Goal: Task Accomplishment & Management: Complete application form

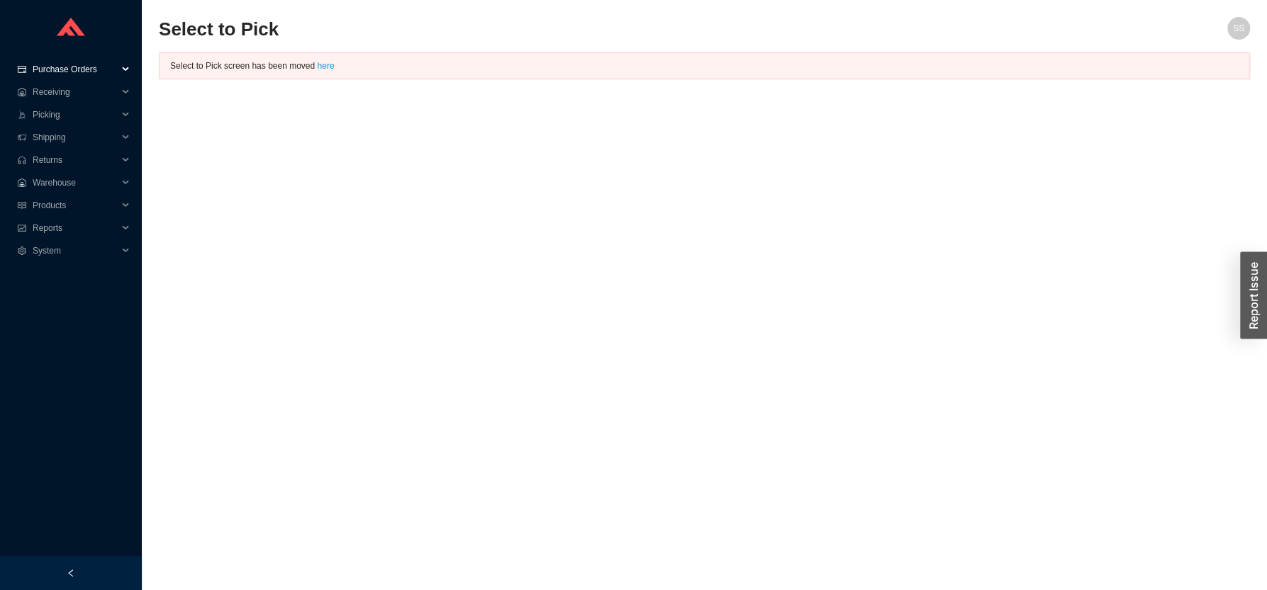
click at [67, 67] on span "Purchase Orders" at bounding box center [75, 69] width 85 height 23
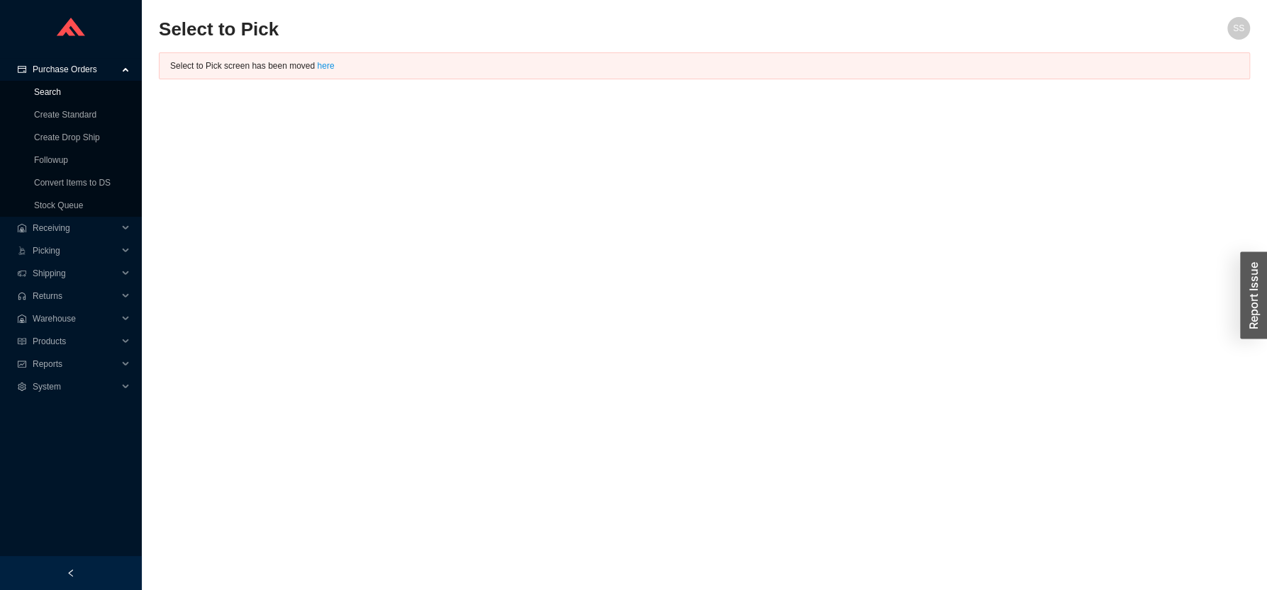
click at [73, 67] on span "Purchase Orders" at bounding box center [75, 69] width 85 height 23
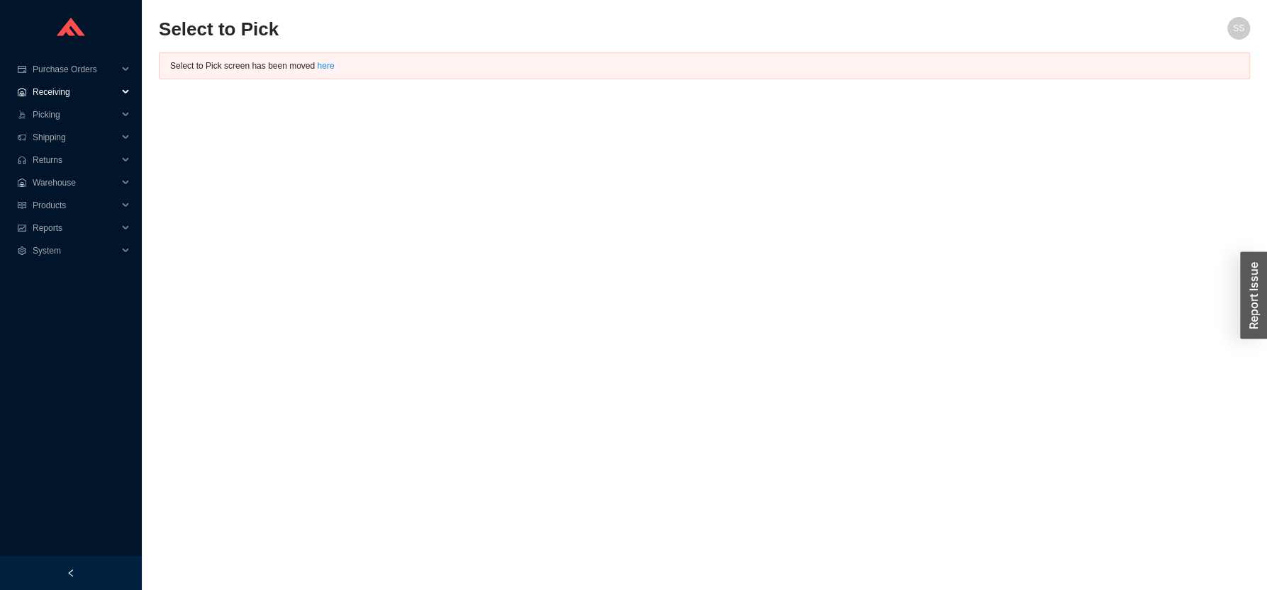
click at [59, 90] on span "Receiving" at bounding box center [75, 92] width 85 height 23
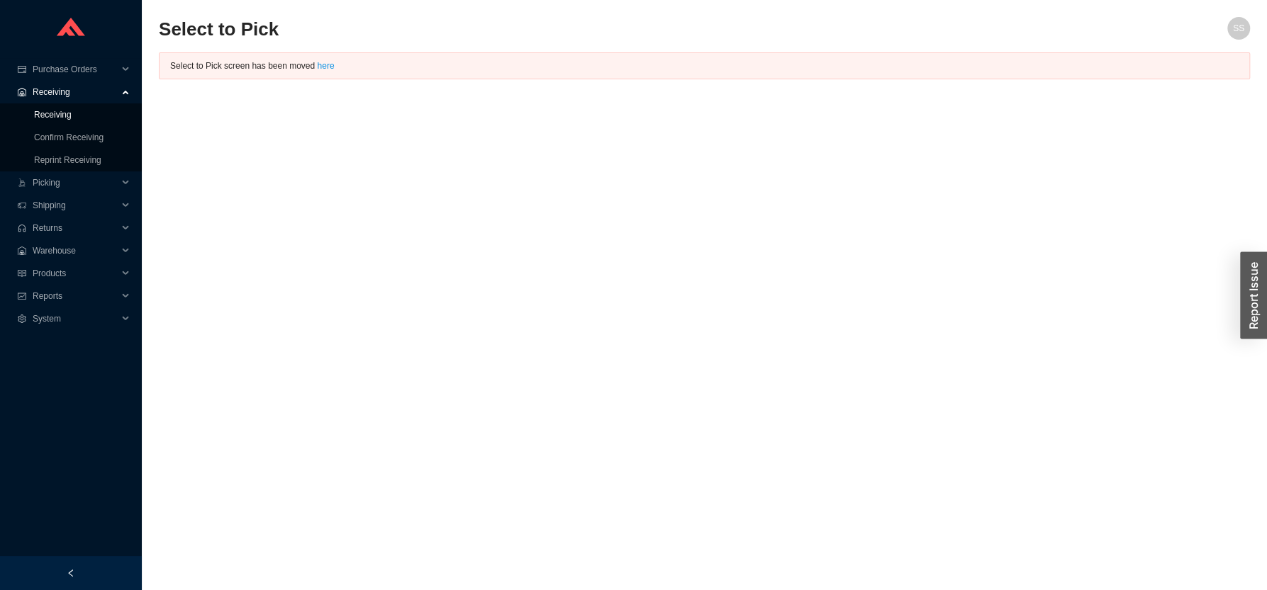
click at [57, 116] on link "Receiving" at bounding box center [53, 115] width 38 height 10
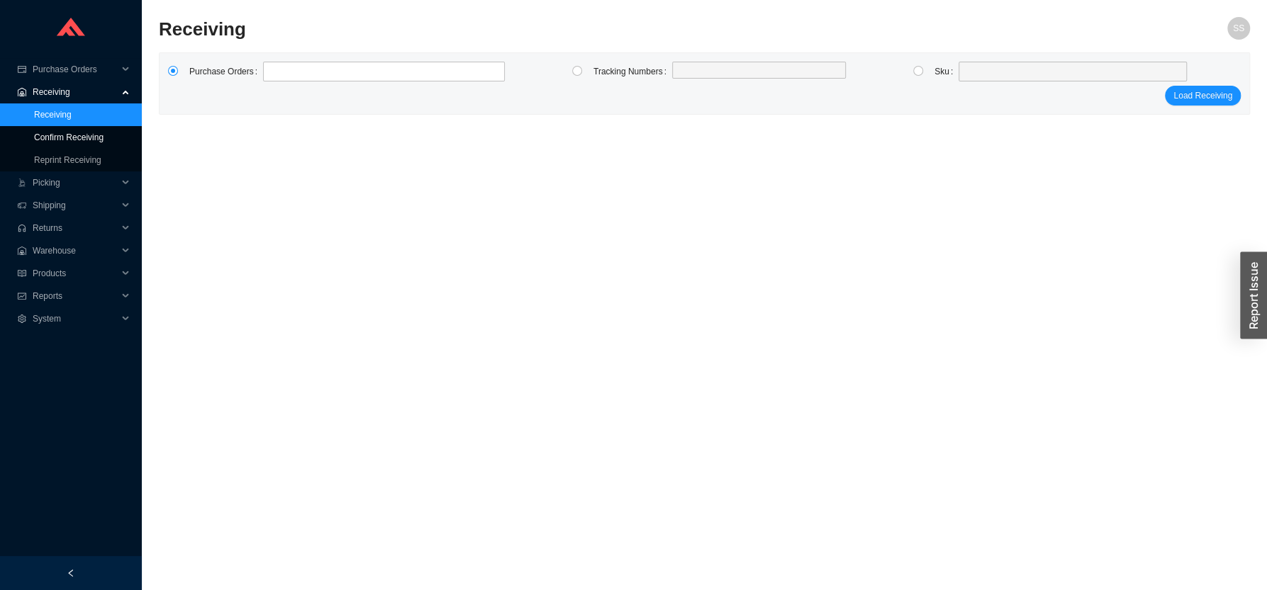
click at [72, 137] on link "Confirm Receiving" at bounding box center [68, 138] width 69 height 10
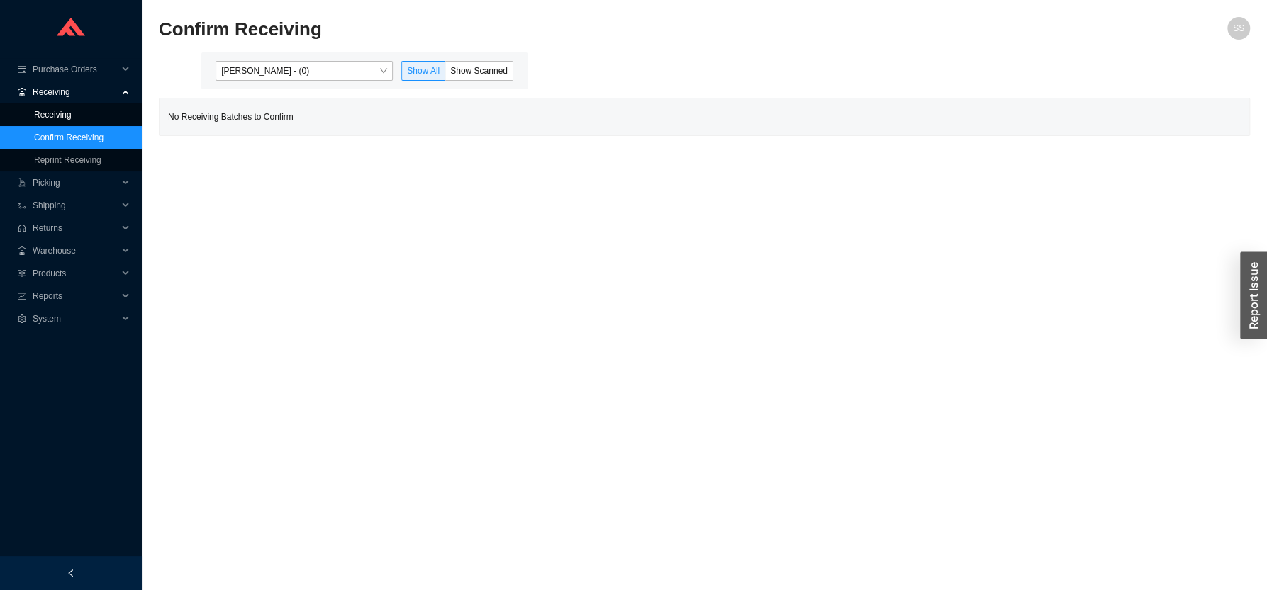
click at [62, 116] on link "Receiving" at bounding box center [53, 115] width 38 height 10
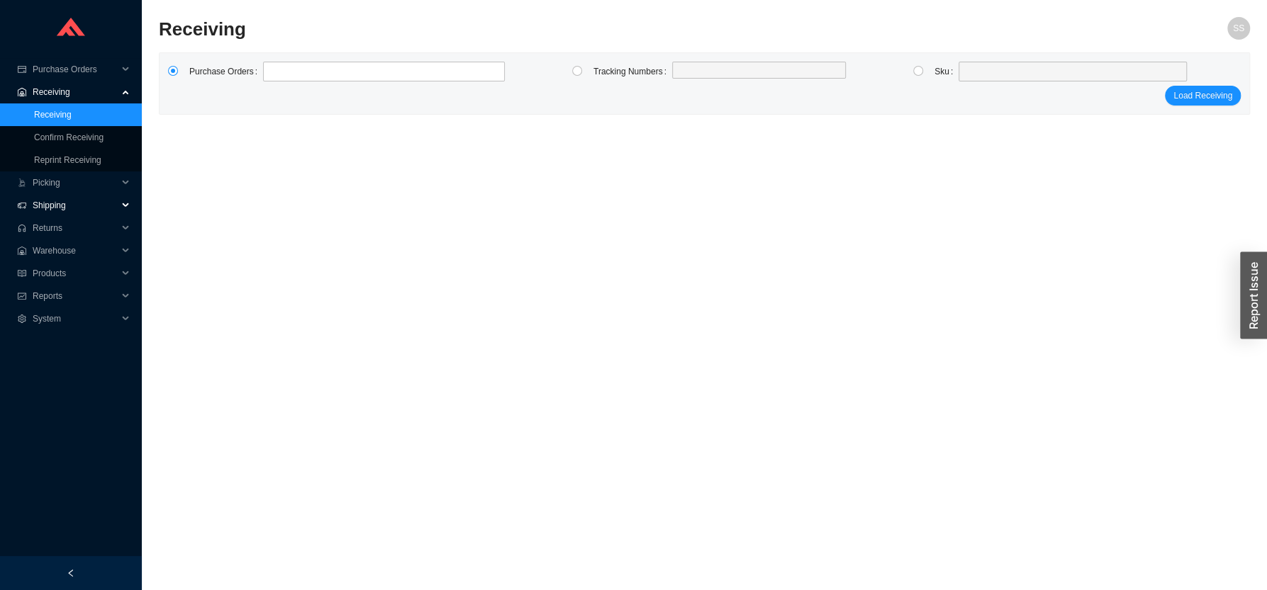
click at [74, 206] on span "Shipping" at bounding box center [75, 205] width 85 height 23
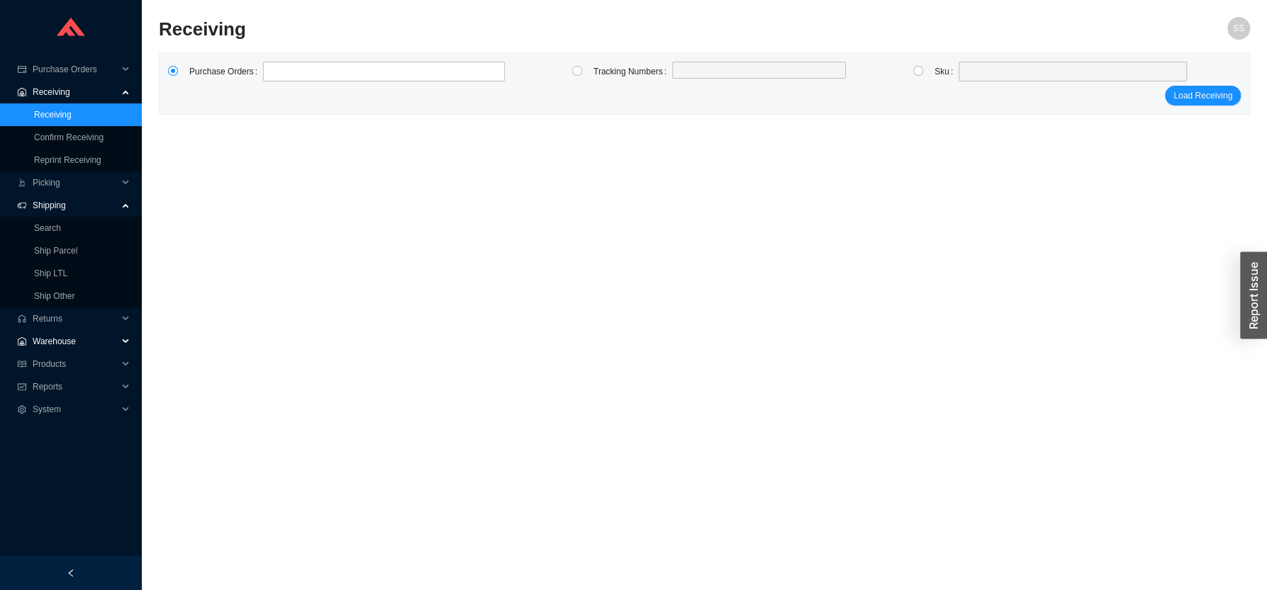
click at [69, 342] on span "Warehouse" at bounding box center [75, 341] width 85 height 23
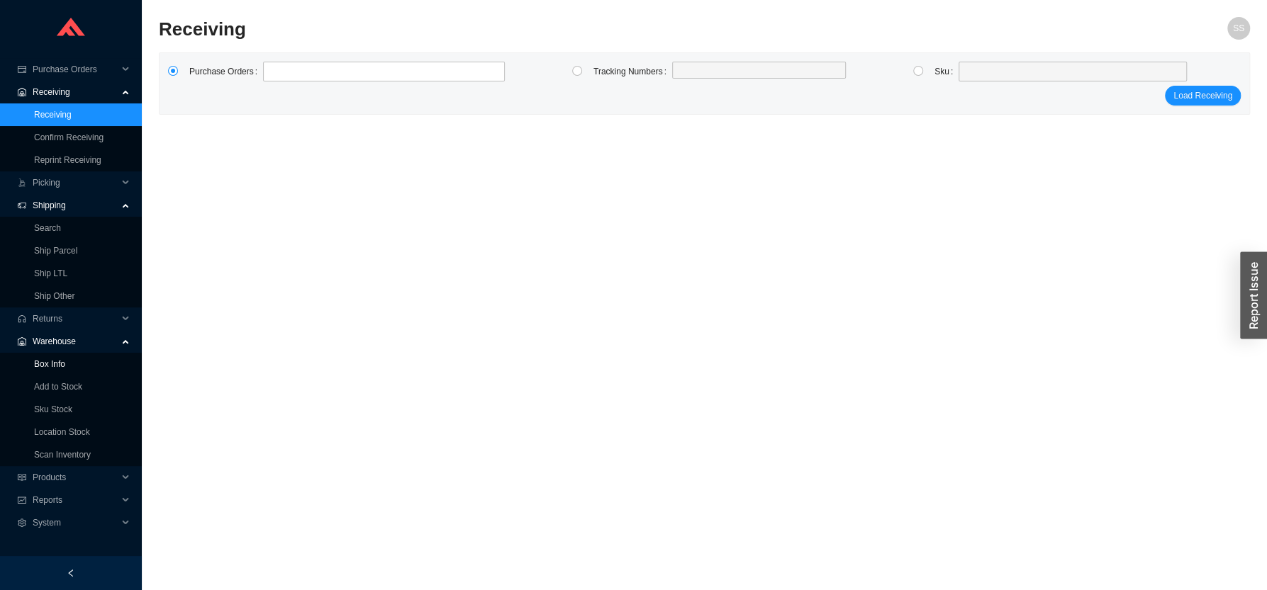
click at [59, 361] on link "Box Info" at bounding box center [49, 364] width 31 height 10
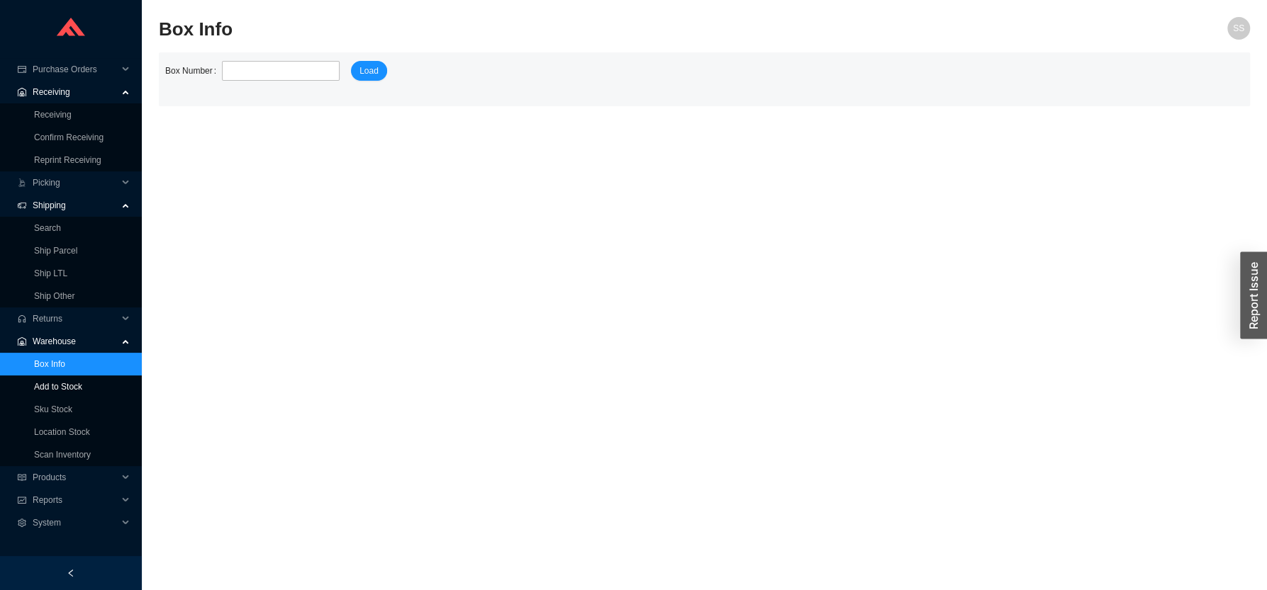
click at [74, 386] on link "Add to Stock" at bounding box center [58, 387] width 48 height 10
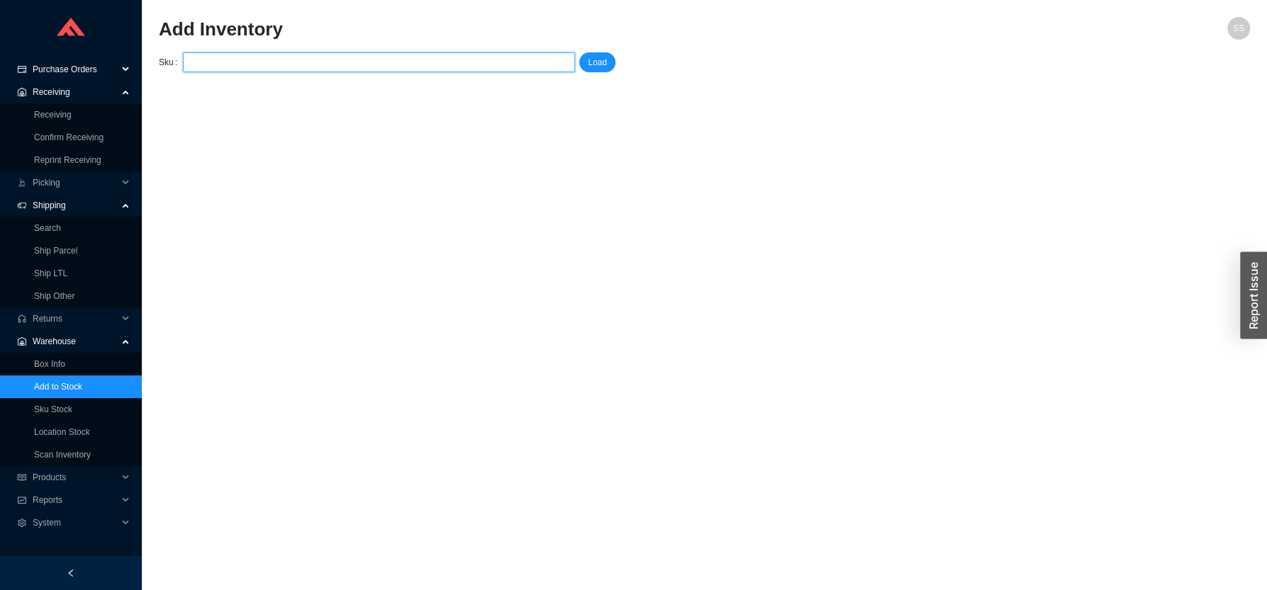
drag, startPoint x: 70, startPoint y: 72, endPoint x: 82, endPoint y: 82, distance: 15.2
click at [72, 72] on span "Purchase Orders" at bounding box center [75, 69] width 85 height 23
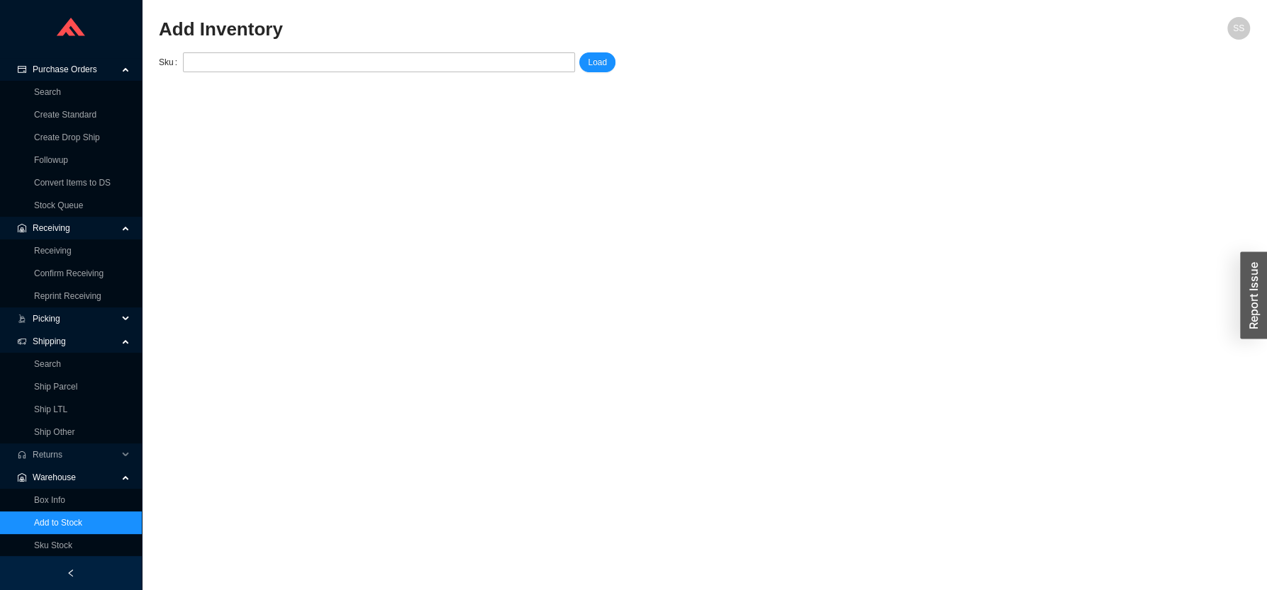
click at [66, 319] on span "Picking" at bounding box center [75, 319] width 85 height 23
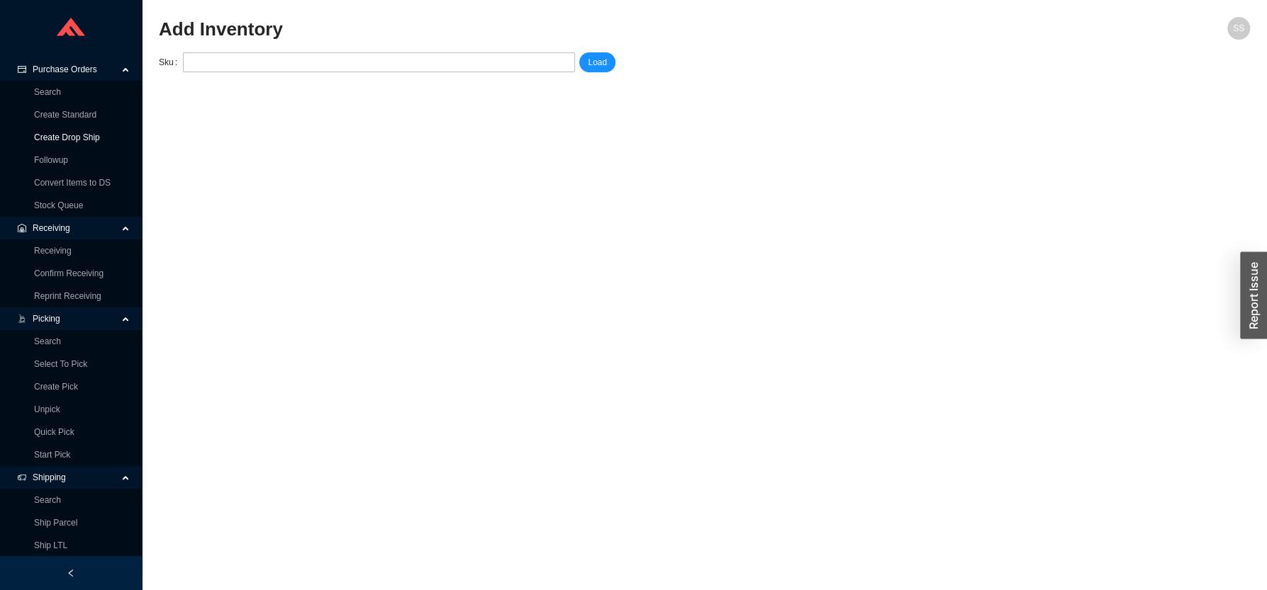
click at [69, 137] on link "Create Drop Ship" at bounding box center [67, 138] width 66 height 10
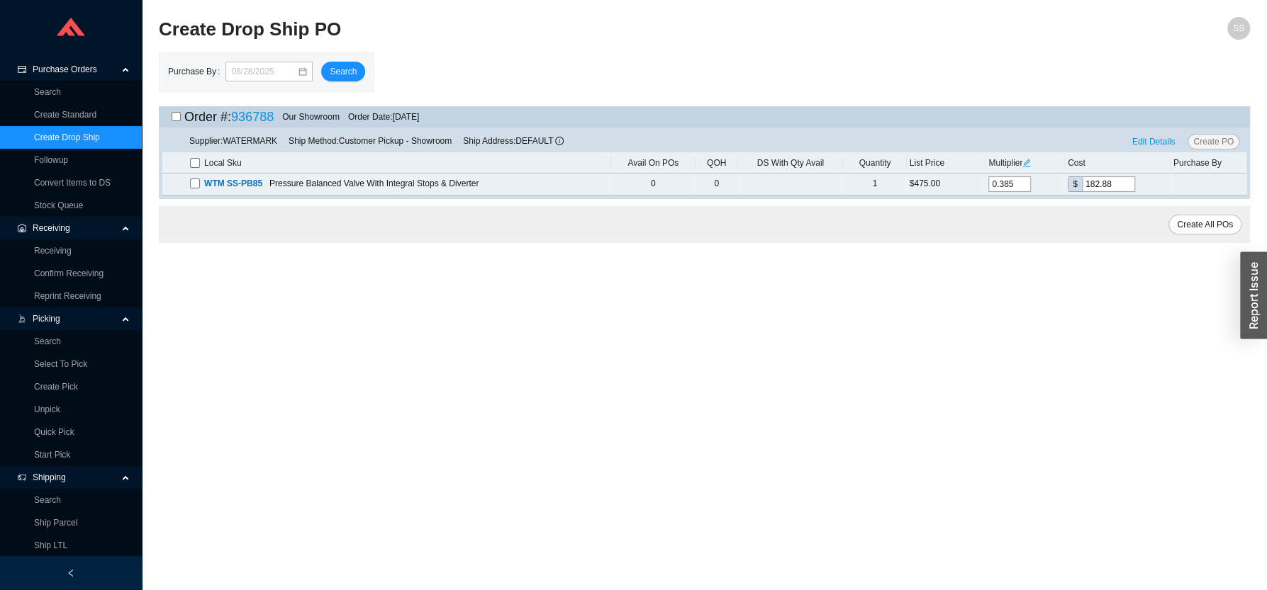
click at [194, 161] on input "checkbox" at bounding box center [195, 163] width 10 height 10
checkbox input "true"
click at [1161, 142] on span "Edit Details" at bounding box center [1153, 142] width 43 height 14
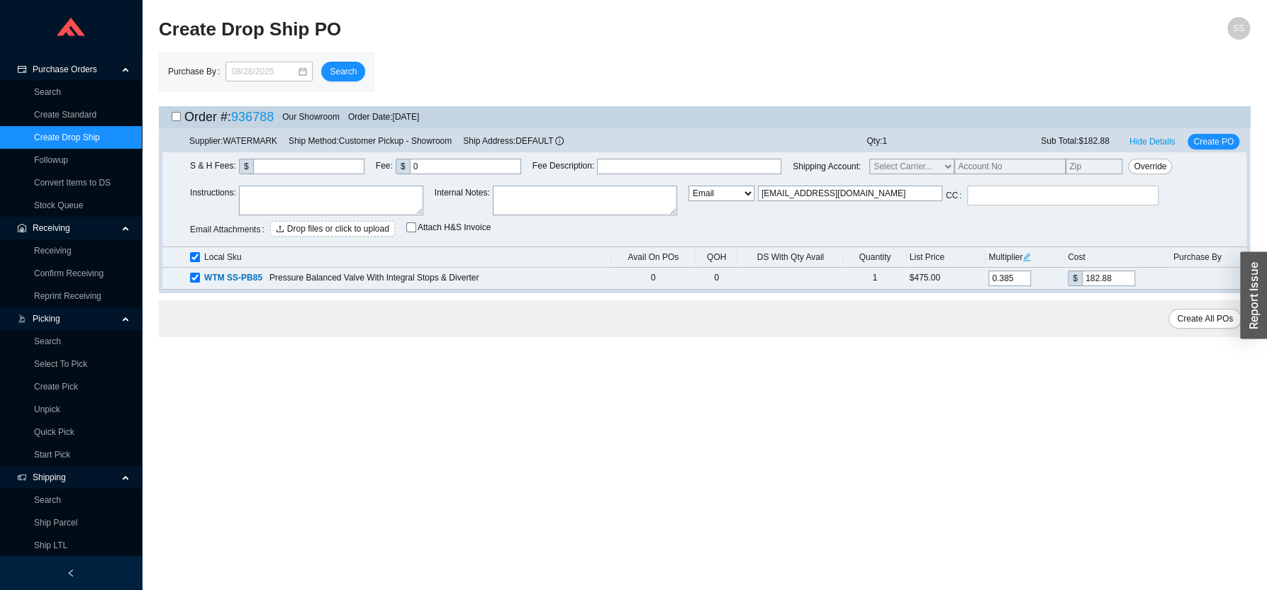
click at [313, 206] on textarea at bounding box center [331, 201] width 184 height 30
click at [313, 201] on textarea "pick up 8/29 from watermark after 1pm" at bounding box center [331, 201] width 184 height 30
click at [1000, 198] on label at bounding box center [1062, 196] width 191 height 20
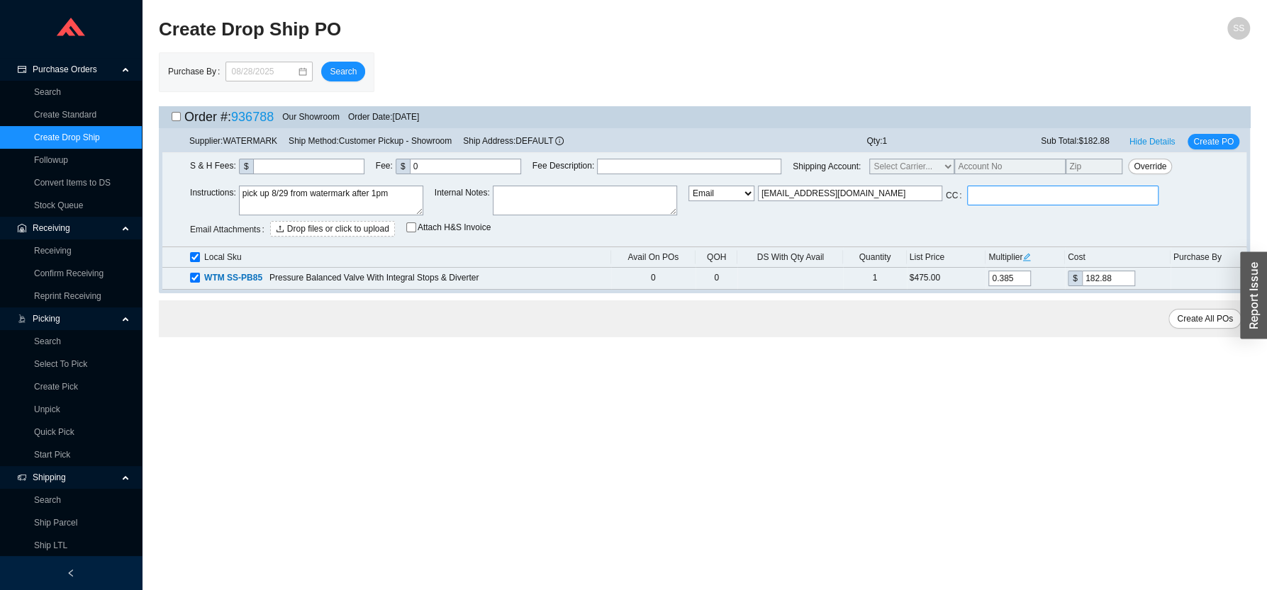
click at [979, 198] on input at bounding box center [974, 196] width 10 height 16
click at [1133, 169] on span "Override" at bounding box center [1149, 166] width 33 height 14
click at [395, 201] on textarea "pick up 8/29 from watermark after 1pm" at bounding box center [331, 201] width 184 height 30
paste textarea "pick up 8/29 from watermark after 1pm"
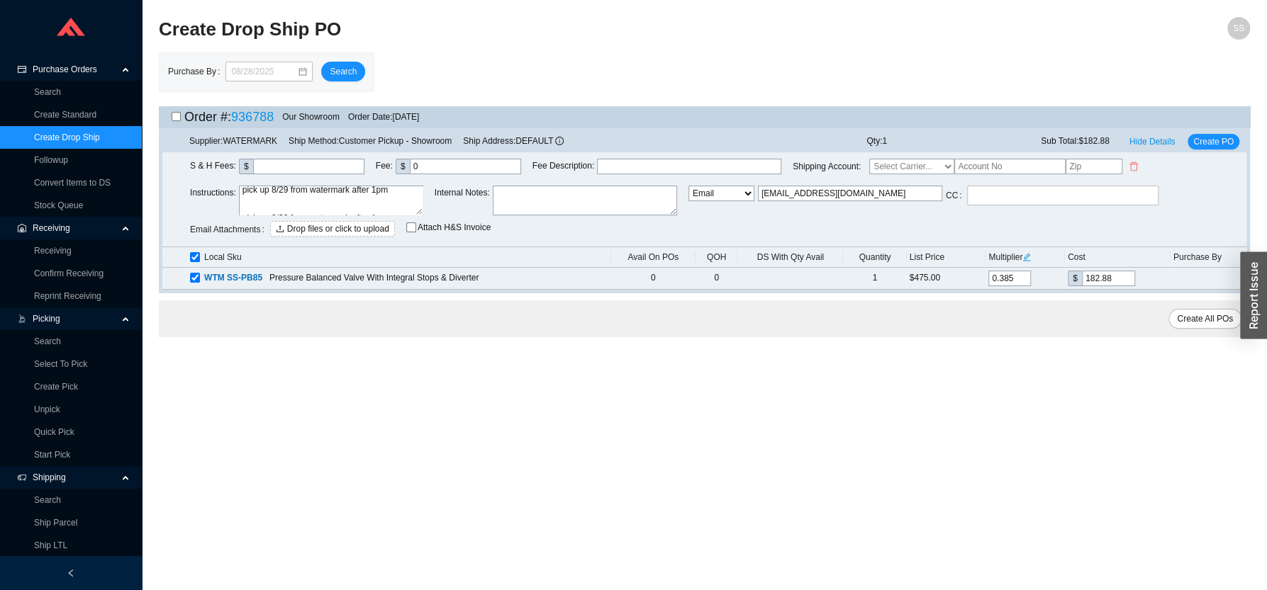
scroll to position [0, 0]
type textarea "pick up 8/29 from watermark after 1pm pick up 8/29 from watermark after 1pm"
click at [1215, 141] on span "Create PO" at bounding box center [1213, 142] width 40 height 14
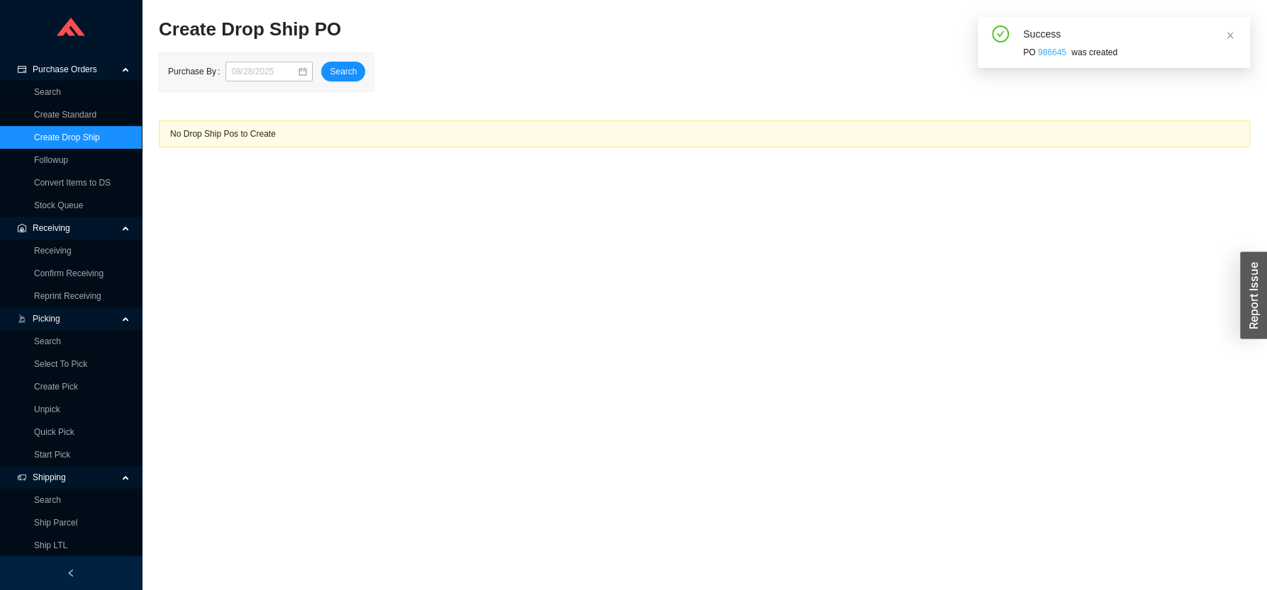
click at [1052, 49] on link "986645" at bounding box center [1052, 52] width 28 height 10
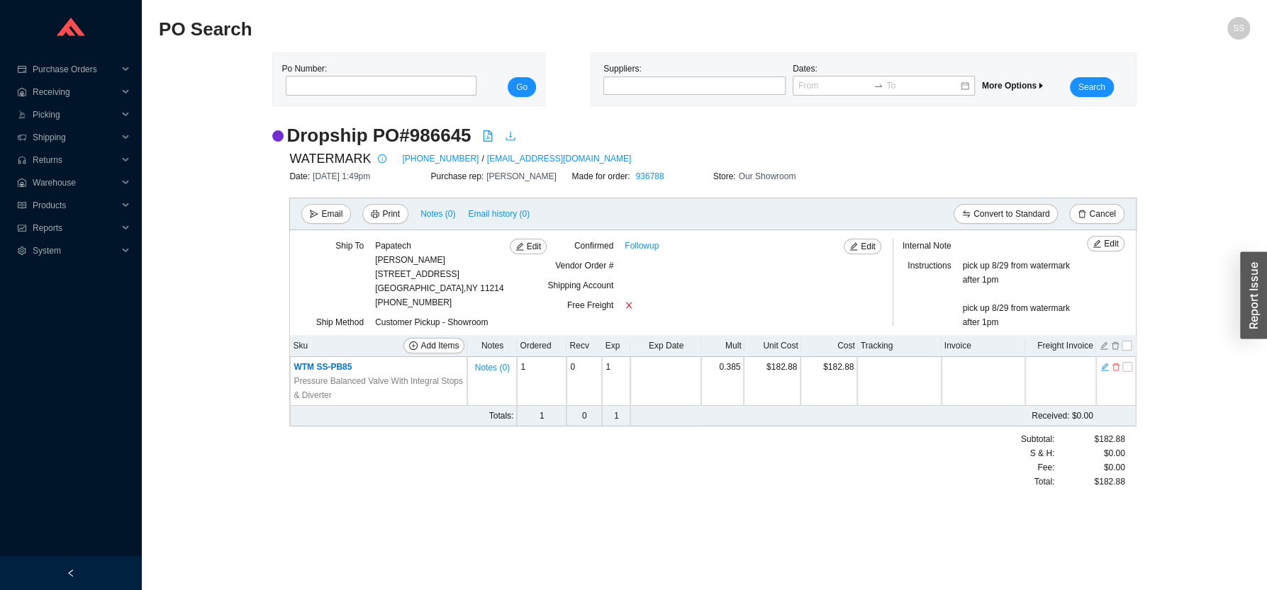
click at [510, 140] on icon "download" at bounding box center [510, 135] width 11 height 11
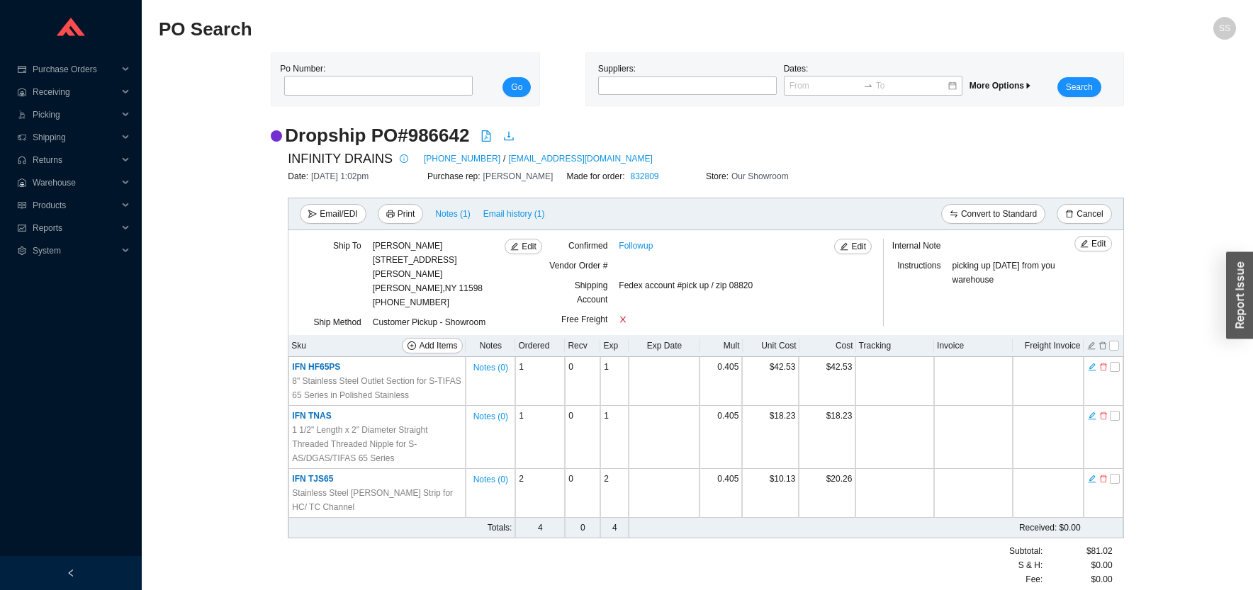
scroll to position [23, 0]
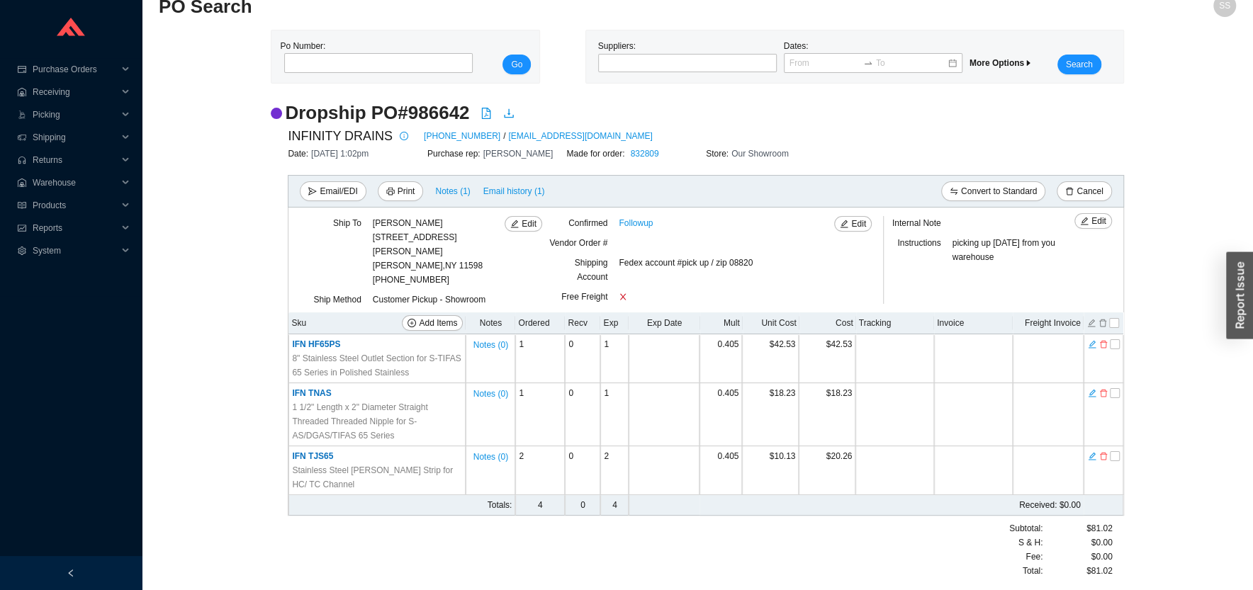
drag, startPoint x: 677, startPoint y: 94, endPoint x: 541, endPoint y: 115, distance: 137.7
click at [673, 91] on main "Po Number: Go Suppliers: Dates: More Options Search Dropship PO # 986642 INFINI…" at bounding box center [697, 311] width 1077 height 563
click at [445, 138] on link "516-767-6786" at bounding box center [462, 136] width 77 height 14
click at [507, 196] on span "Email history (1)" at bounding box center [514, 191] width 62 height 14
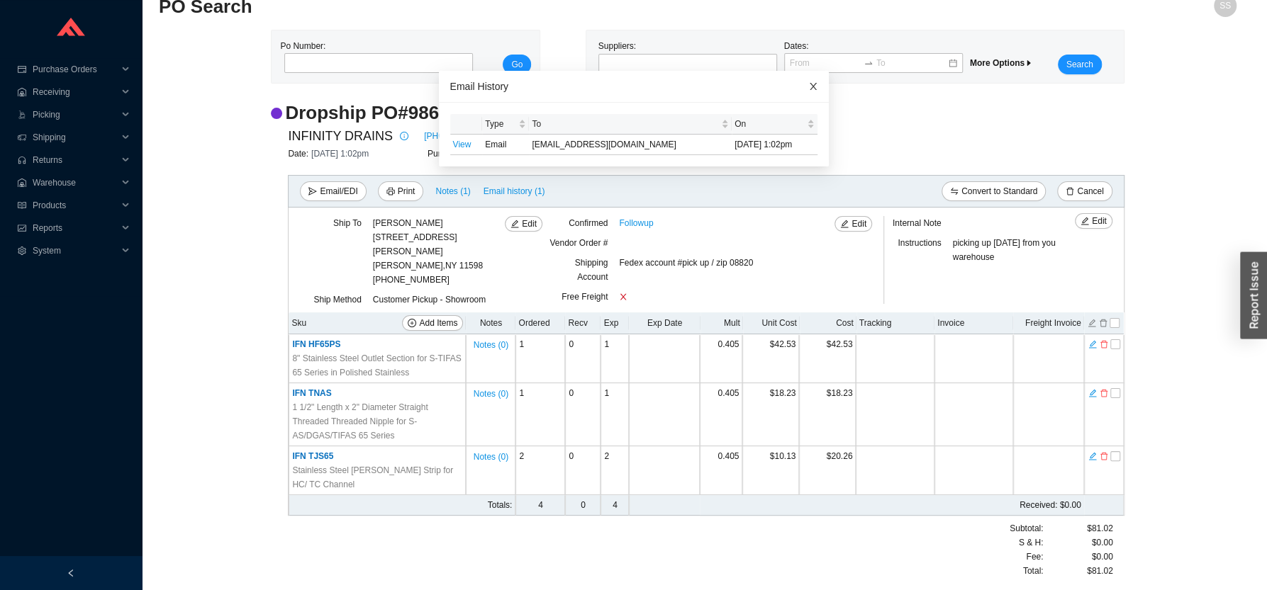
click at [809, 87] on icon "close" at bounding box center [812, 86] width 7 height 7
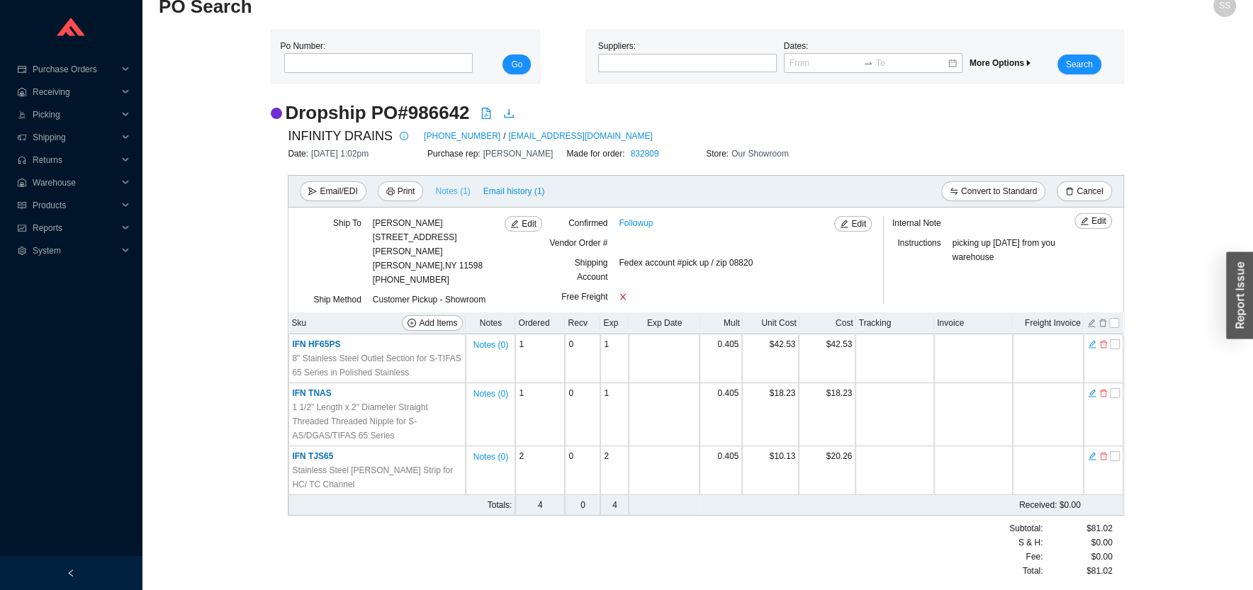
click at [454, 196] on span "Notes ( 1 )" at bounding box center [452, 191] width 35 height 14
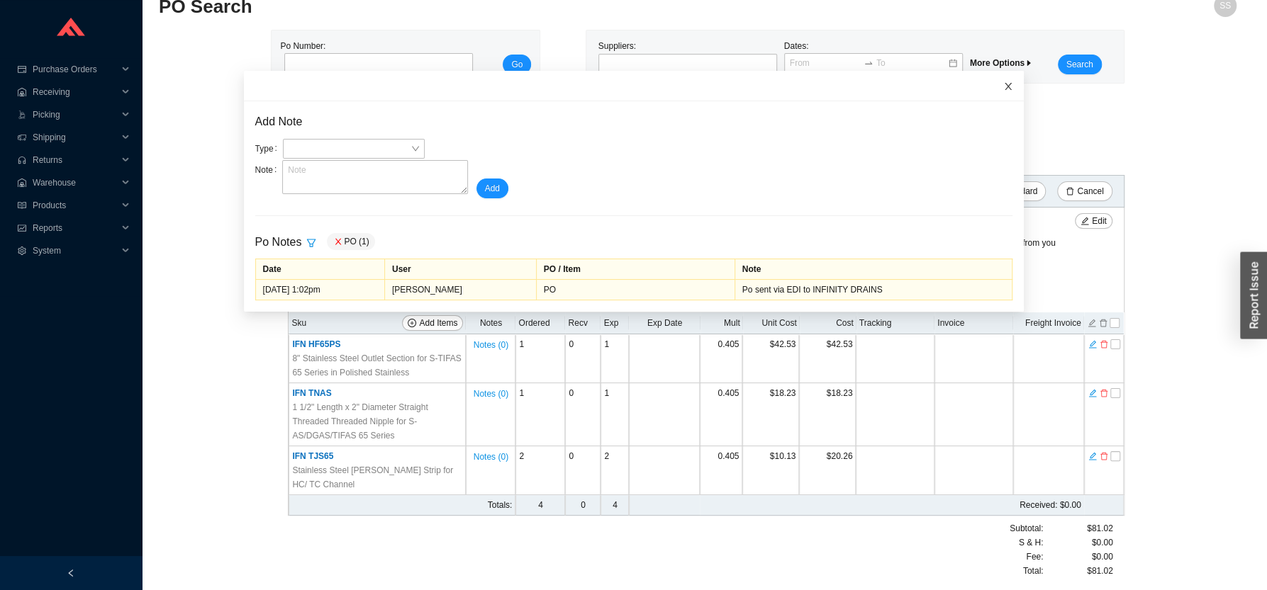
click at [992, 81] on span "Close" at bounding box center [1007, 86] width 31 height 31
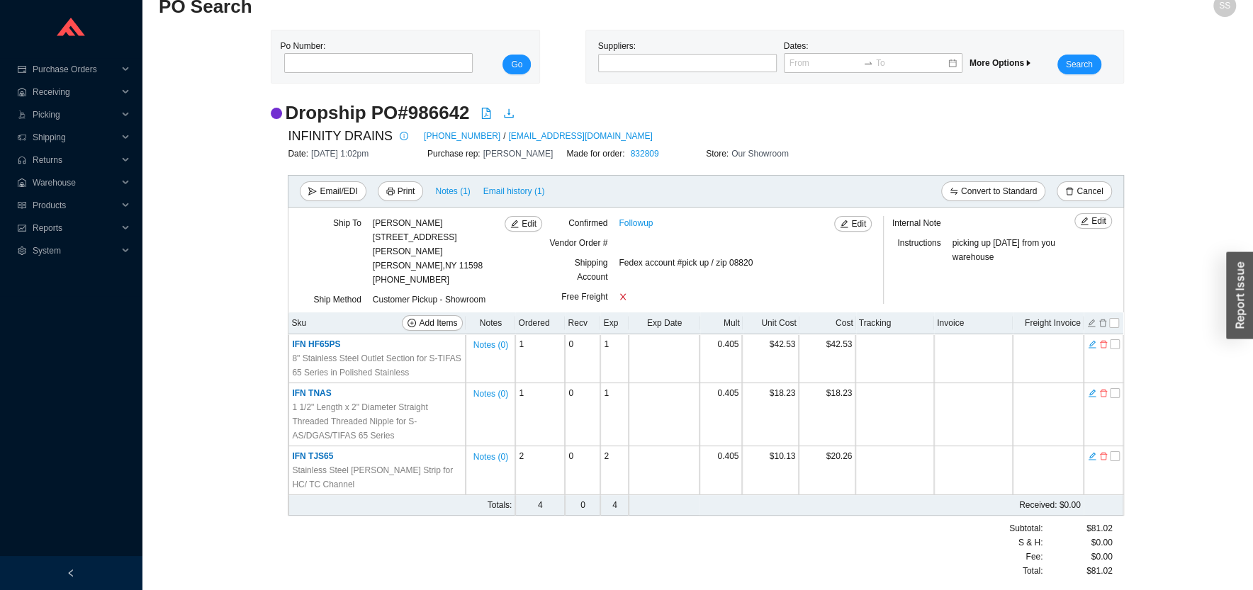
click at [225, 251] on div "Dropship PO # 986642 INFINITY DRAINS 516-767-6786 / orders@infinitydrain.com Da…" at bounding box center [697, 347] width 1077 height 492
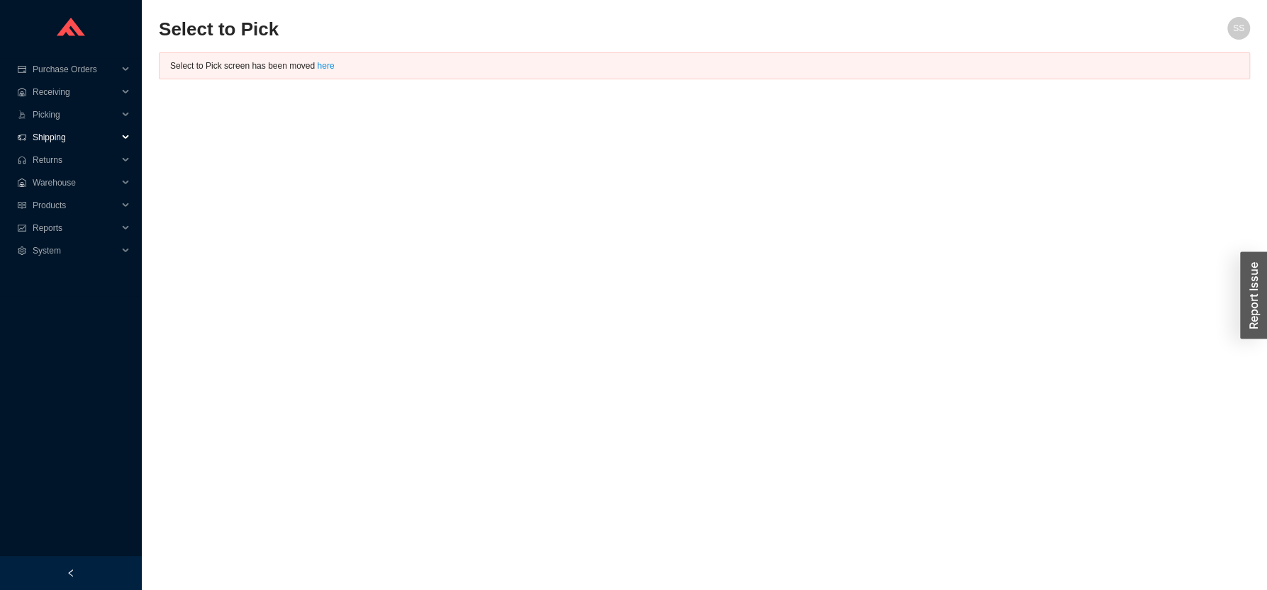
click at [66, 128] on span "Shipping" at bounding box center [75, 137] width 85 height 23
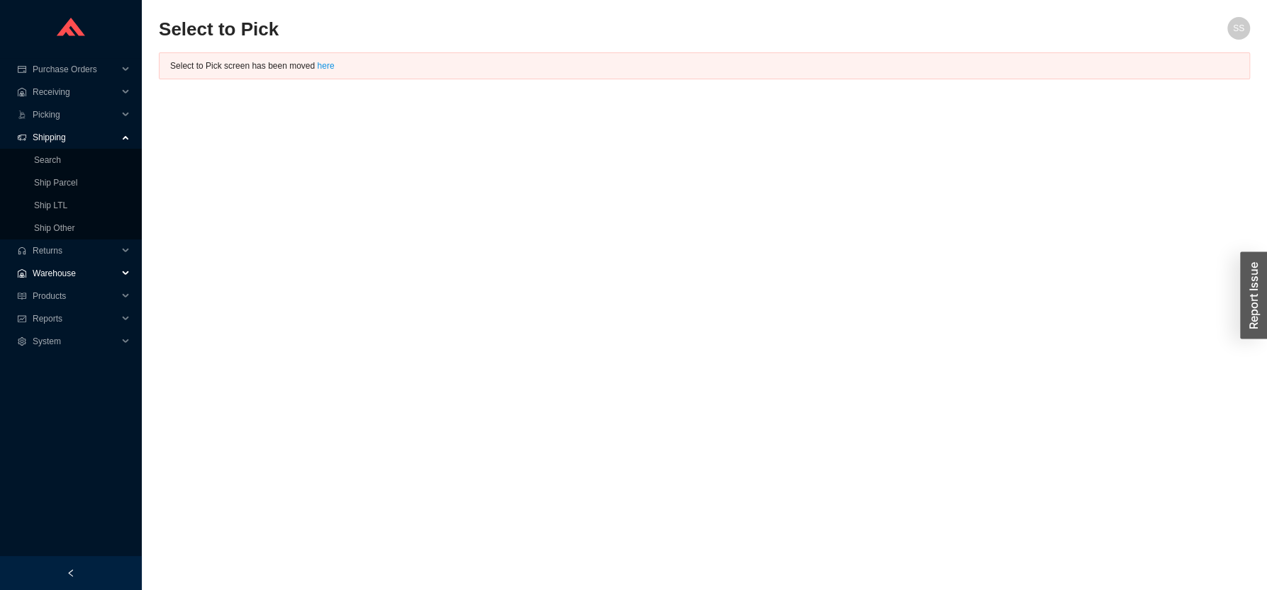
click at [72, 274] on span "Warehouse" at bounding box center [75, 273] width 85 height 23
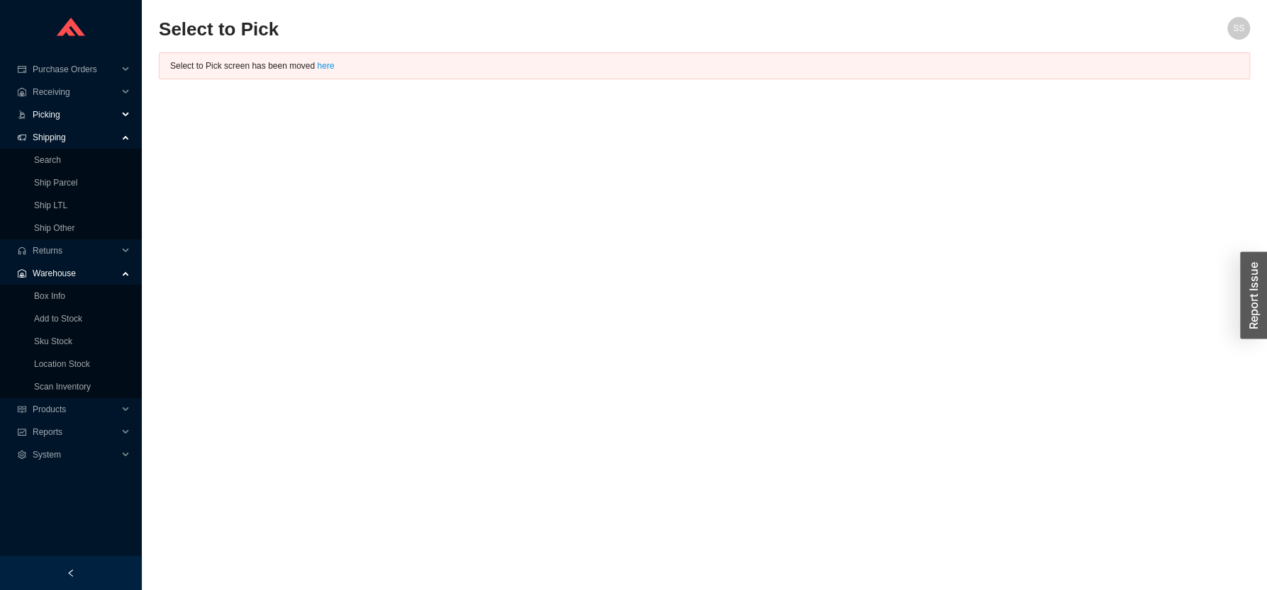
drag, startPoint x: 63, startPoint y: 113, endPoint x: 64, endPoint y: 123, distance: 9.9
click at [63, 114] on span "Picking" at bounding box center [75, 114] width 85 height 23
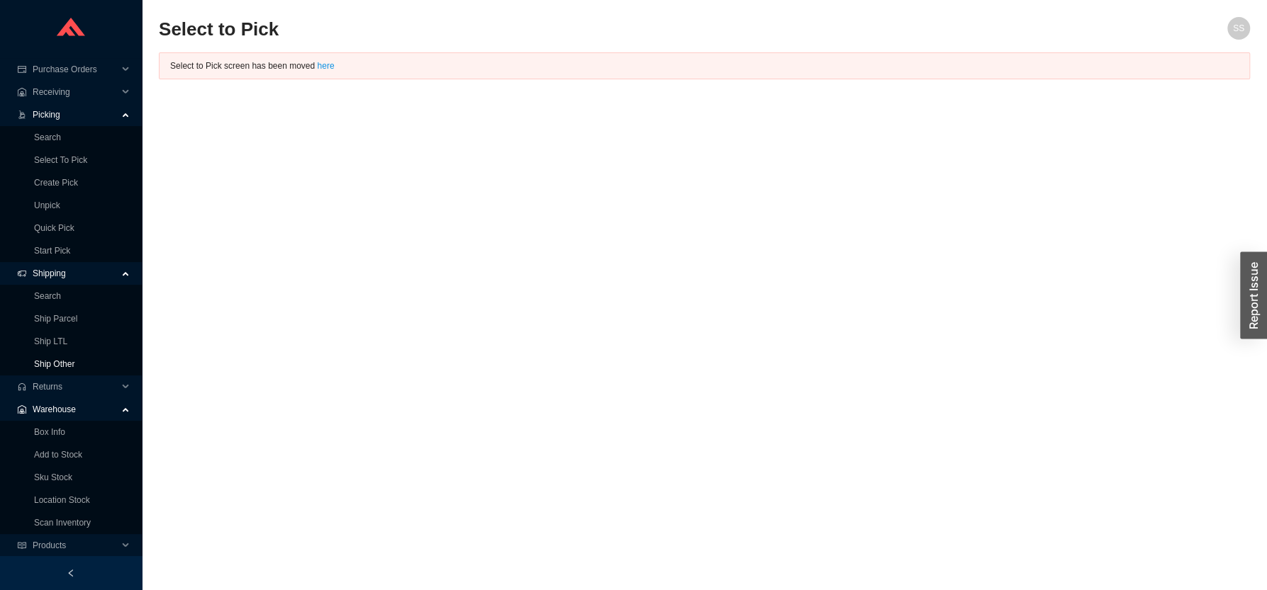
drag, startPoint x: 60, startPoint y: 367, endPoint x: 201, endPoint y: 300, distance: 156.9
click at [60, 366] on link "Ship Other" at bounding box center [54, 364] width 40 height 10
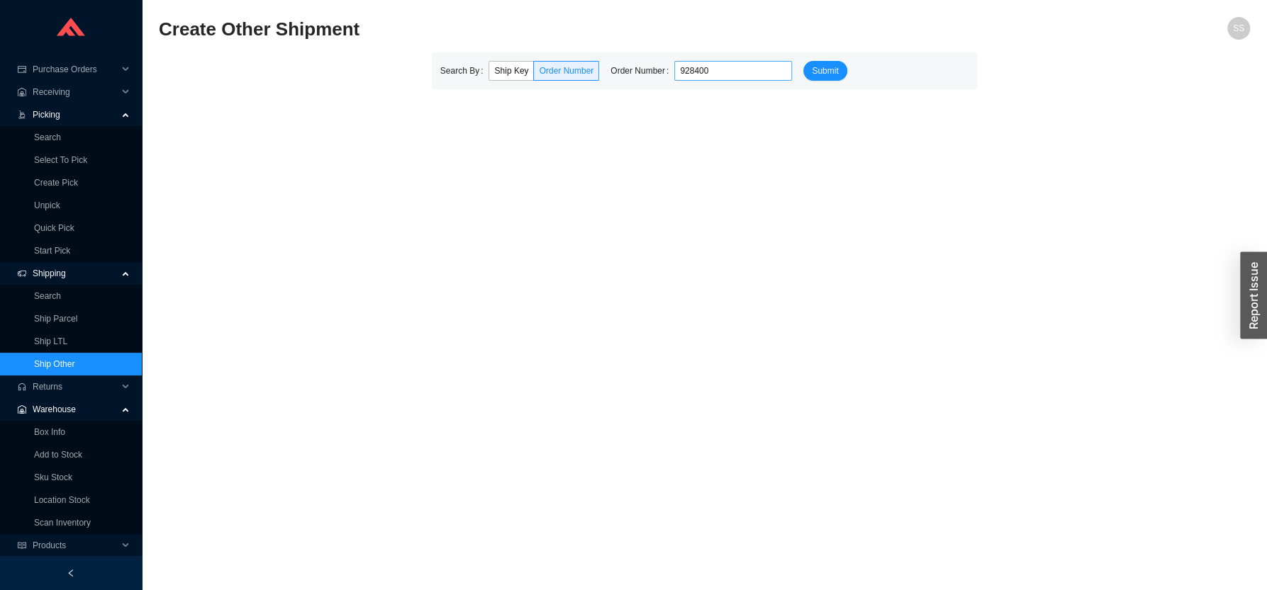
type input "928400"
click at [803, 61] on button "Submit" at bounding box center [824, 71] width 43 height 20
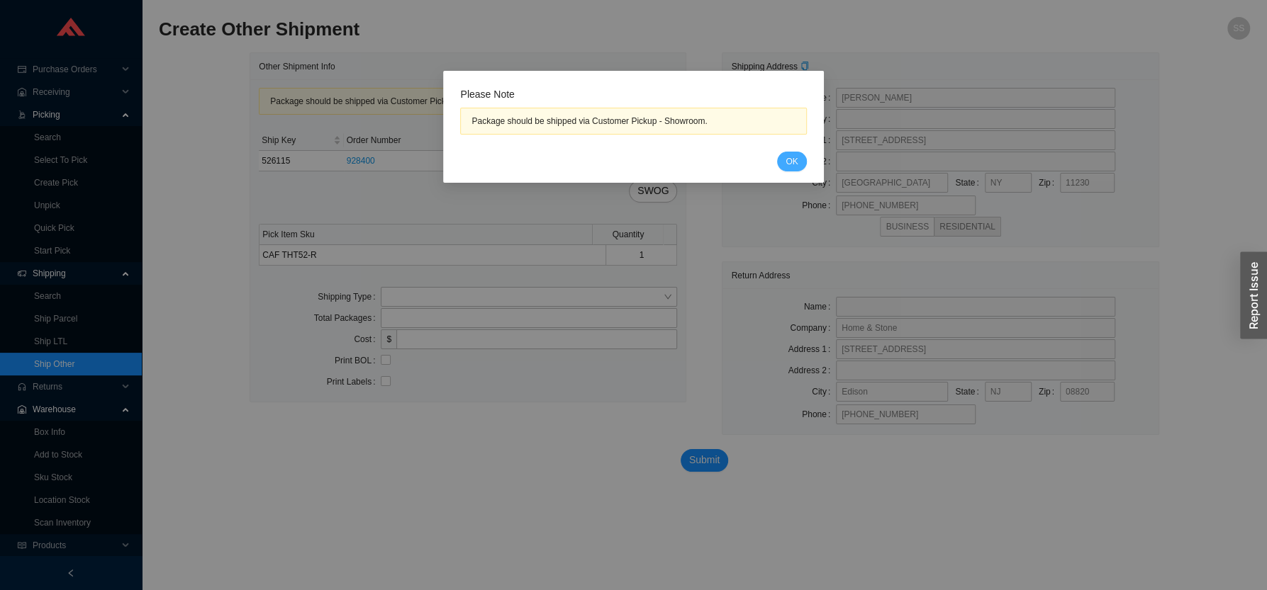
click at [792, 160] on span "OK" at bounding box center [791, 162] width 12 height 14
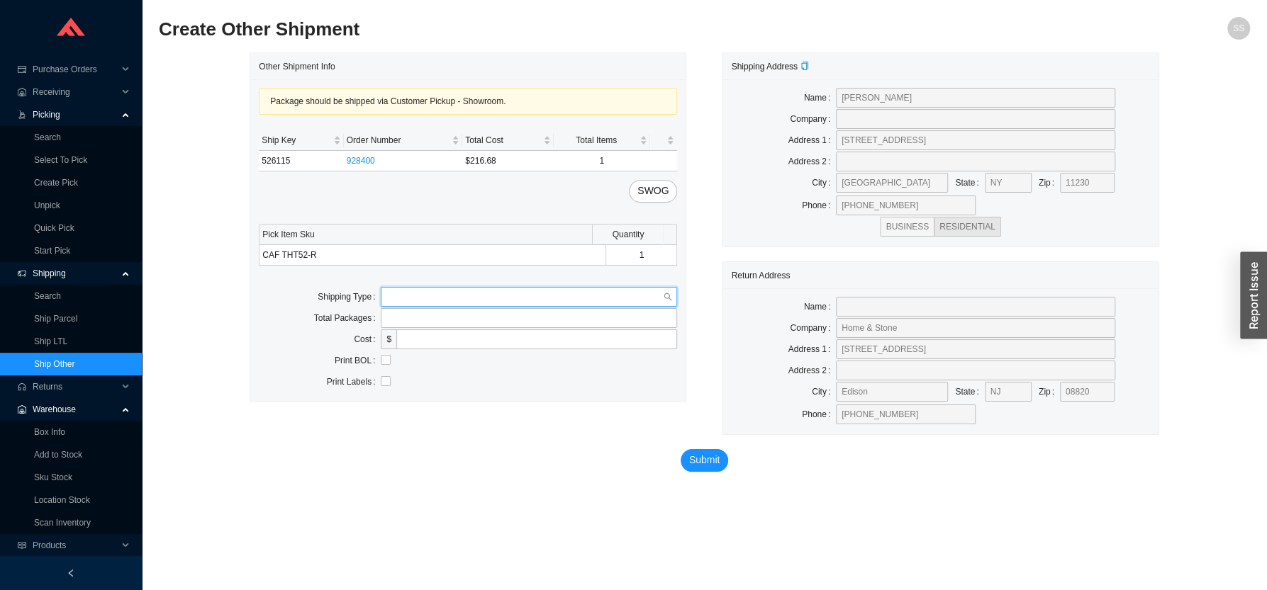
click at [435, 298] on input "search" at bounding box center [524, 297] width 276 height 18
click at [417, 344] on div "Customer Pickup" at bounding box center [528, 343] width 285 height 13
click at [413, 318] on input "tel" at bounding box center [529, 318] width 296 height 20
type input "1"
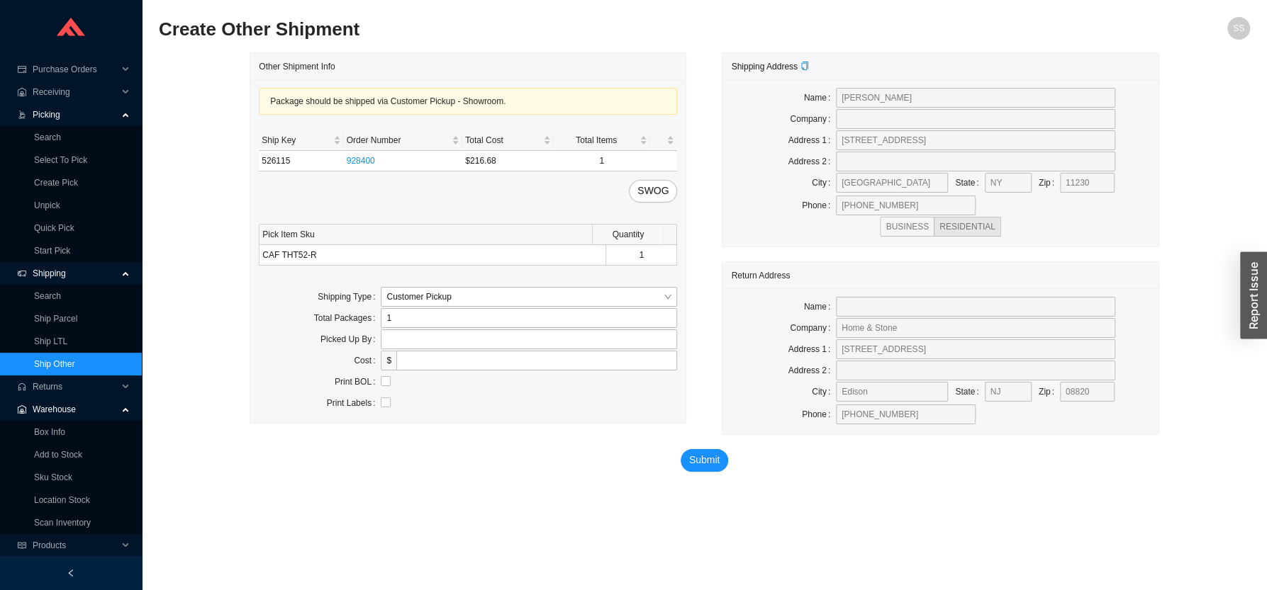
drag, startPoint x: 327, startPoint y: 321, endPoint x: 411, endPoint y: 345, distance: 87.0
click at [330, 322] on label "Total Packages" at bounding box center [347, 318] width 67 height 20
drag, startPoint x: 415, startPoint y: 347, endPoint x: 437, endPoint y: 359, distance: 24.4
click at [415, 346] on input "text" at bounding box center [529, 340] width 296 height 20
type input "1"
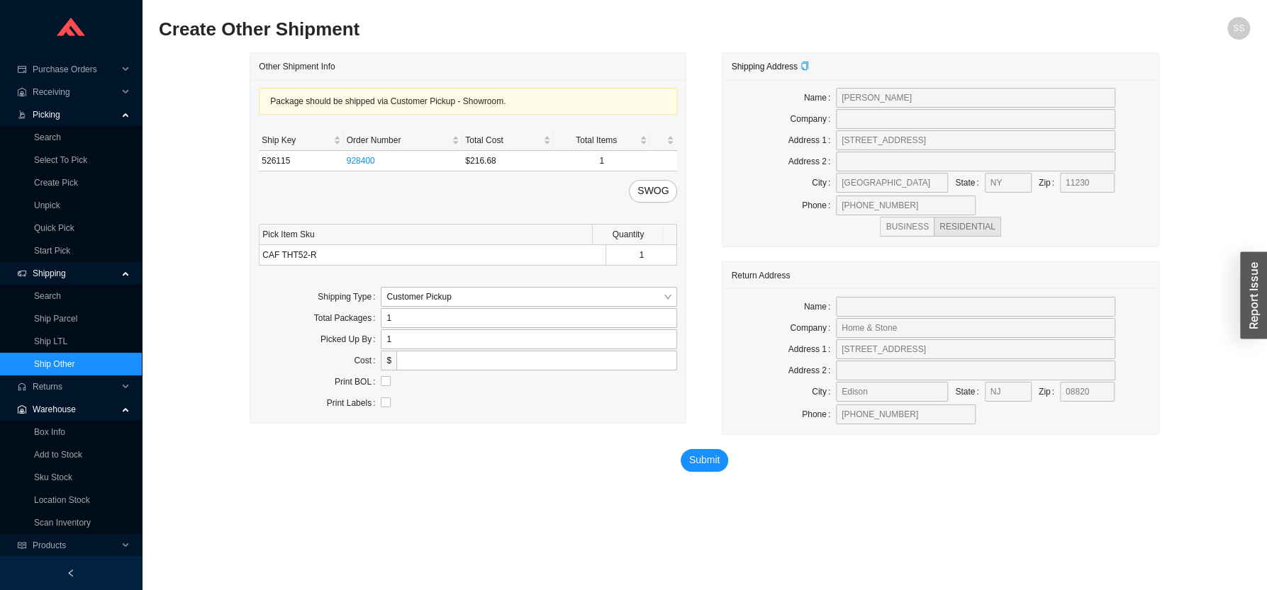
click at [479, 471] on div "Submit" at bounding box center [703, 464] width 909 height 58
drag, startPoint x: 701, startPoint y: 456, endPoint x: 712, endPoint y: 472, distance: 18.9
click at [701, 457] on span "Submit" at bounding box center [704, 460] width 31 height 16
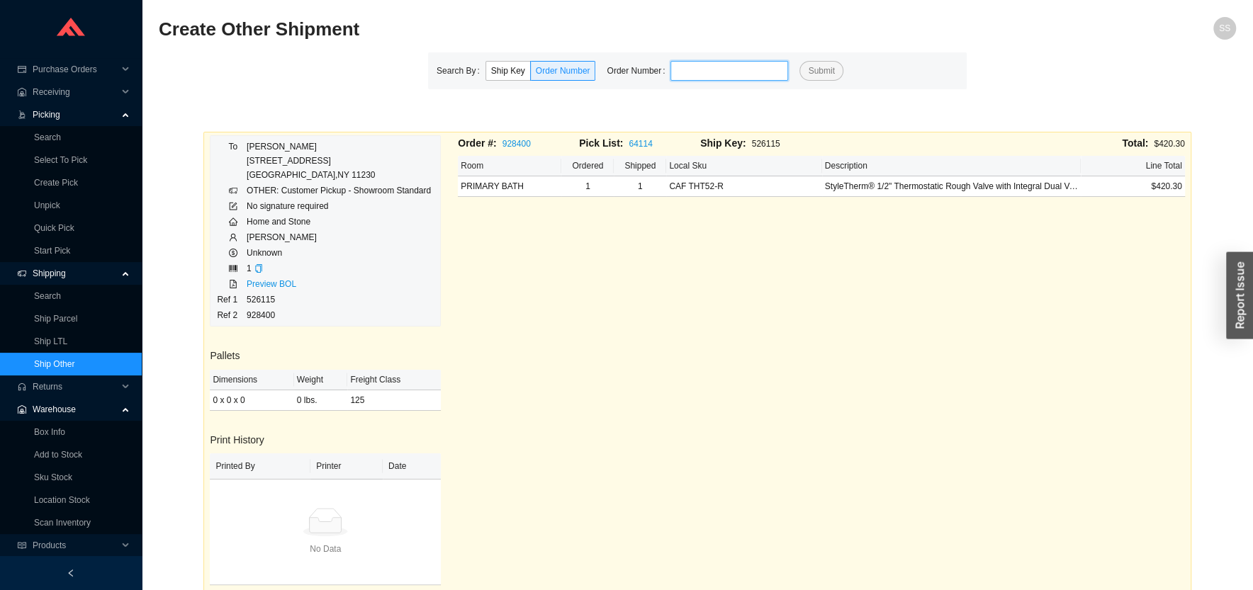
click at [732, 69] on input "tel" at bounding box center [729, 71] width 118 height 20
type input "930721"
click at [799, 61] on button "Submit" at bounding box center [820, 71] width 43 height 20
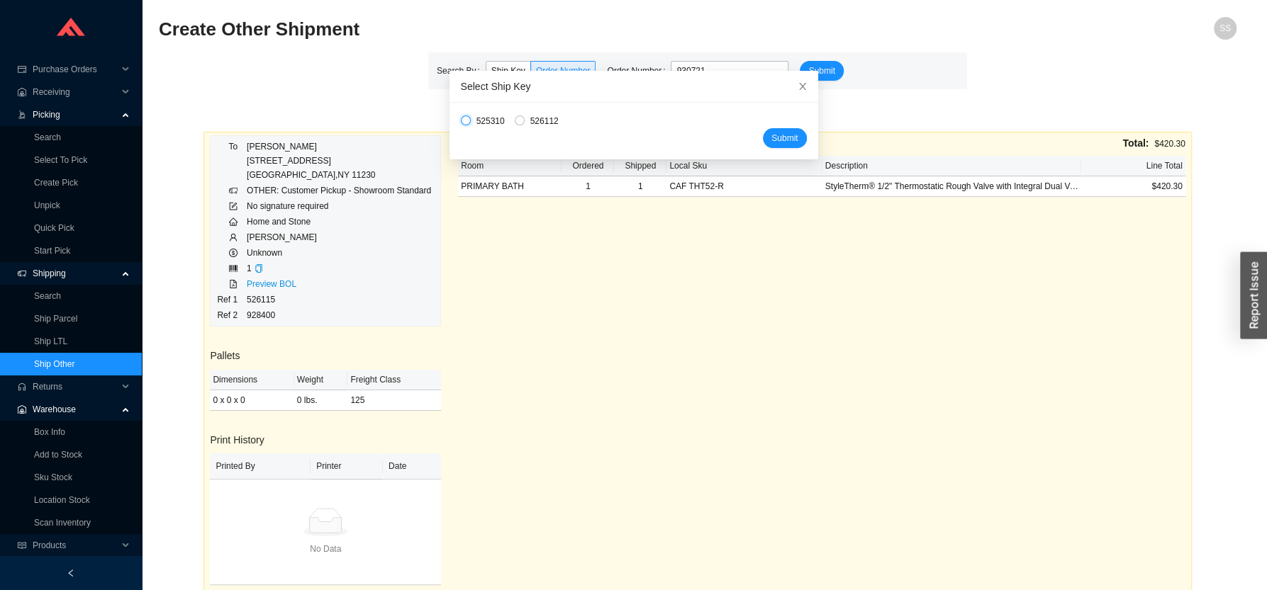
click at [463, 121] on input "525310" at bounding box center [466, 121] width 10 height 10
radio input "true"
click at [771, 135] on span "Submit" at bounding box center [784, 138] width 26 height 14
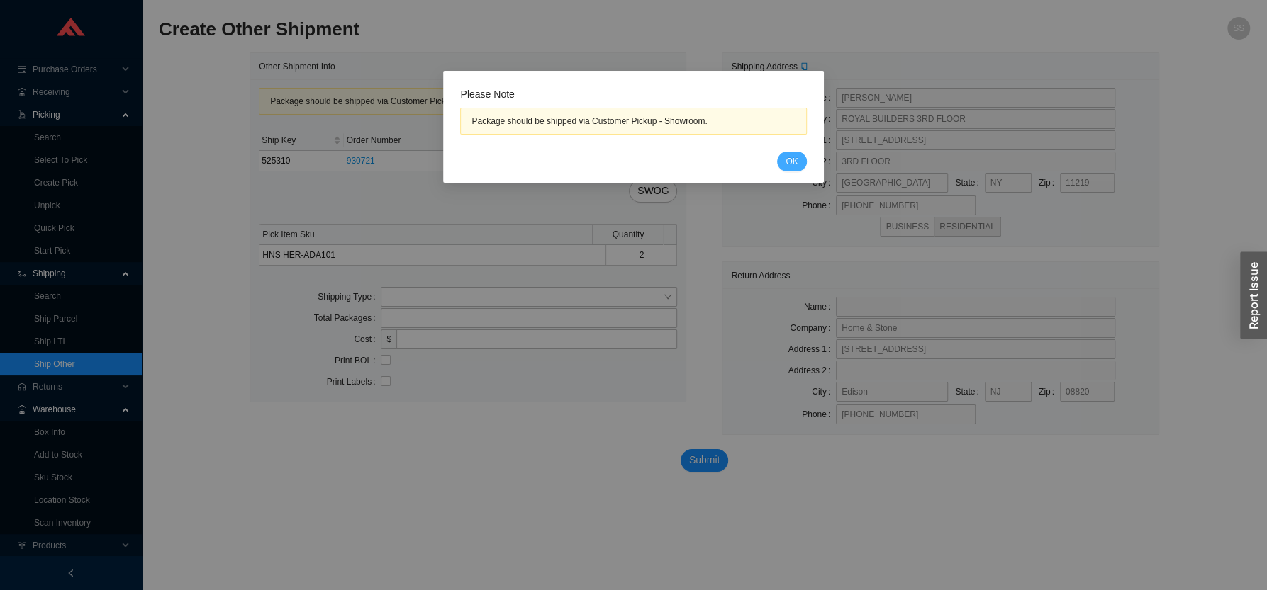
click at [794, 168] on span "OK" at bounding box center [791, 162] width 12 height 14
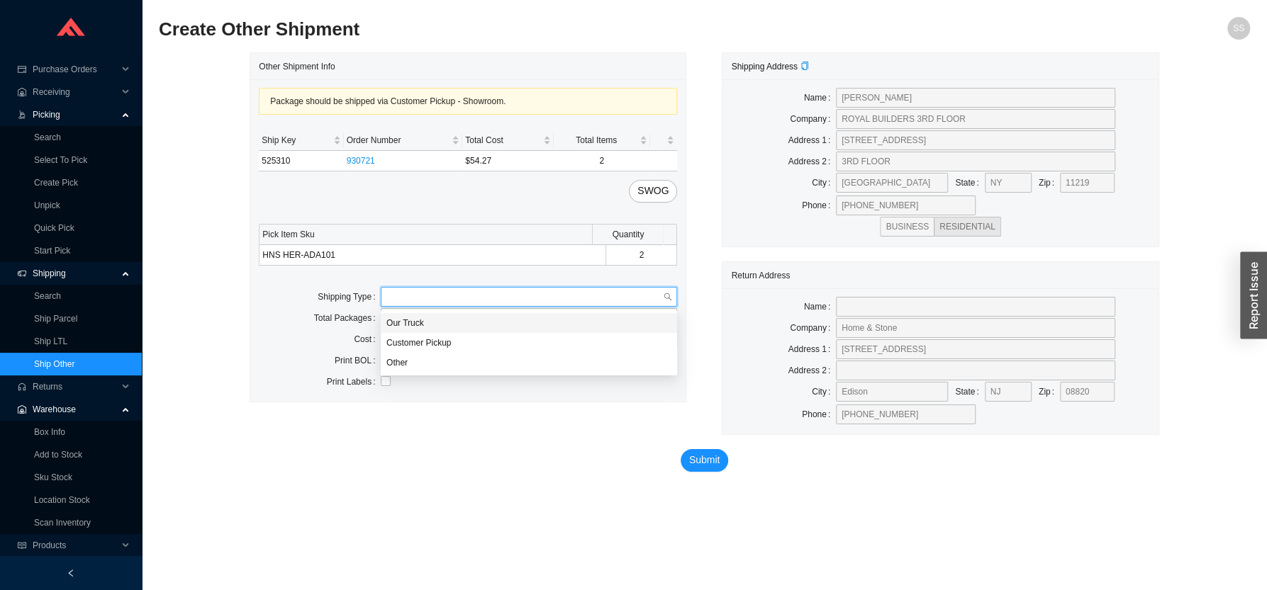
click at [421, 298] on input "search" at bounding box center [524, 297] width 276 height 18
click at [426, 342] on div "Customer Pickup" at bounding box center [528, 343] width 285 height 13
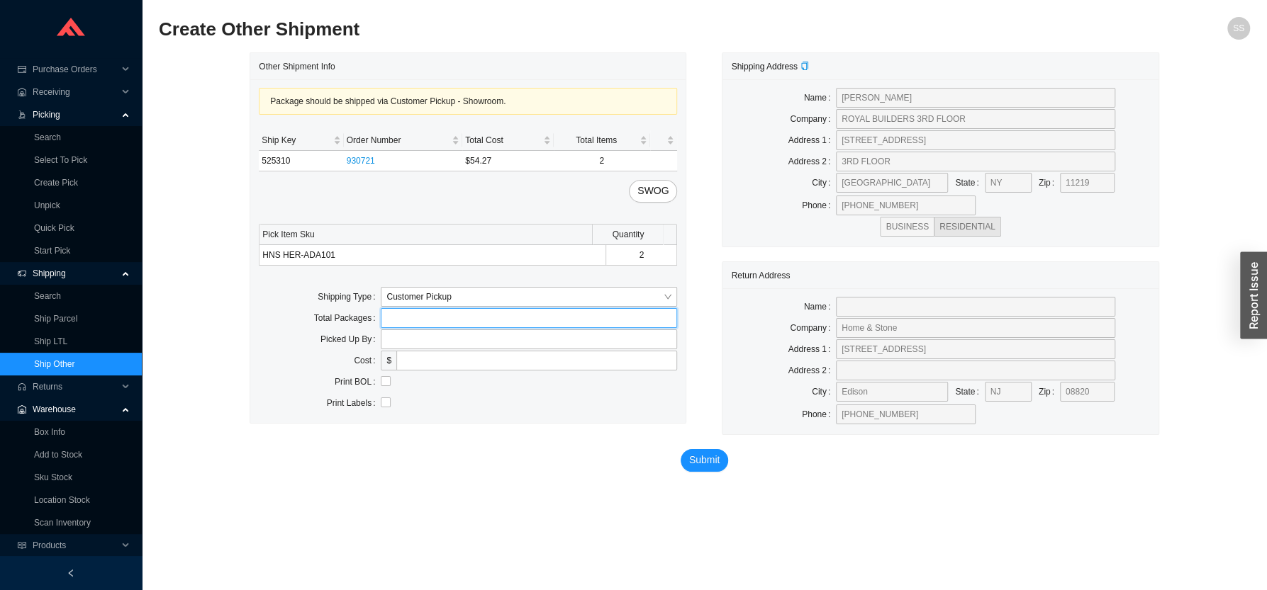
click at [410, 325] on input "tel" at bounding box center [529, 318] width 296 height 20
type input "1"
click at [294, 375] on div "Print BOL" at bounding box center [320, 382] width 122 height 20
click at [427, 339] on input "text" at bounding box center [529, 340] width 296 height 20
type input "royal"
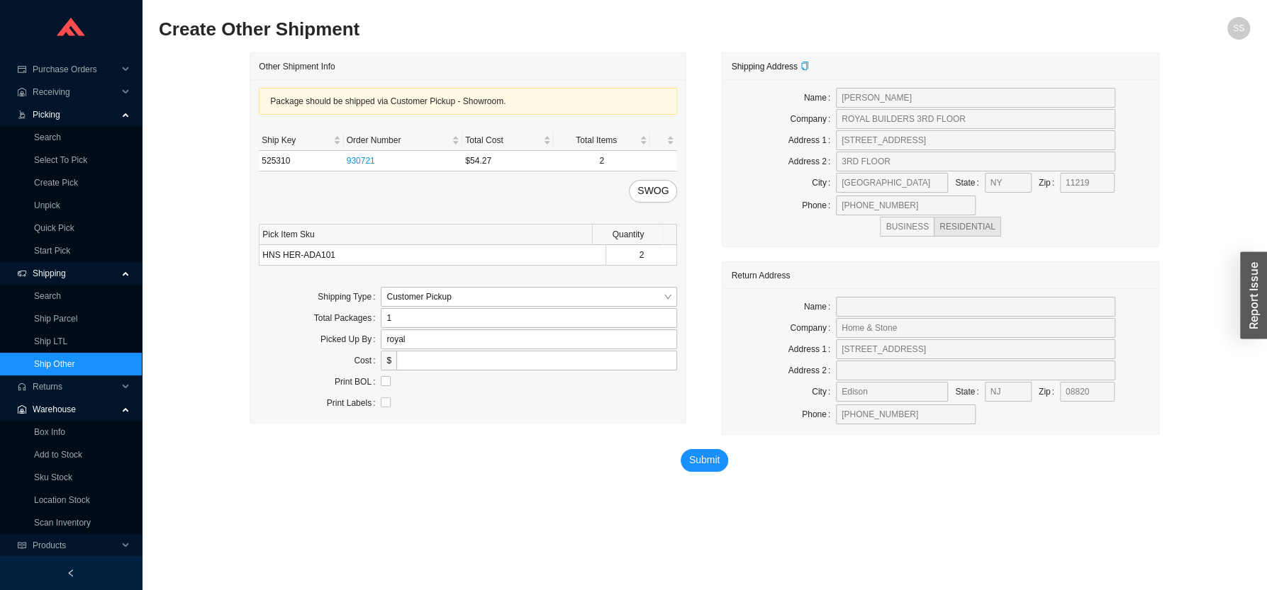
click at [247, 378] on div "Other Shipment Info Package should be shipped via Customer Pickup - Showroom. S…" at bounding box center [468, 243] width 472 height 383
click at [701, 460] on span "Submit" at bounding box center [704, 460] width 31 height 16
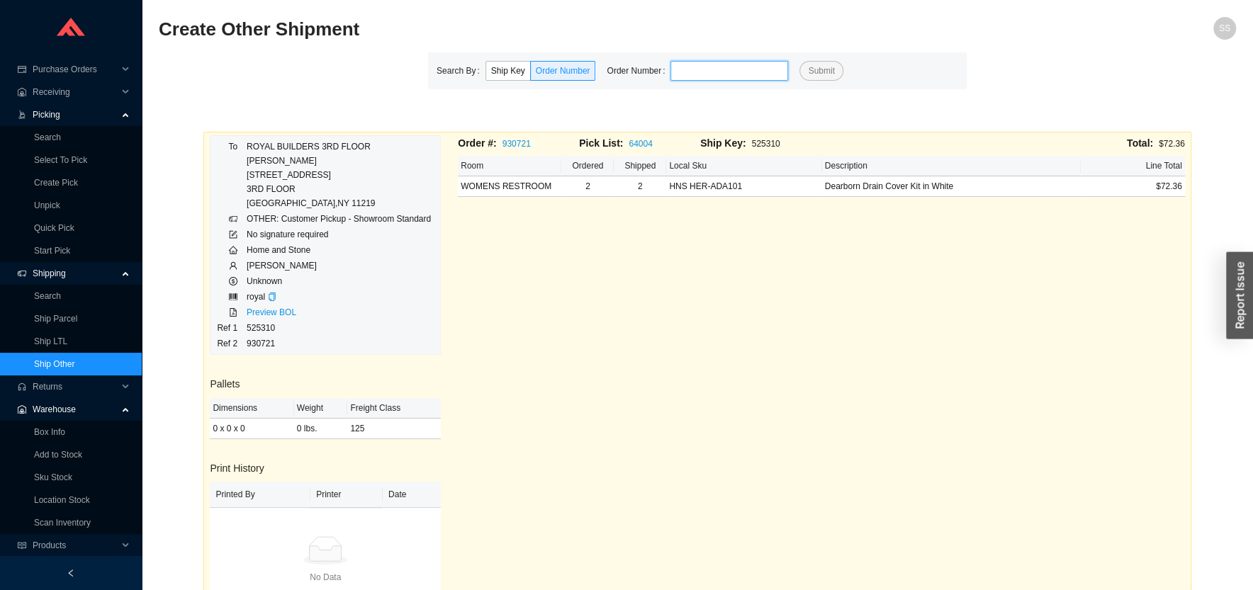
click at [690, 70] on input "tel" at bounding box center [729, 71] width 118 height 20
type input "930721"
click at [799, 61] on button "Submit" at bounding box center [820, 71] width 43 height 20
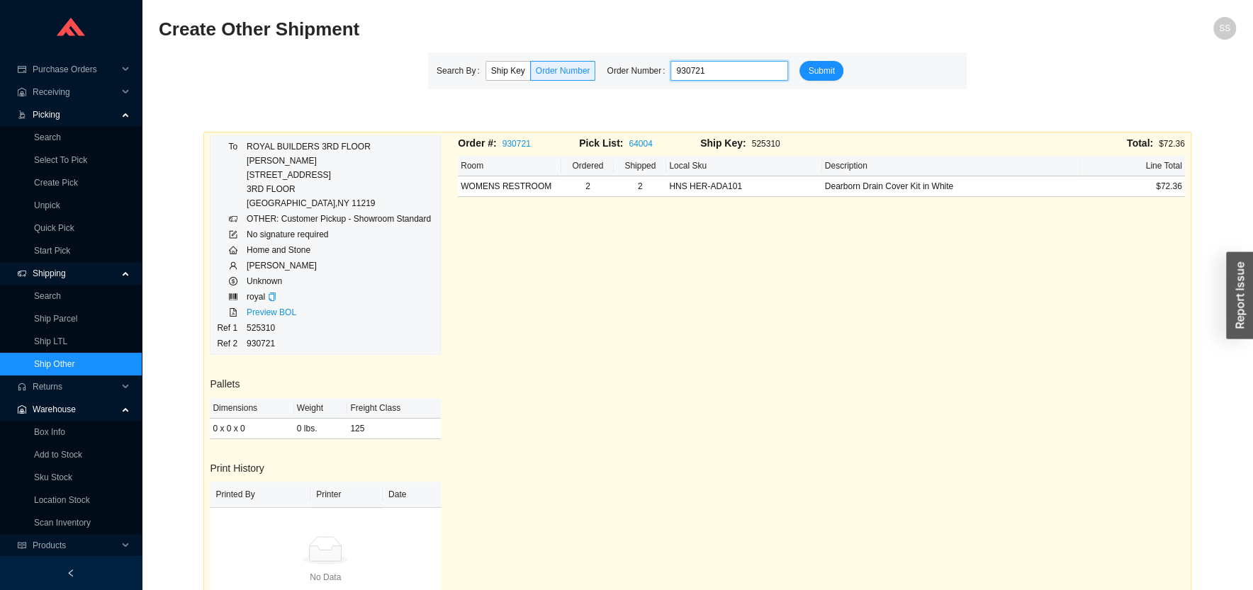
click at [799, 61] on button "Submit" at bounding box center [820, 71] width 43 height 20
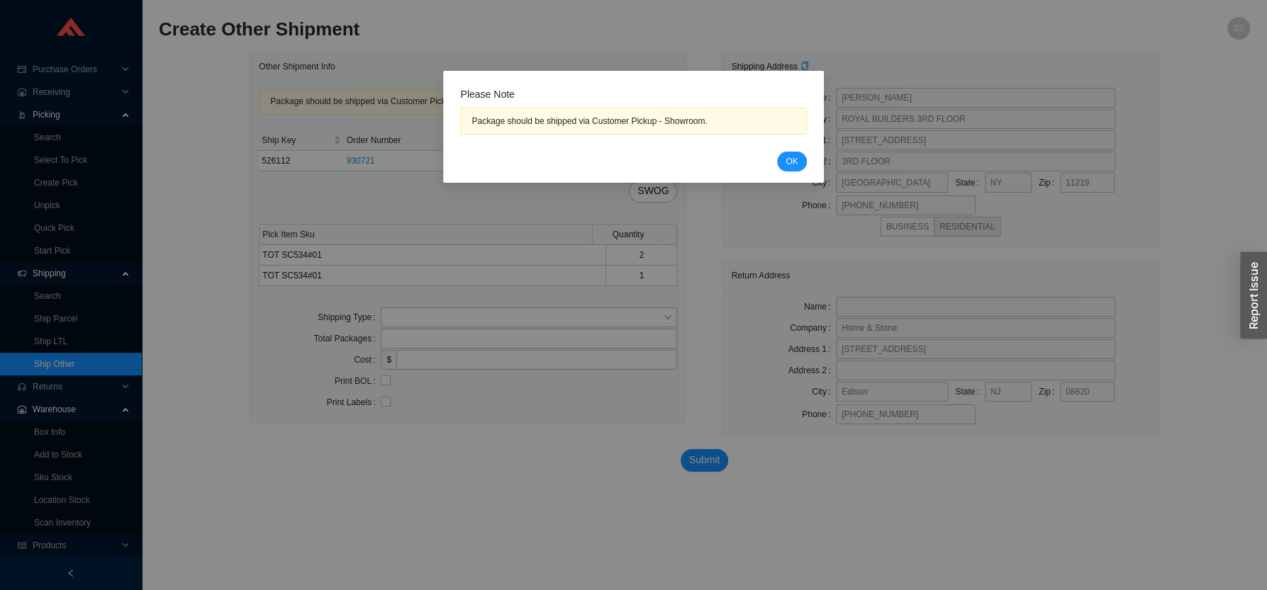
drag, startPoint x: 793, startPoint y: 158, endPoint x: 590, endPoint y: 263, distance: 228.2
click at [792, 158] on span "OK" at bounding box center [791, 162] width 12 height 14
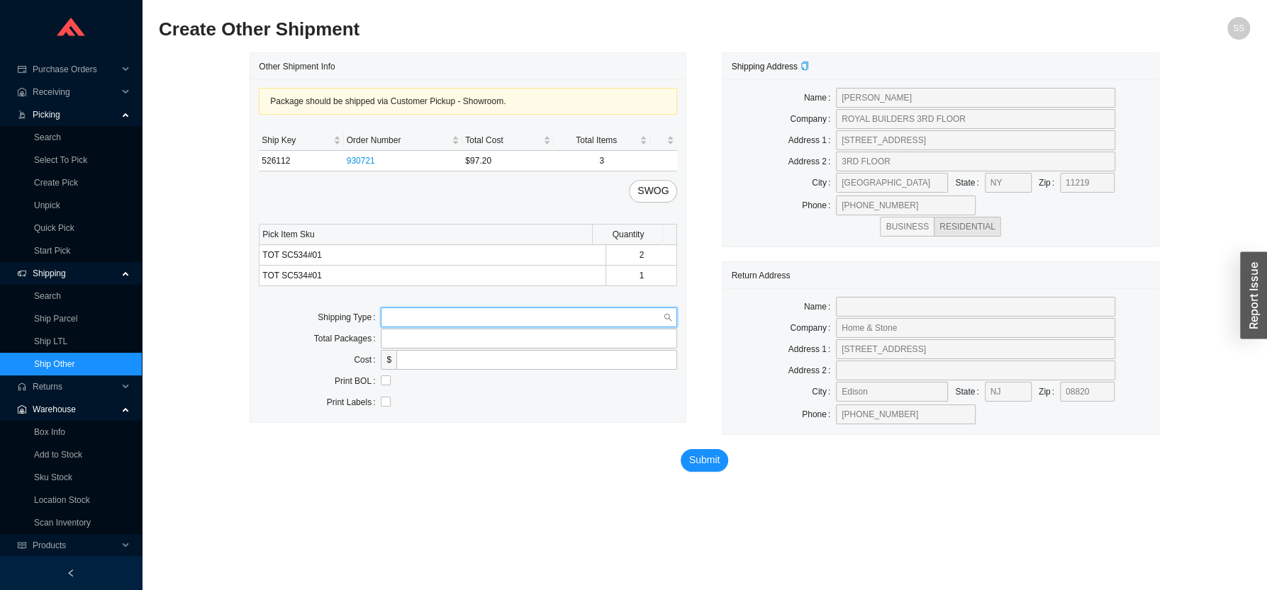
click at [405, 315] on input "search" at bounding box center [524, 317] width 276 height 18
click at [413, 342] on div "Our Truck" at bounding box center [528, 343] width 285 height 13
click at [425, 327] on input "search" at bounding box center [524, 317] width 276 height 18
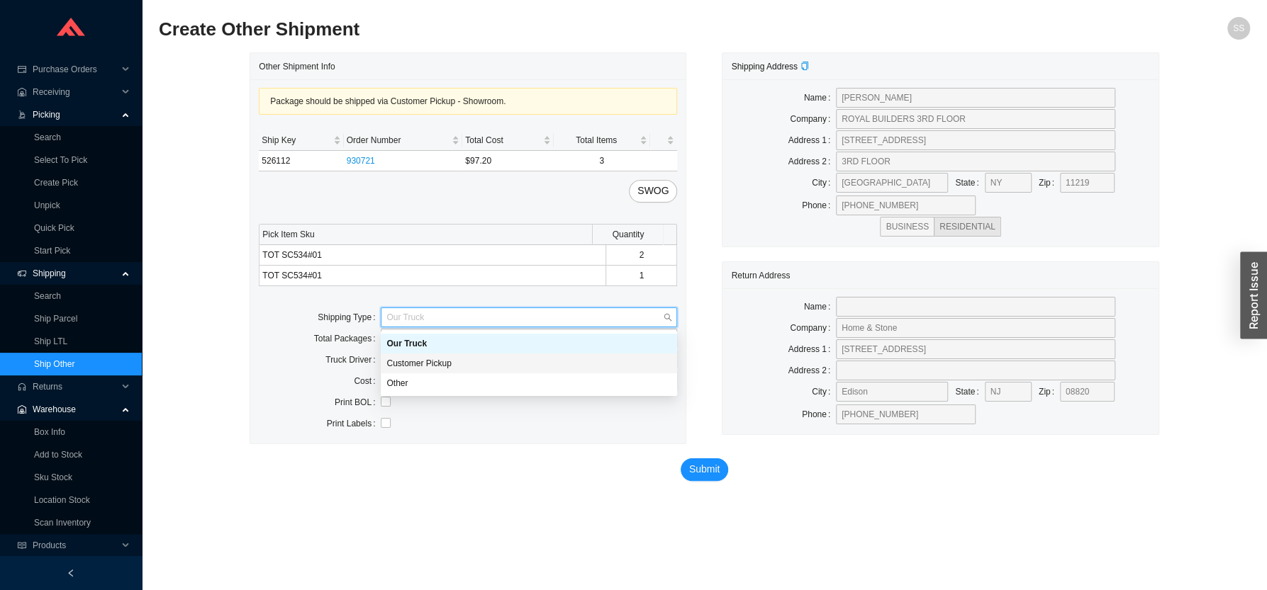
click at [432, 361] on div "Customer Pickup" at bounding box center [528, 363] width 285 height 13
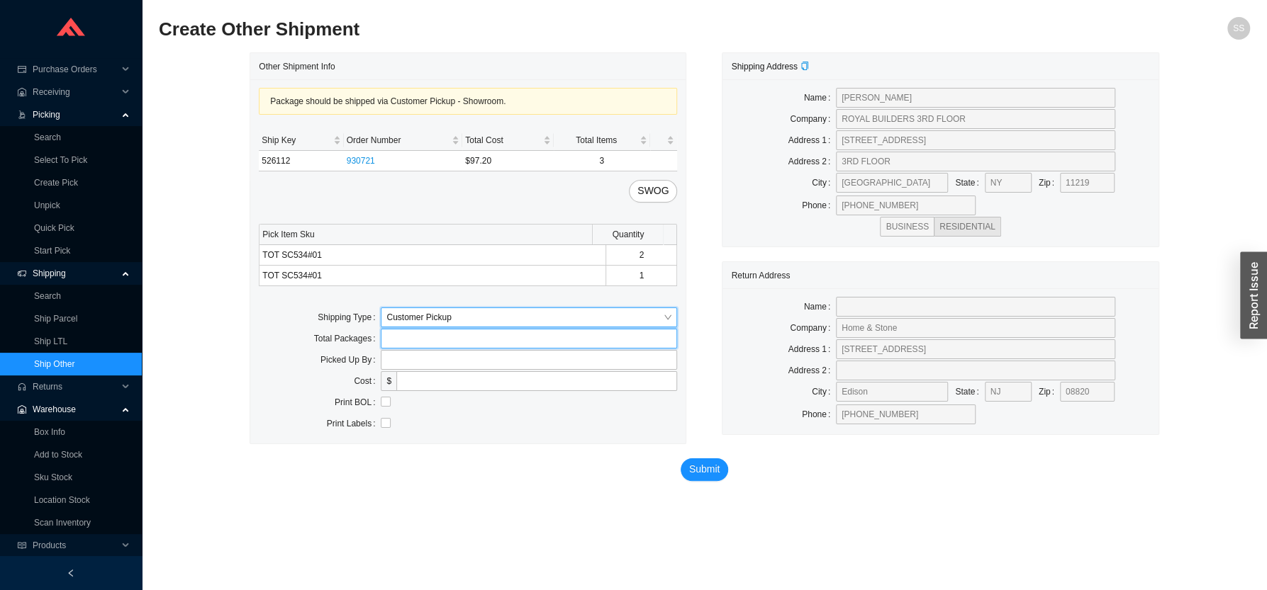
click at [403, 347] on input "tel" at bounding box center [529, 339] width 296 height 20
type input "1"
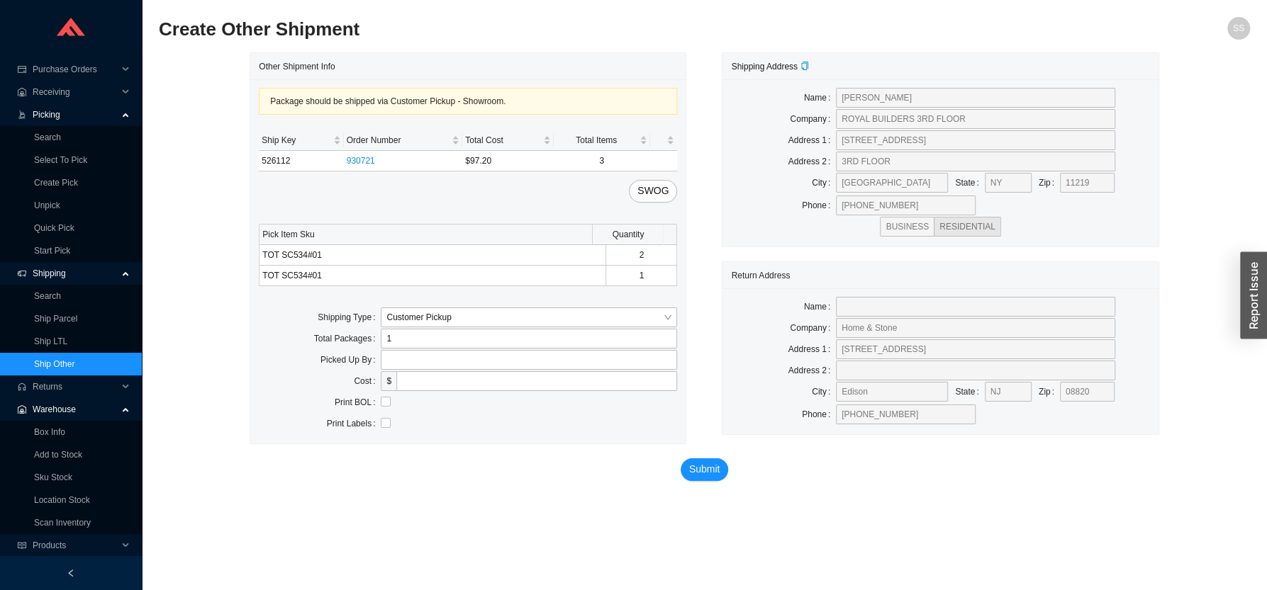
drag, startPoint x: 347, startPoint y: 354, endPoint x: 388, endPoint y: 354, distance: 41.8
click at [353, 354] on label "Picked Up By" at bounding box center [350, 360] width 60 height 20
click at [394, 354] on input "text" at bounding box center [529, 360] width 296 height 20
type input "Royal Builders"
click at [700, 474] on span "Submit" at bounding box center [704, 469] width 31 height 16
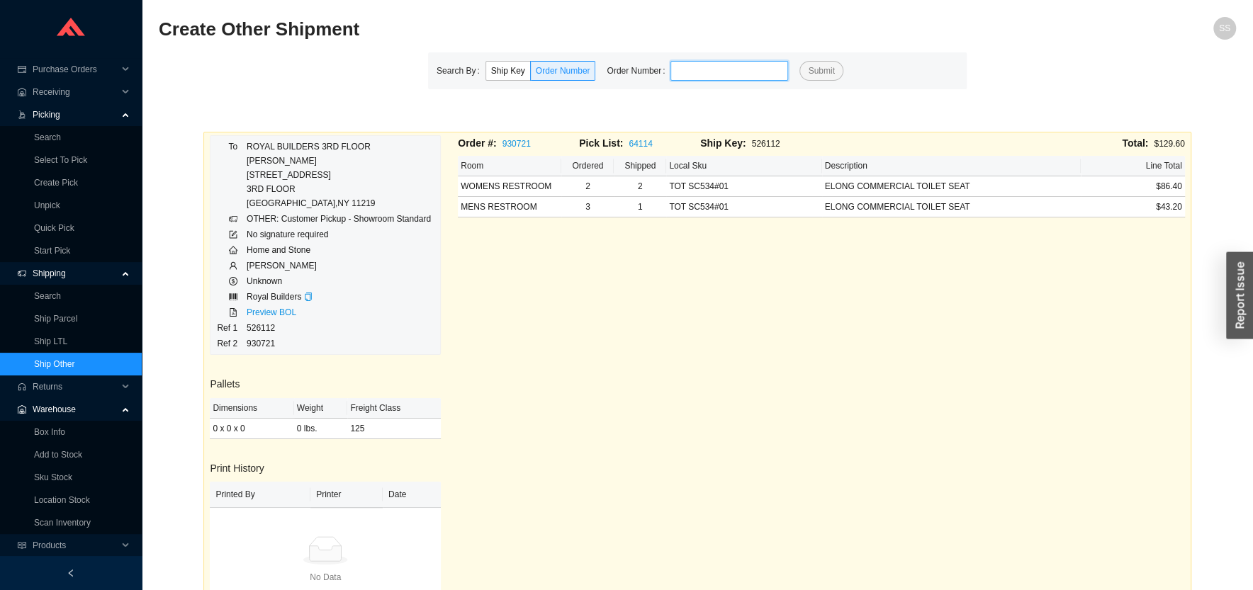
click at [729, 67] on input "tel" at bounding box center [729, 71] width 118 height 20
type input "931051"
click at [799, 61] on button "Submit" at bounding box center [820, 71] width 43 height 20
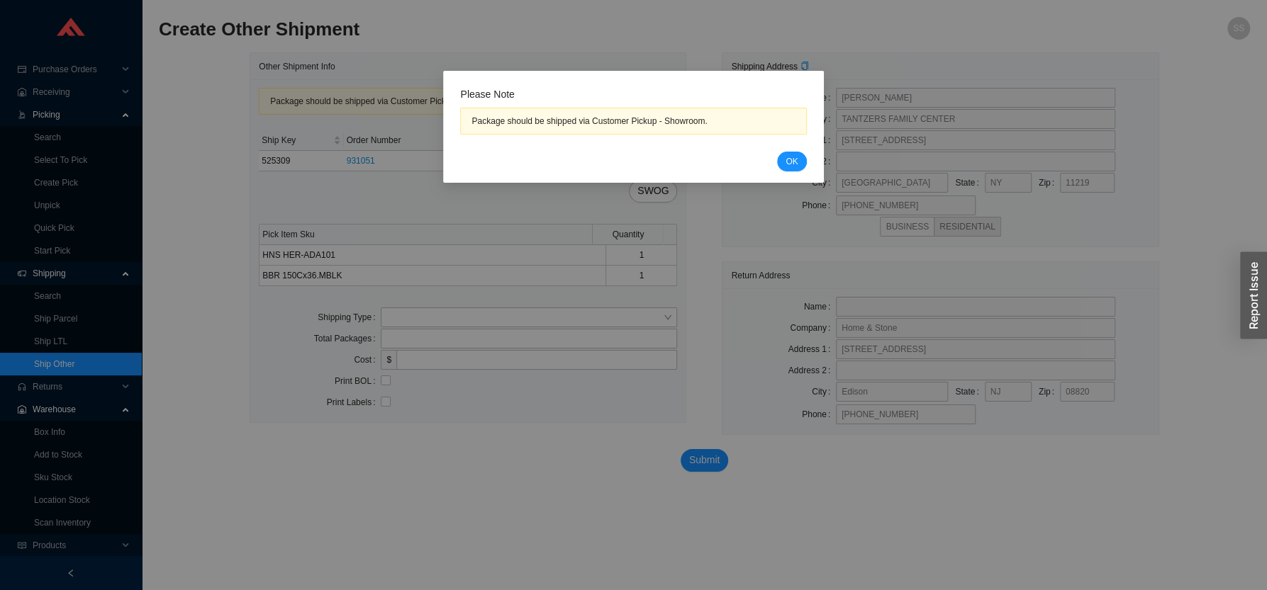
drag, startPoint x: 792, startPoint y: 154, endPoint x: 717, endPoint y: 204, distance: 91.0
click at [792, 153] on button "OK" at bounding box center [791, 162] width 29 height 20
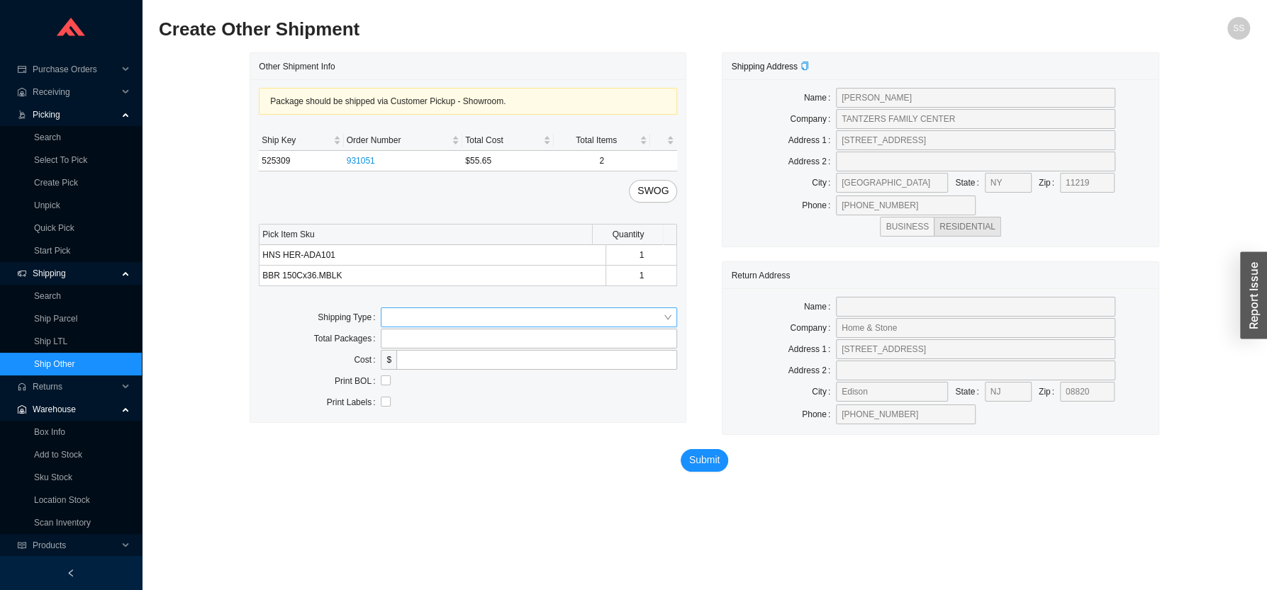
click at [388, 319] on input "search" at bounding box center [524, 317] width 276 height 18
click at [430, 364] on div "Customer Pickup" at bounding box center [528, 363] width 285 height 13
click at [408, 339] on input "tel" at bounding box center [529, 339] width 296 height 20
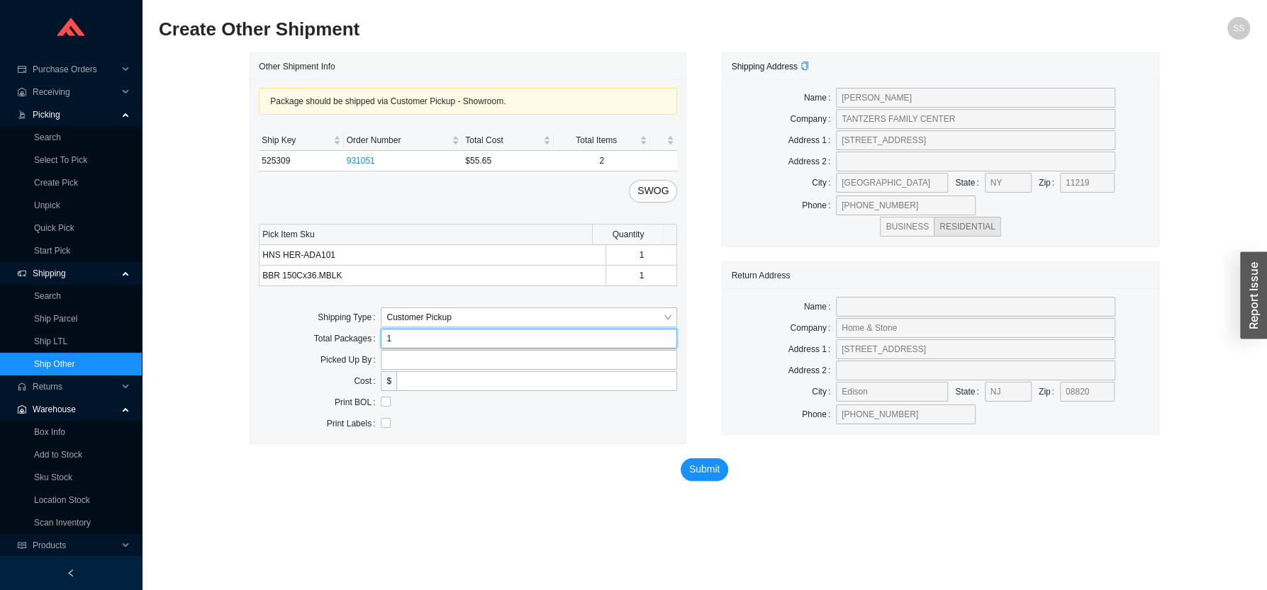
type input "1"
drag, startPoint x: 426, startPoint y: 430, endPoint x: 402, endPoint y: 371, distance: 63.6
click at [420, 425] on div at bounding box center [529, 424] width 296 height 14
click at [399, 358] on input "text" at bounding box center [529, 360] width 296 height 20
click at [399, 359] on input "text" at bounding box center [529, 360] width 296 height 20
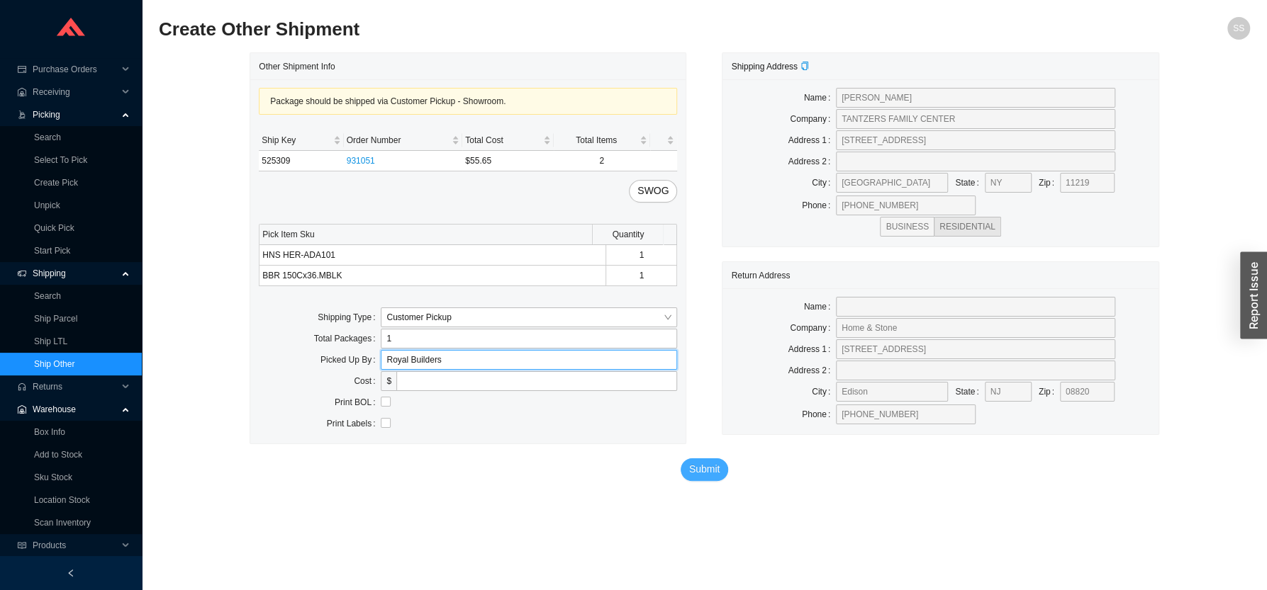
type input "Royal Builders"
click at [702, 476] on span "Submit" at bounding box center [704, 469] width 31 height 16
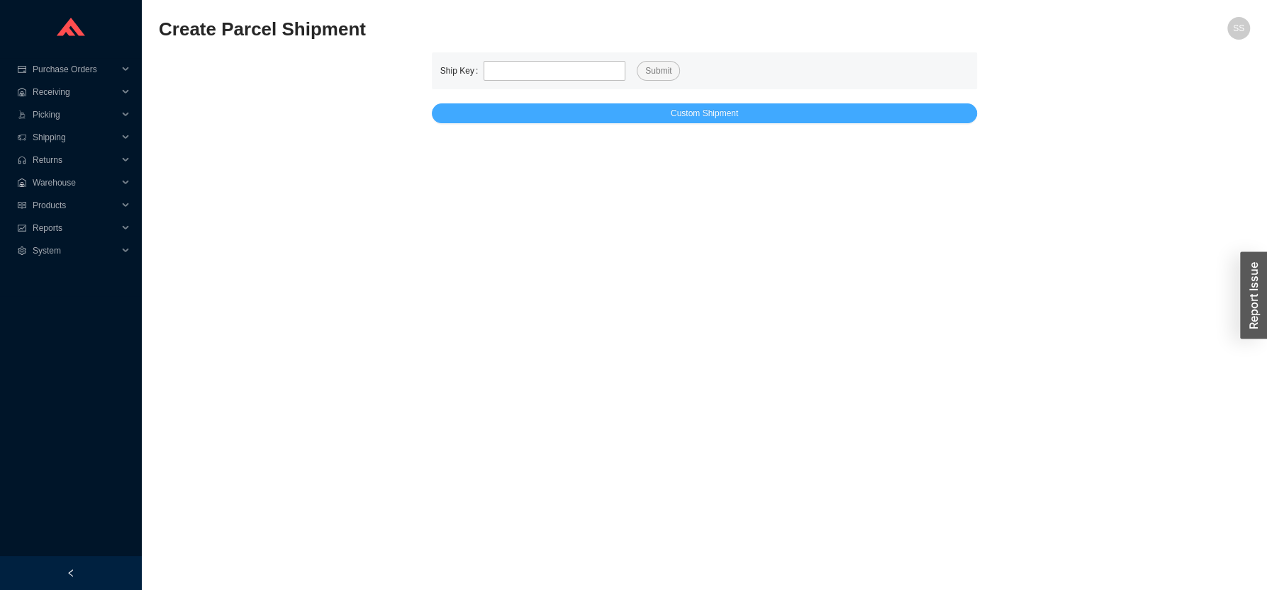
click at [714, 111] on span "Custom Shipment" at bounding box center [703, 113] width 67 height 14
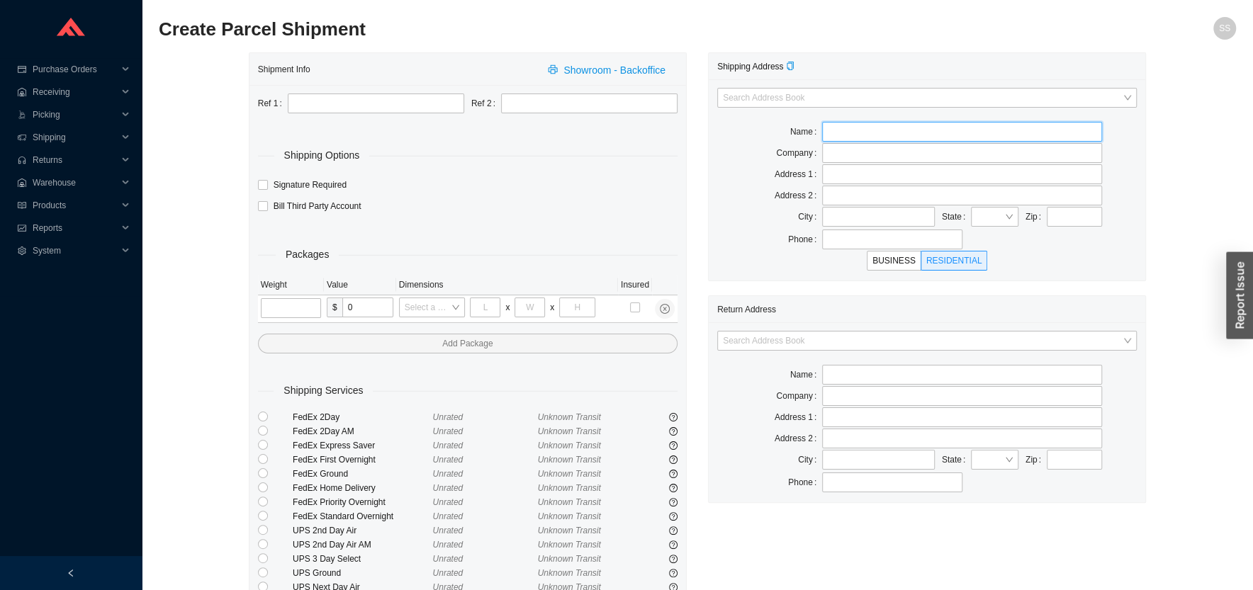
click at [846, 135] on input "text" at bounding box center [962, 132] width 280 height 20
paste input "Platinum Builders"
type input "Platinum Builders"
click at [850, 175] on input "text" at bounding box center [962, 174] width 280 height 20
paste input "310 Argyle Road,"
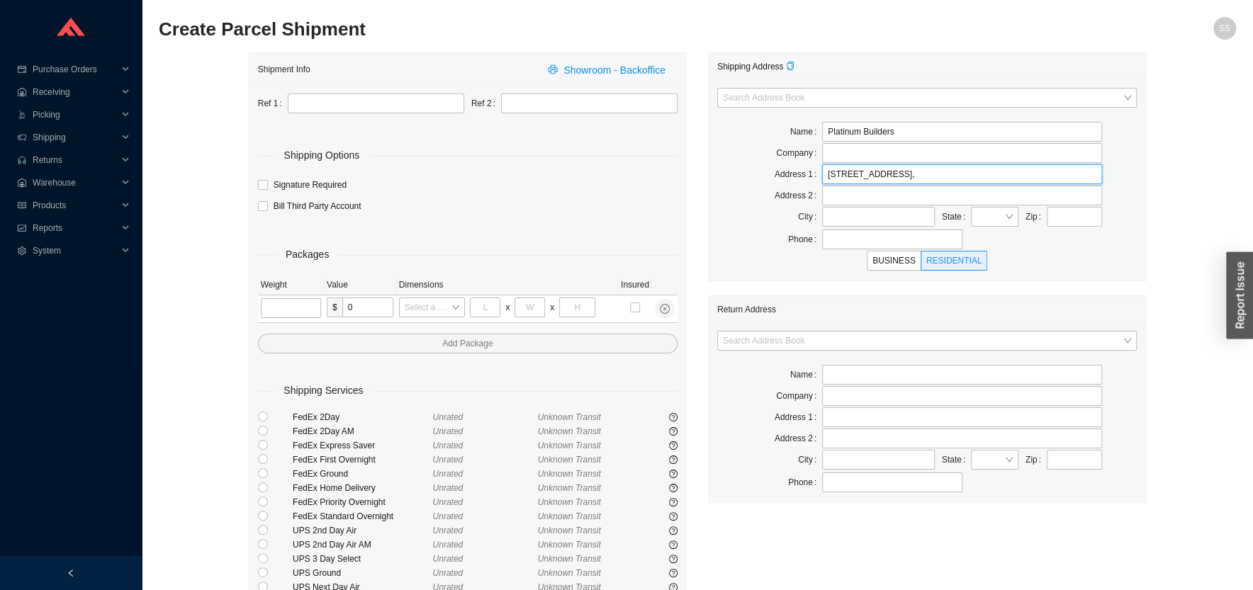
type input "310 Argyle Road,"
click at [848, 216] on input "text" at bounding box center [878, 217] width 113 height 20
paste input "Cedarhurst"
type input "Cedarhurst"
click at [986, 210] on input "search" at bounding box center [991, 217] width 28 height 18
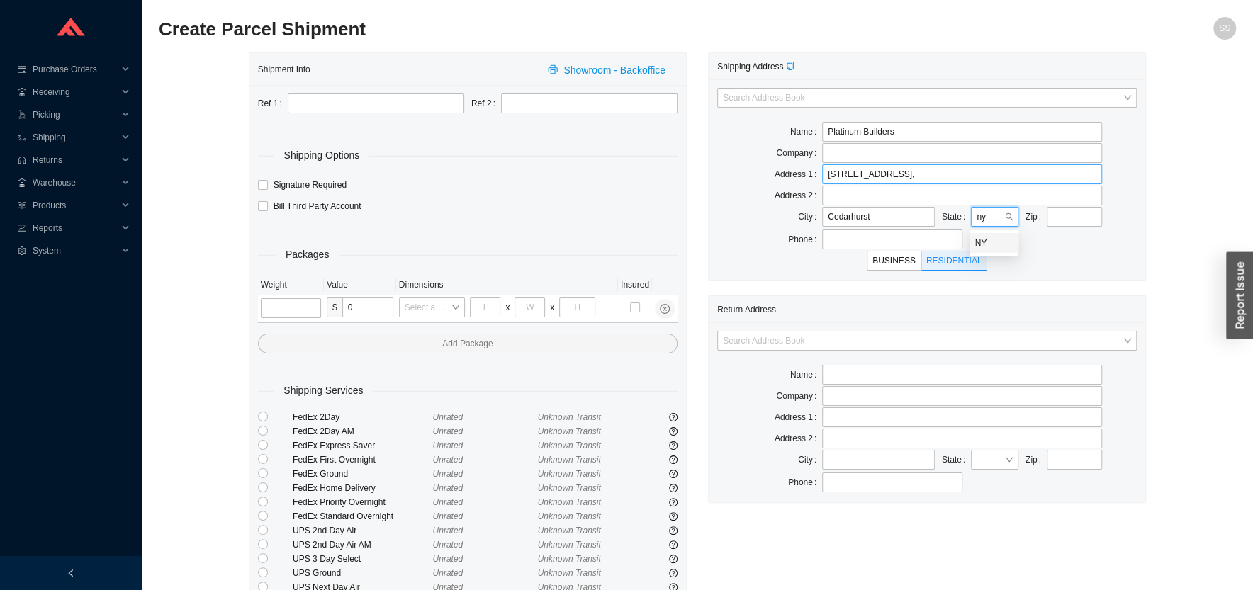
type input "ny"
click at [1013, 176] on input "310 Argyle Road," at bounding box center [962, 174] width 280 height 20
click at [990, 218] on input "search" at bounding box center [991, 217] width 28 height 18
type input "ny"
click at [1214, 206] on div "Shipment Info Showroom - Backoffice Ref 1 Ref 2 Shipping Options Signature Requ…" at bounding box center [697, 367] width 1077 height 631
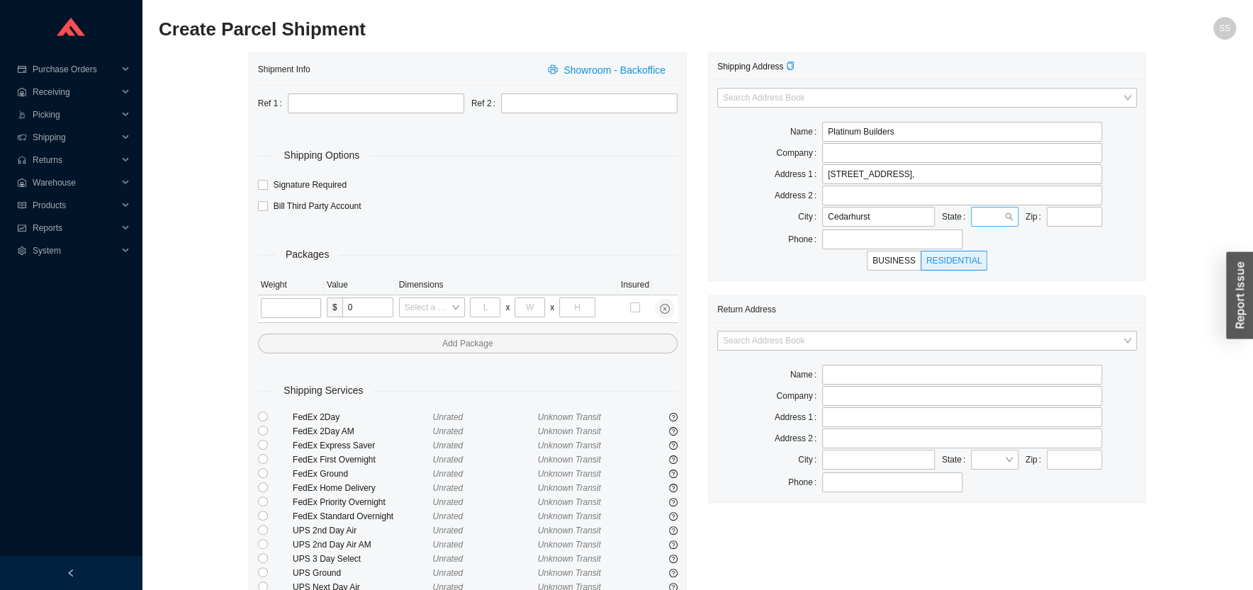
click at [1012, 213] on div at bounding box center [994, 217] width 47 height 20
click at [989, 330] on div "NY" at bounding box center [1019, 328] width 89 height 13
click at [1067, 225] on input "text" at bounding box center [1074, 217] width 55 height 20
type input "11516"
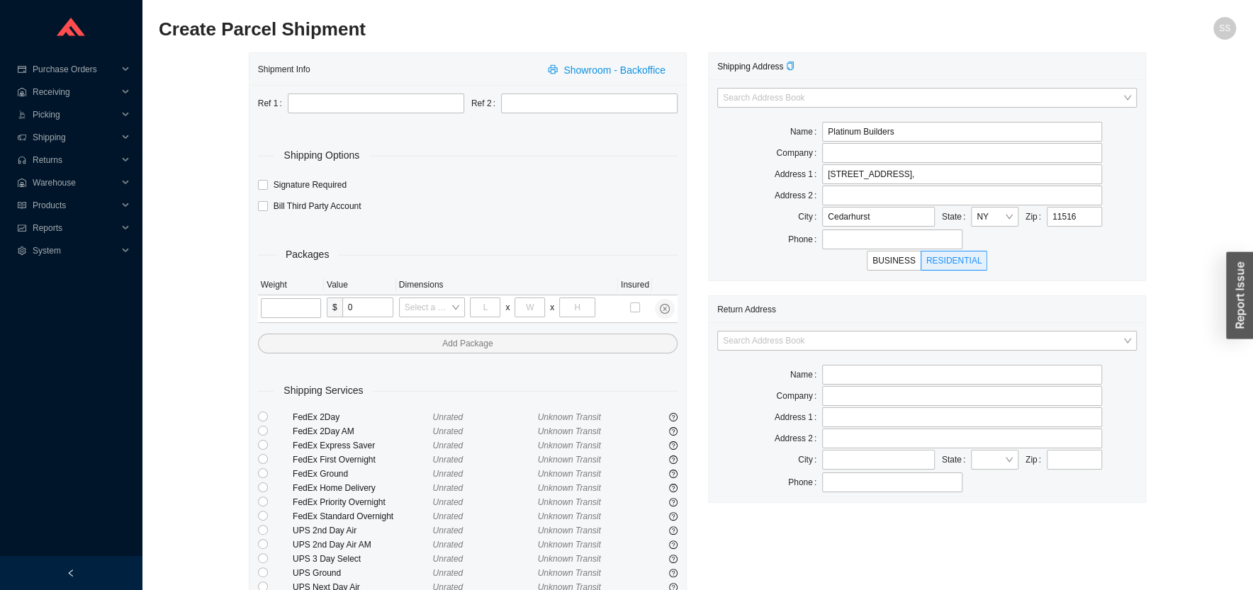
click at [1156, 218] on div "Shipping Address Search Address Book Name Platinum Builders Company Address 1 3…" at bounding box center [926, 342] width 459 height 580
type input "CEDARHURST"
click at [812, 339] on input "search" at bounding box center [923, 341] width 400 height 18
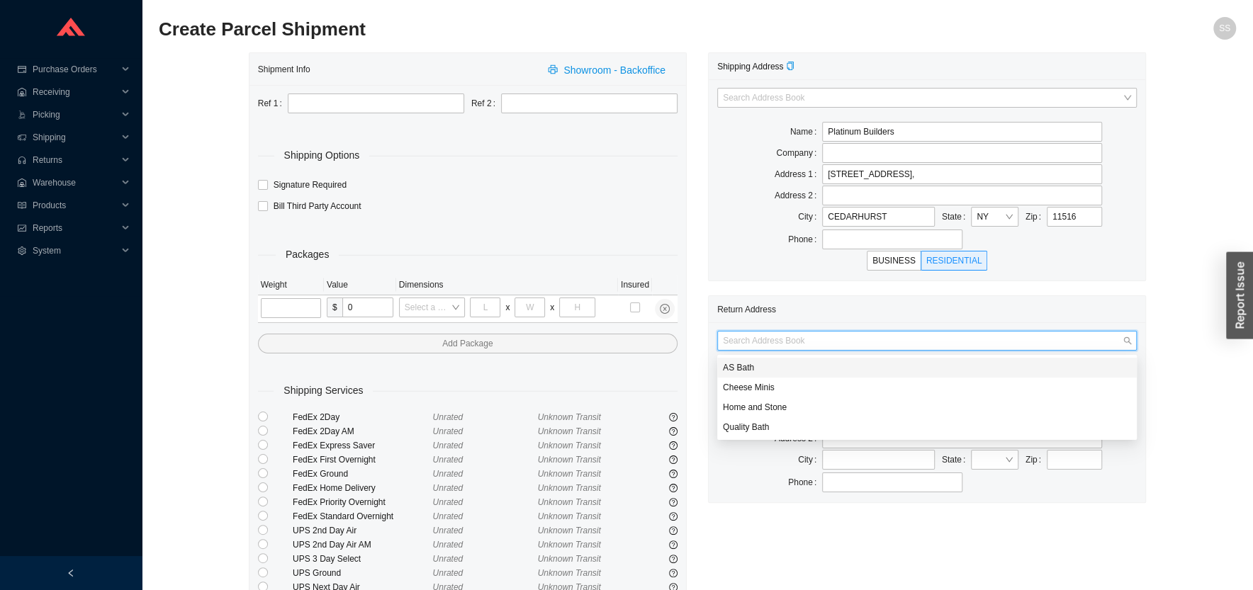
type input "h"
click at [765, 404] on div "Home and Stone" at bounding box center [927, 407] width 408 height 13
type input "Home and Stone"
type input "1663 Coney Island Ave."
type input "Brooklyn"
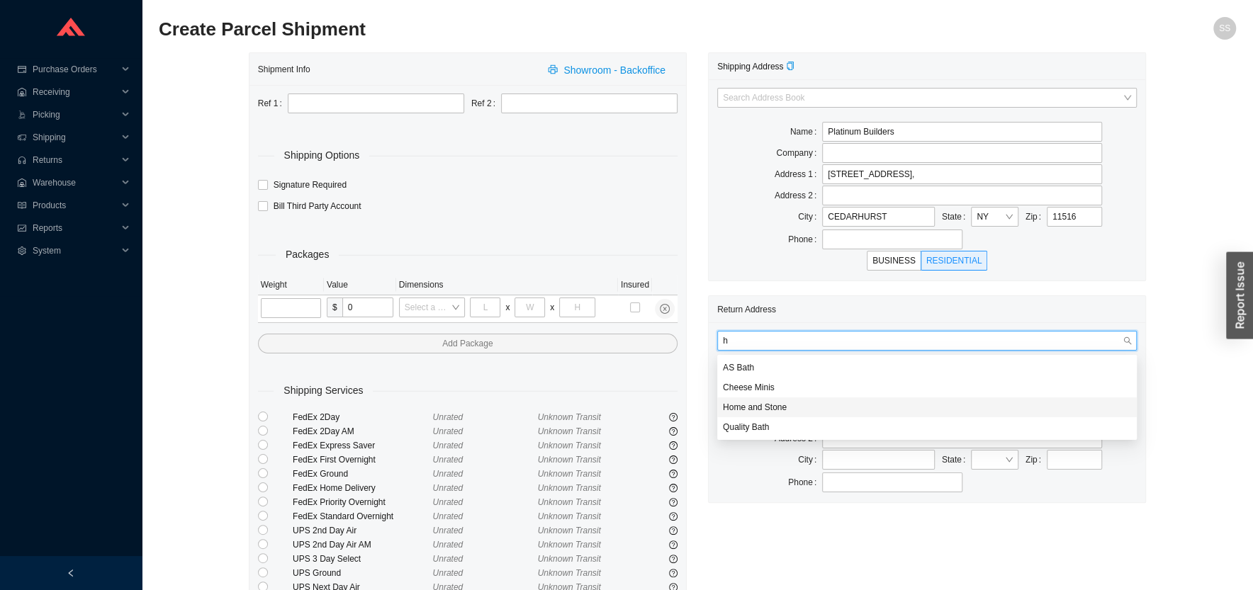
type input "11230"
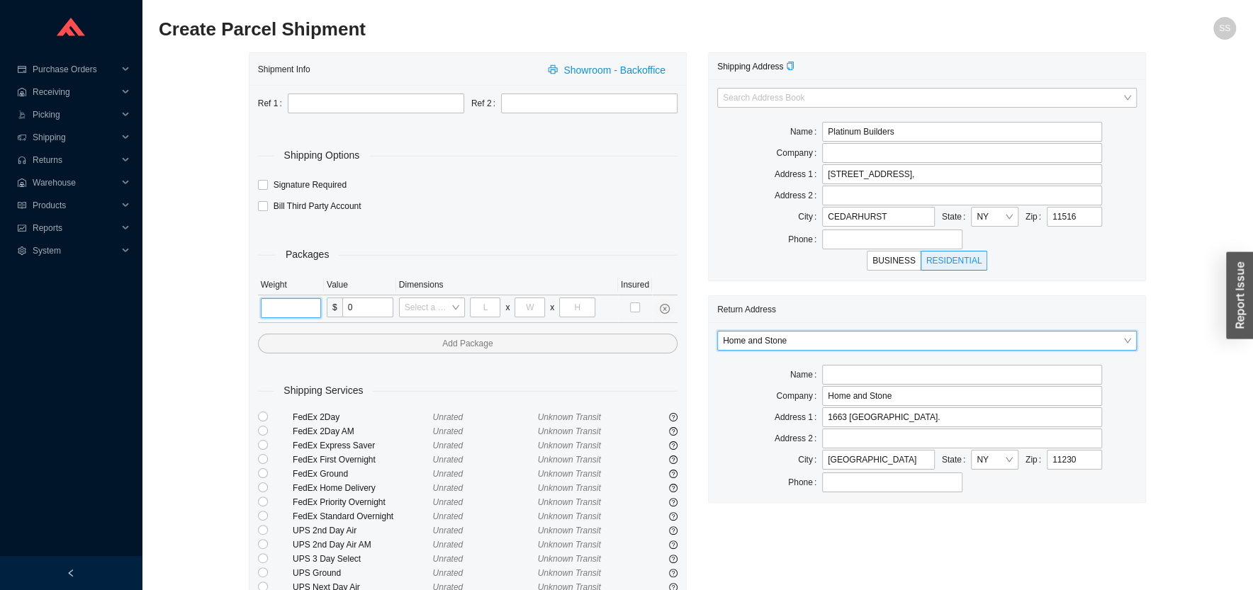
click at [282, 314] on input "tel" at bounding box center [291, 308] width 60 height 20
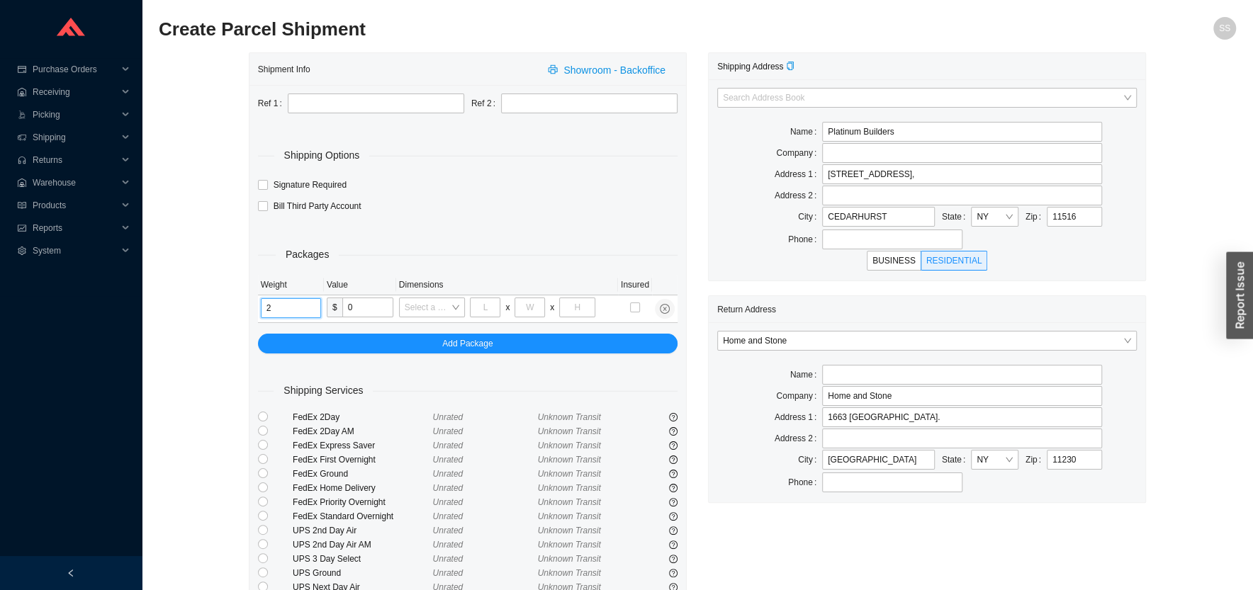
type input "2"
click at [214, 318] on div "Shipment Info Showroom - Backoffice Ref 1 Ref 2 Shipping Options Signature Requ…" at bounding box center [697, 367] width 1077 height 631
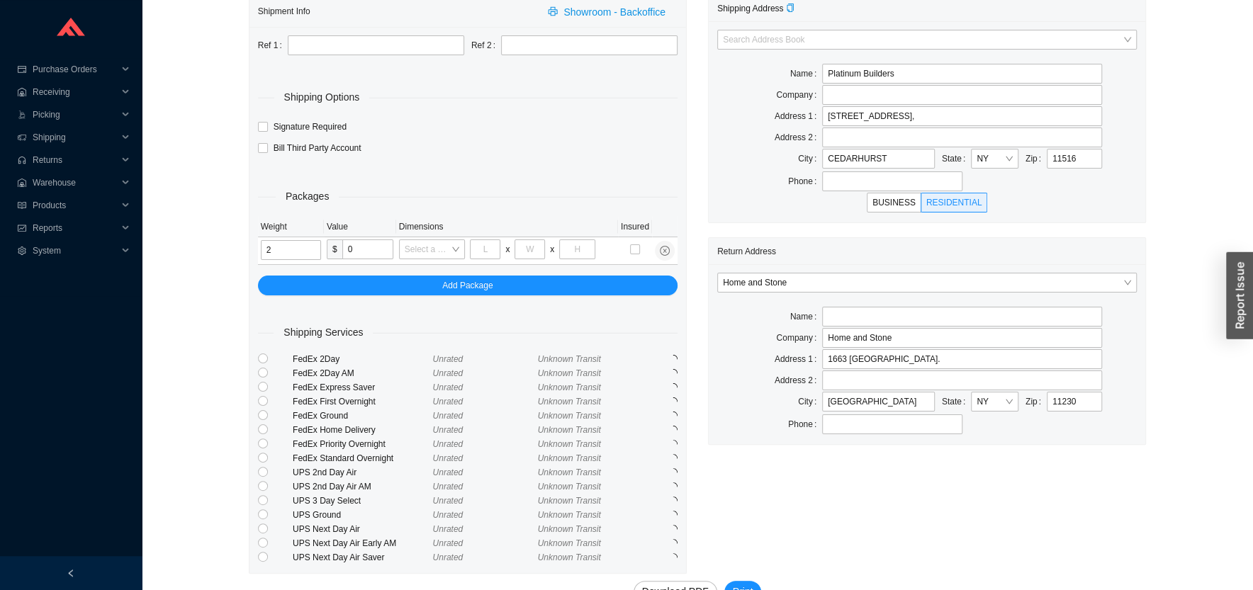
scroll to position [93, 0]
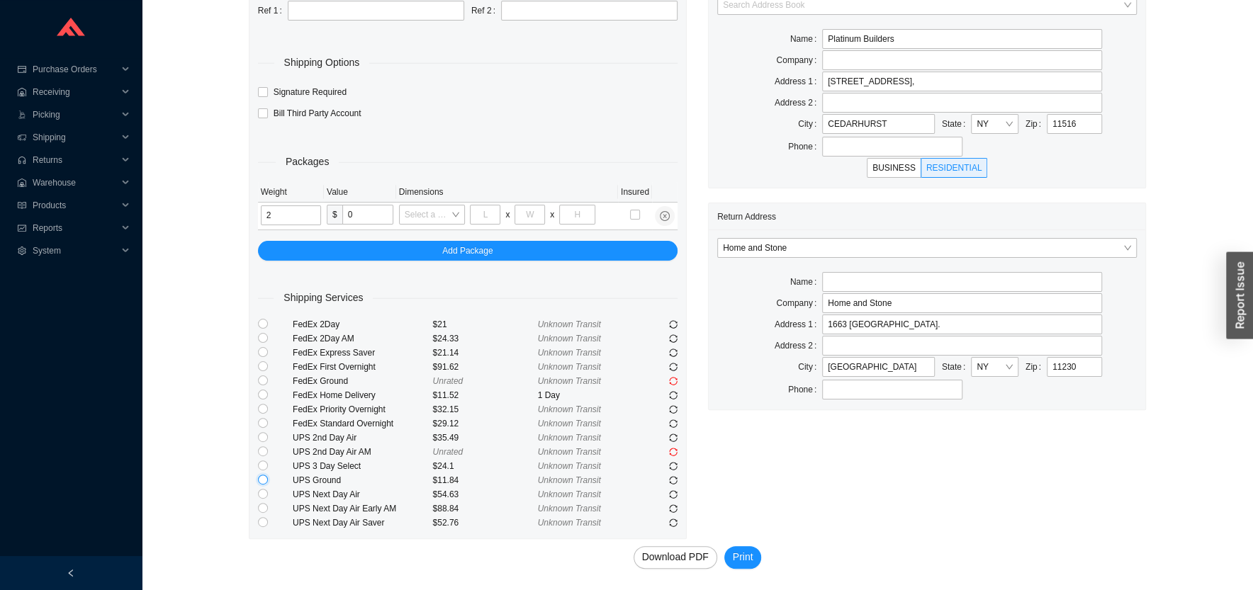
click at [265, 481] on input "radio" at bounding box center [263, 480] width 10 height 10
radio input "true"
click at [741, 554] on span "Print" at bounding box center [743, 557] width 21 height 16
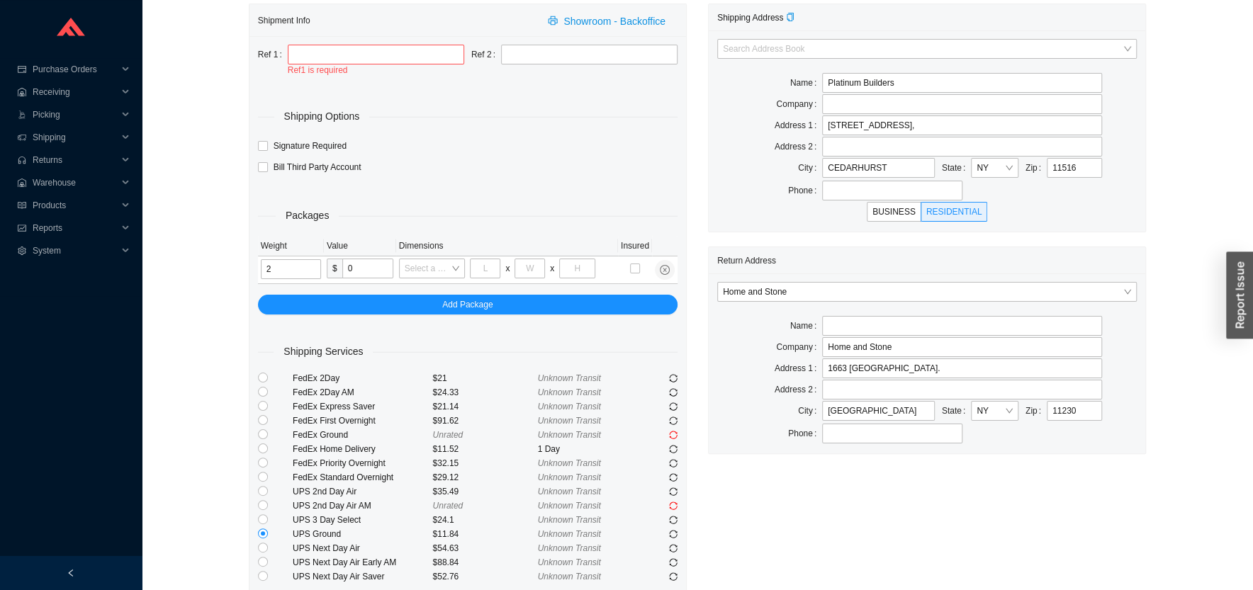
scroll to position [17, 0]
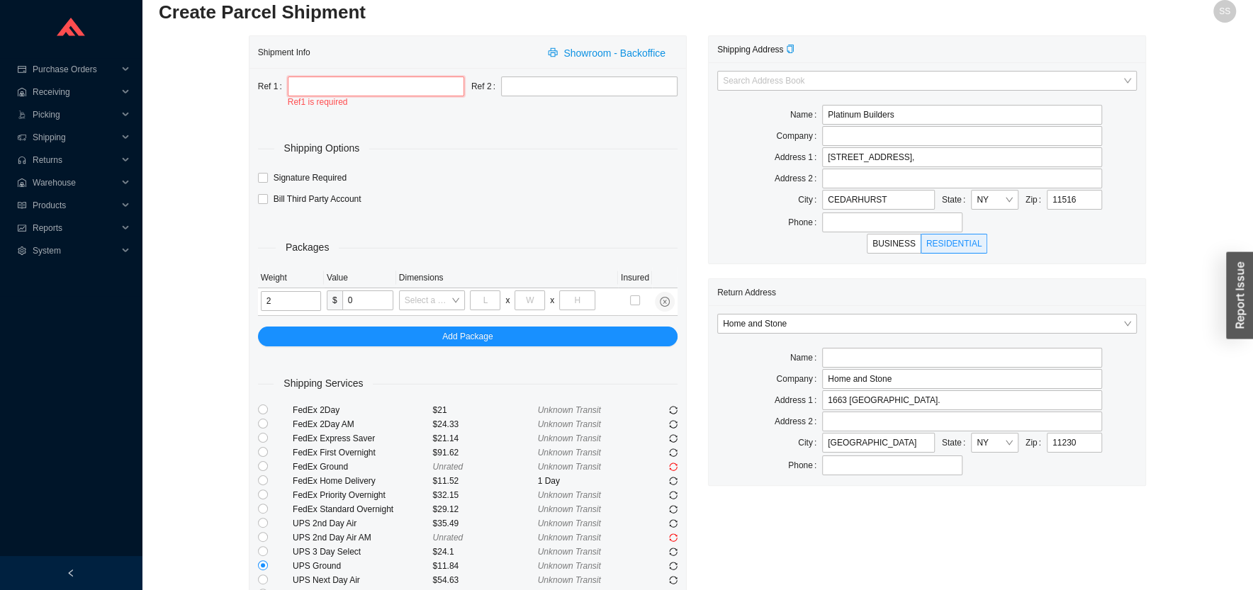
click at [308, 90] on input "text" at bounding box center [376, 87] width 176 height 20
click at [308, 89] on input "text" at bounding box center [376, 87] width 176 height 20
click at [307, 84] on input "text" at bounding box center [376, 87] width 176 height 20
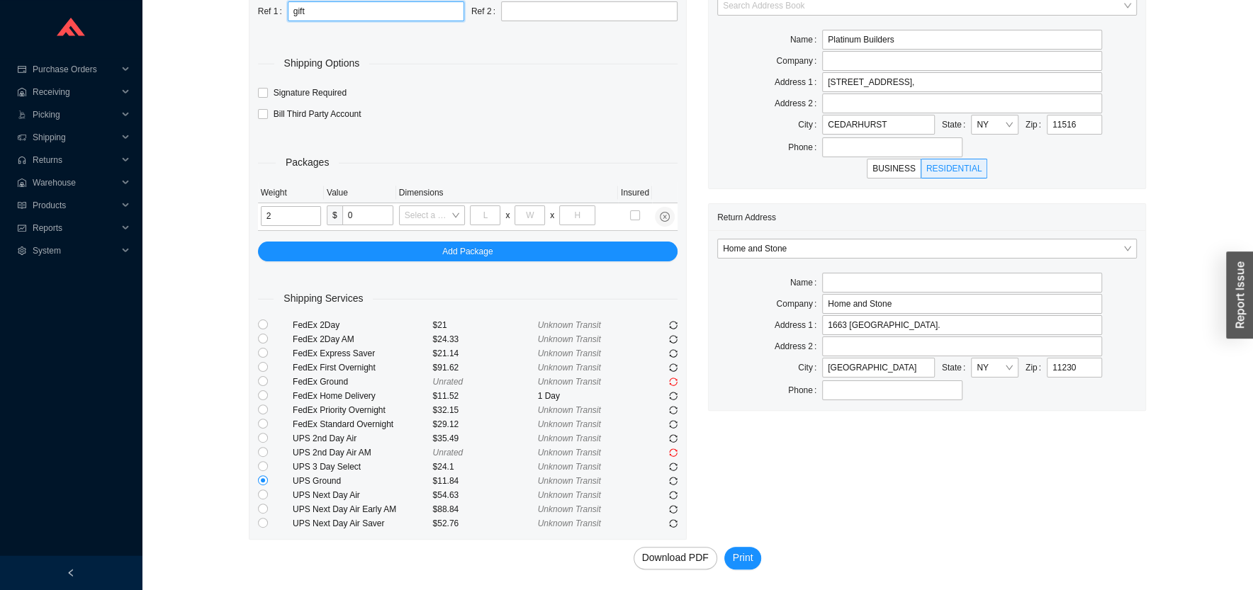
scroll to position [93, 0]
type input "gift"
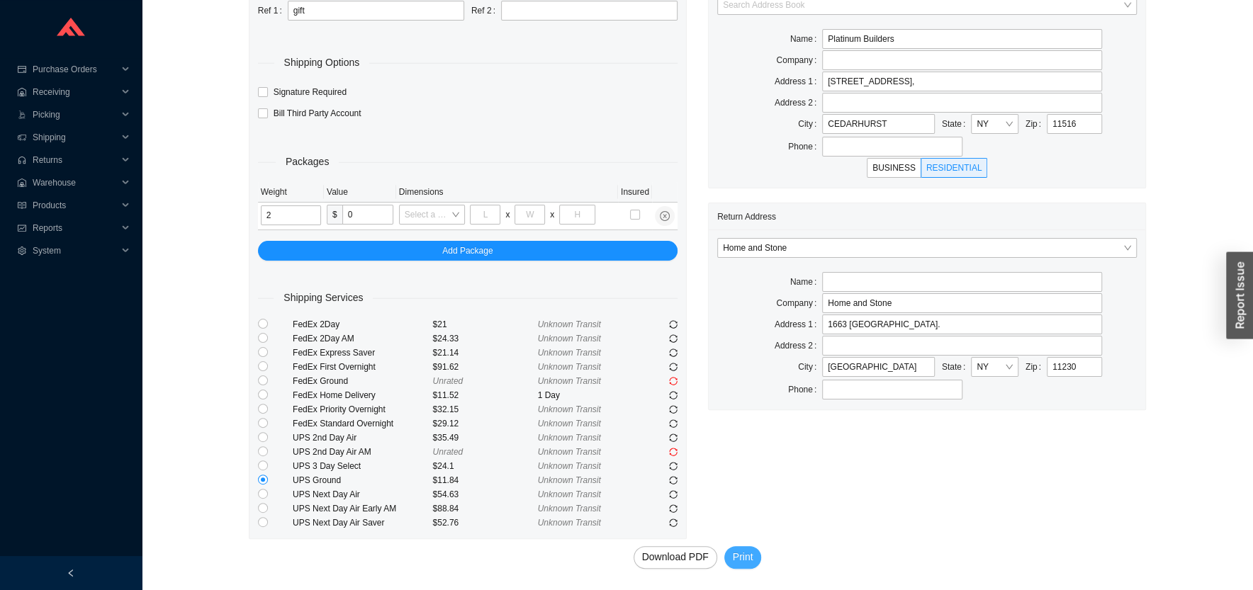
click at [742, 555] on span "Print" at bounding box center [743, 557] width 21 height 16
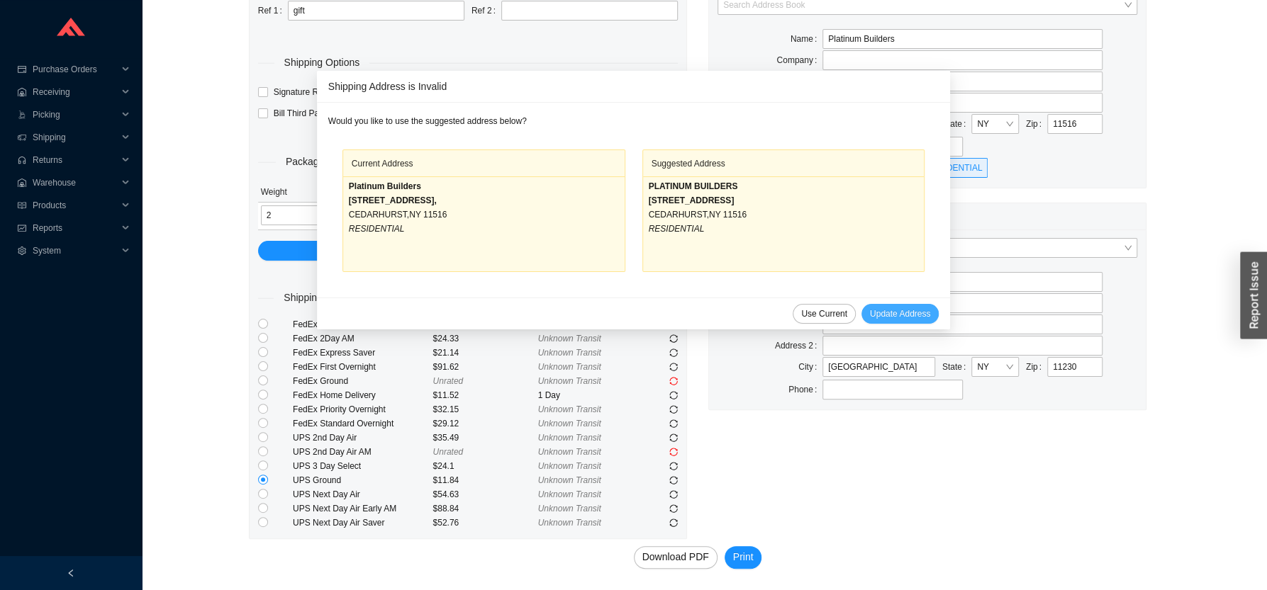
click at [870, 313] on span "Update Address" at bounding box center [900, 314] width 60 height 14
type input "PLATINUM BUILDERS"
type input "310 ARGYLE RD"
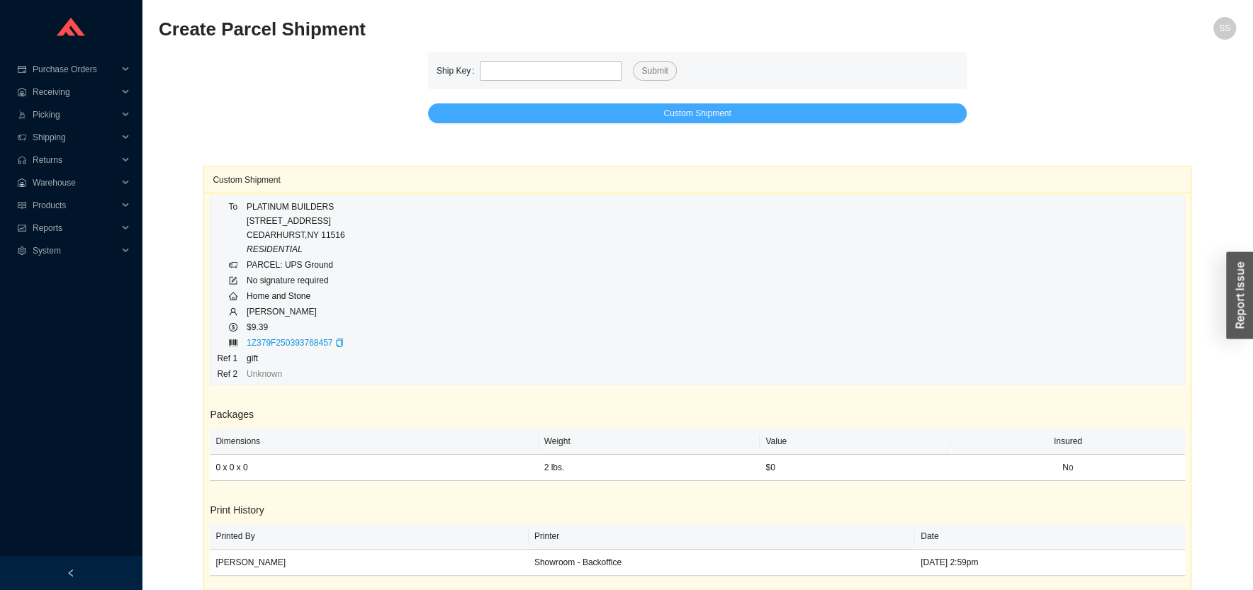
click at [761, 111] on button "Custom Shipment" at bounding box center [697, 113] width 539 height 20
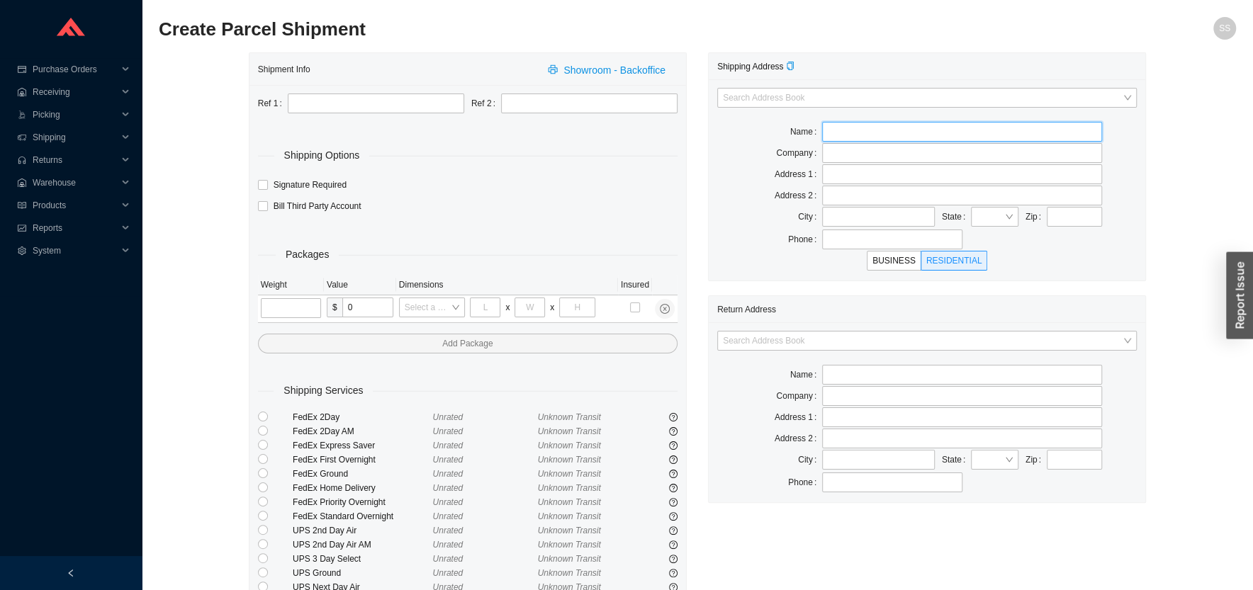
click at [842, 133] on input "text" at bounding box center [962, 132] width 280 height 20
paste input "All Boro Construction Group"
type input "All Boro Construction Group"
click at [848, 184] on input "text" at bounding box center [962, 174] width 280 height 20
paste input "260 Doughty Blvd # 1"
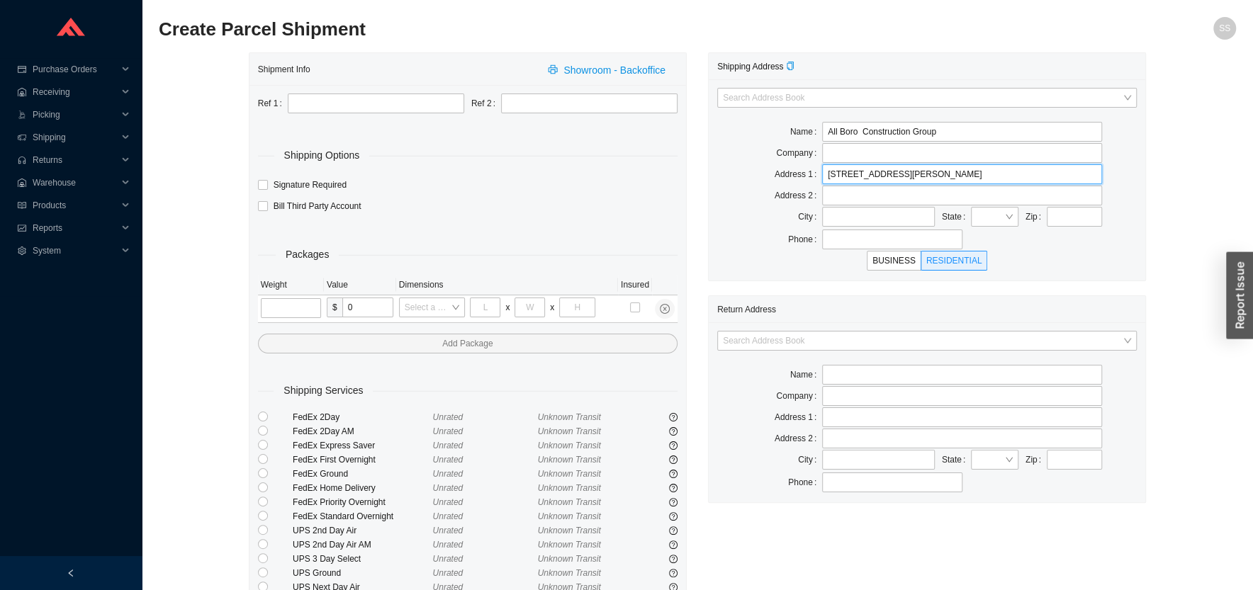
type input "260 Doughty Blvd # 1"
click at [846, 225] on input "text" at bounding box center [878, 217] width 113 height 20
paste input "Inwood"
type input "Inwood"
click at [979, 219] on input "search" at bounding box center [991, 217] width 28 height 18
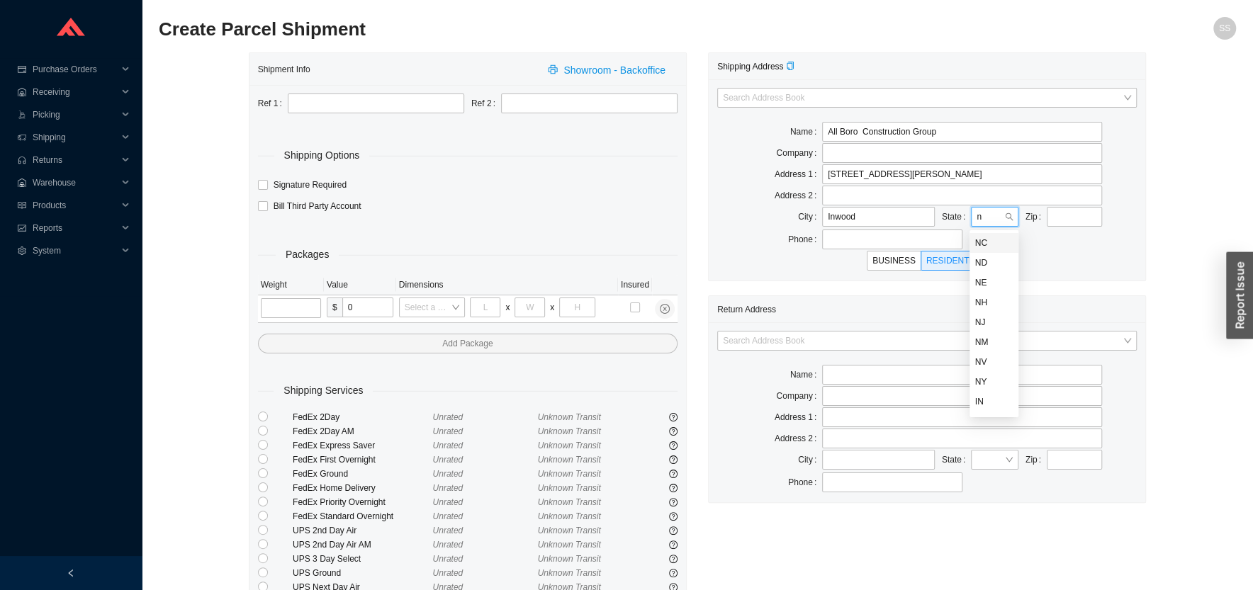
type input "ny"
click at [978, 223] on input "ny" at bounding box center [991, 217] width 28 height 18
click at [986, 248] on div "NY" at bounding box center [994, 243] width 38 height 13
click at [1077, 220] on input "text" at bounding box center [1074, 217] width 55 height 20
type input "11096"
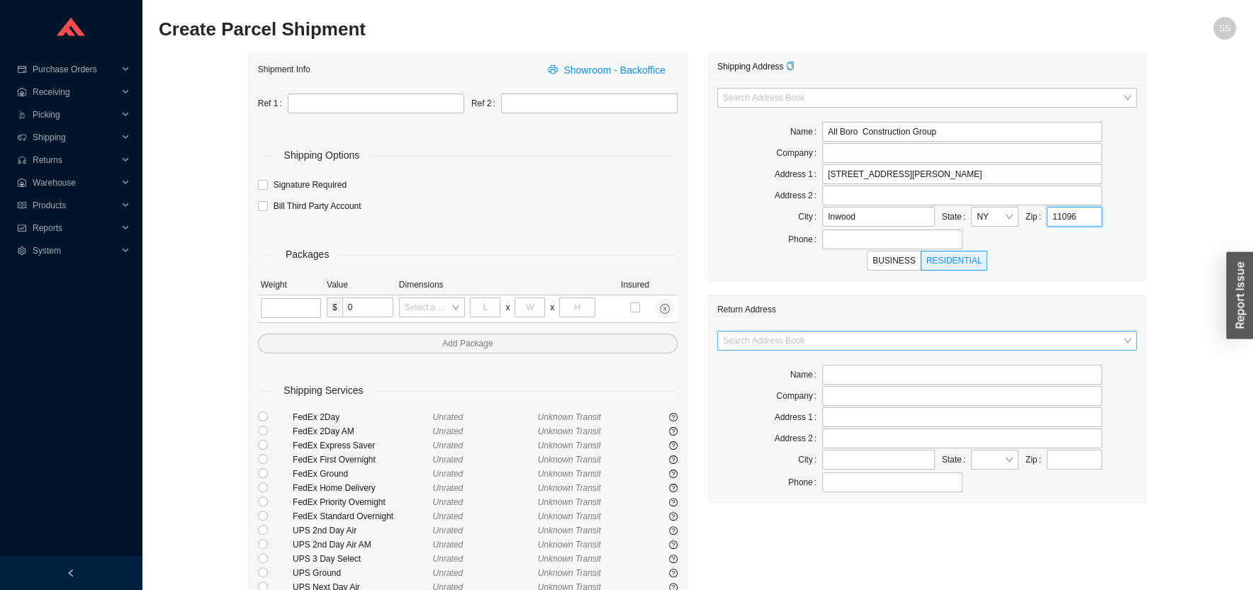
type input "INWOOD"
type input "11096"
drag, startPoint x: 780, startPoint y: 351, endPoint x: 776, endPoint y: 339, distance: 12.1
click at [778, 347] on input "search" at bounding box center [923, 341] width 400 height 18
click at [774, 408] on div "Home and Stone" at bounding box center [927, 407] width 408 height 13
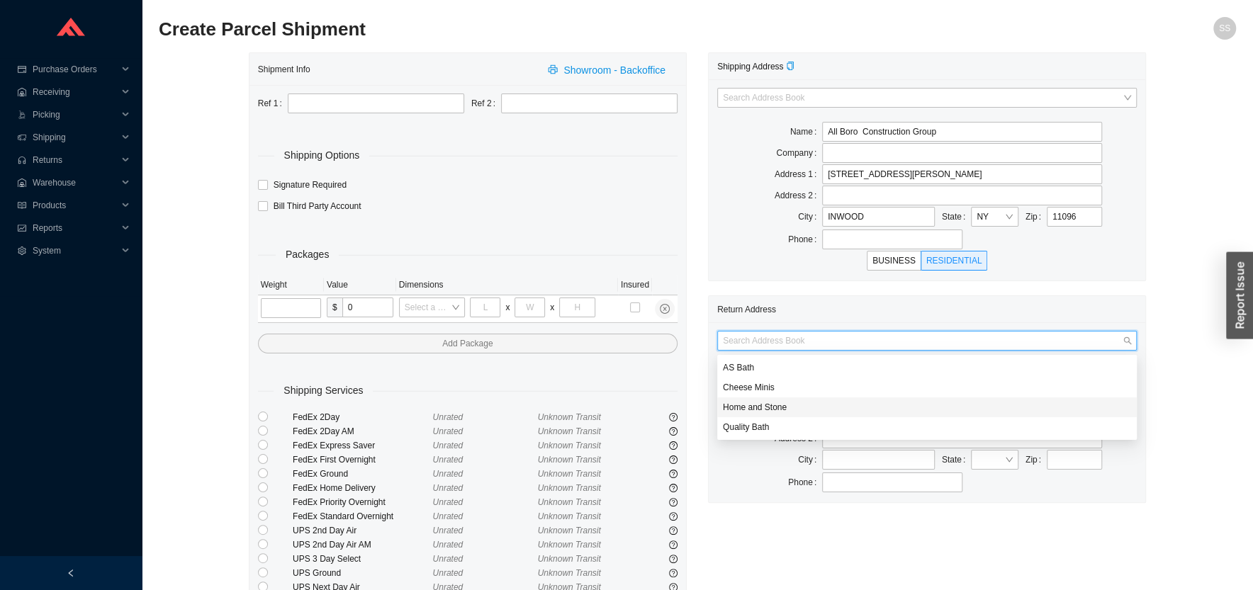
type input "Home and Stone"
type input "1663 Coney Island Ave."
type input "Brooklyn"
type input "11230"
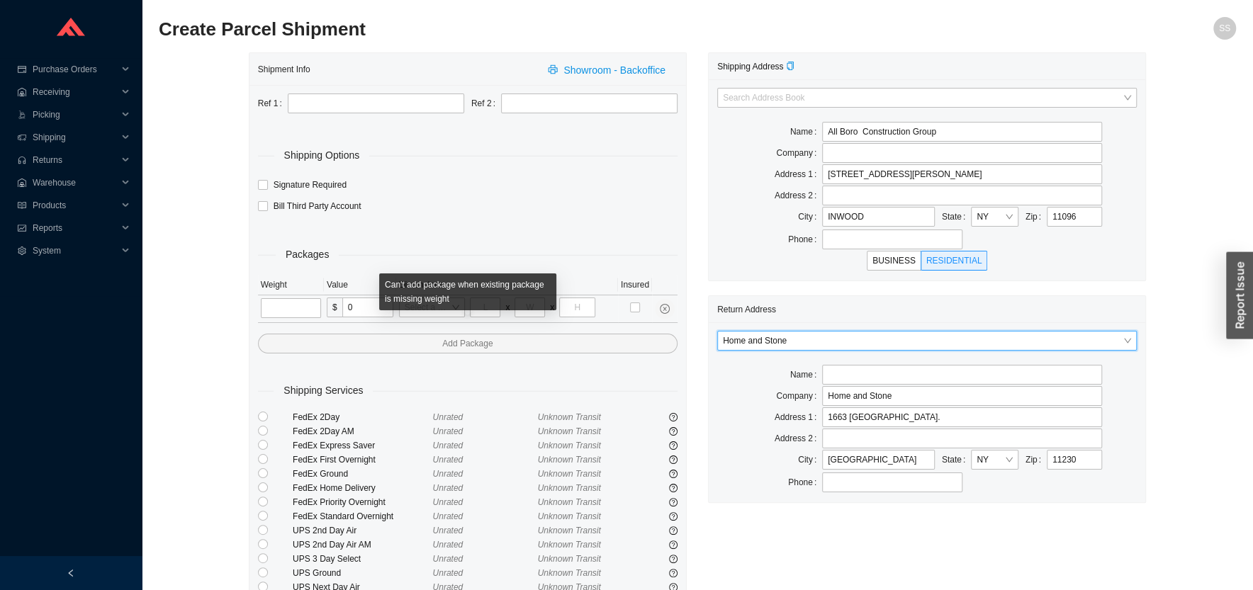
click at [291, 320] on td at bounding box center [291, 310] width 66 height 28
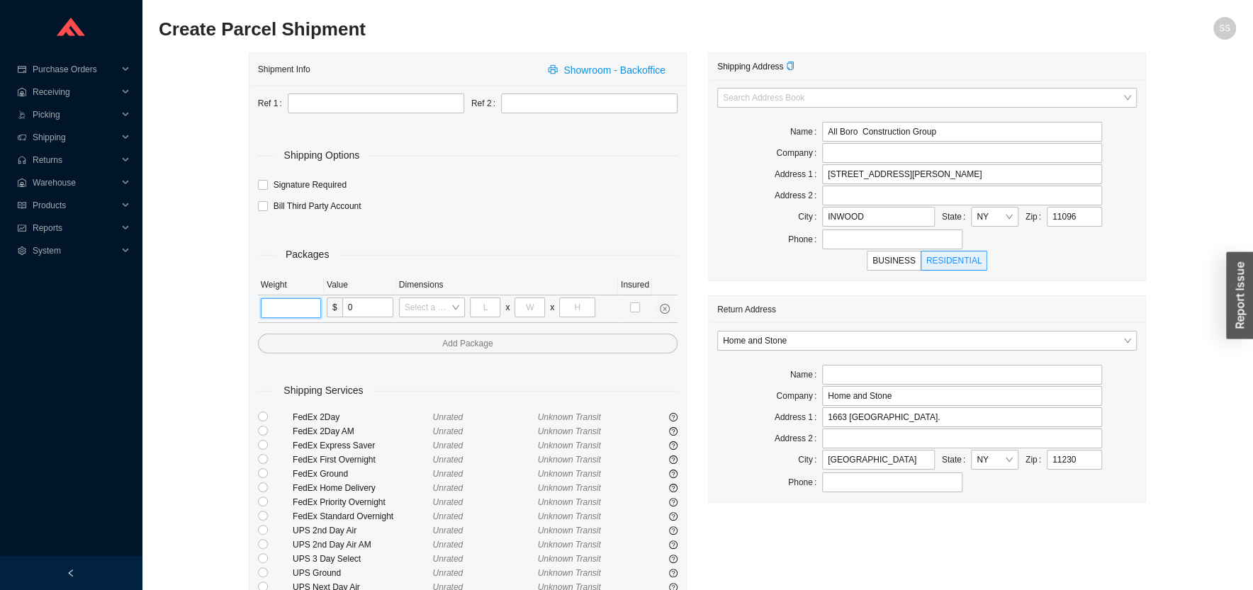
click at [287, 310] on input "tel" at bounding box center [291, 308] width 60 height 20
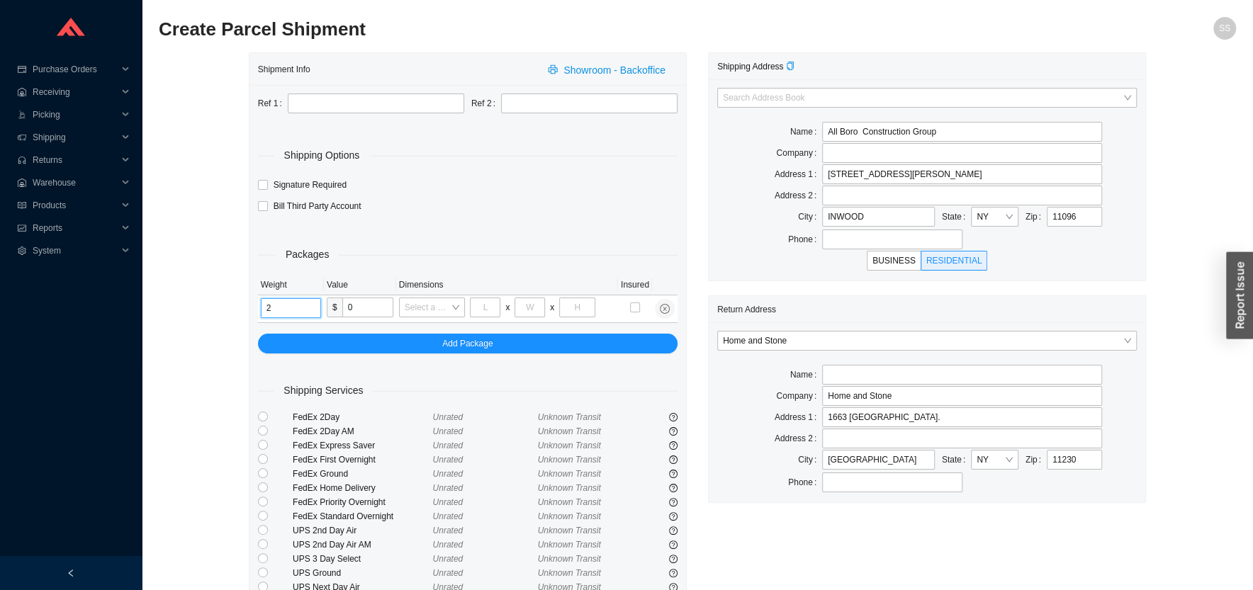
type input "2"
click at [204, 393] on div "Shipment Info Showroom - Backoffice Ref 1 Ref 2 Shipping Options Signature Requ…" at bounding box center [697, 367] width 1077 height 631
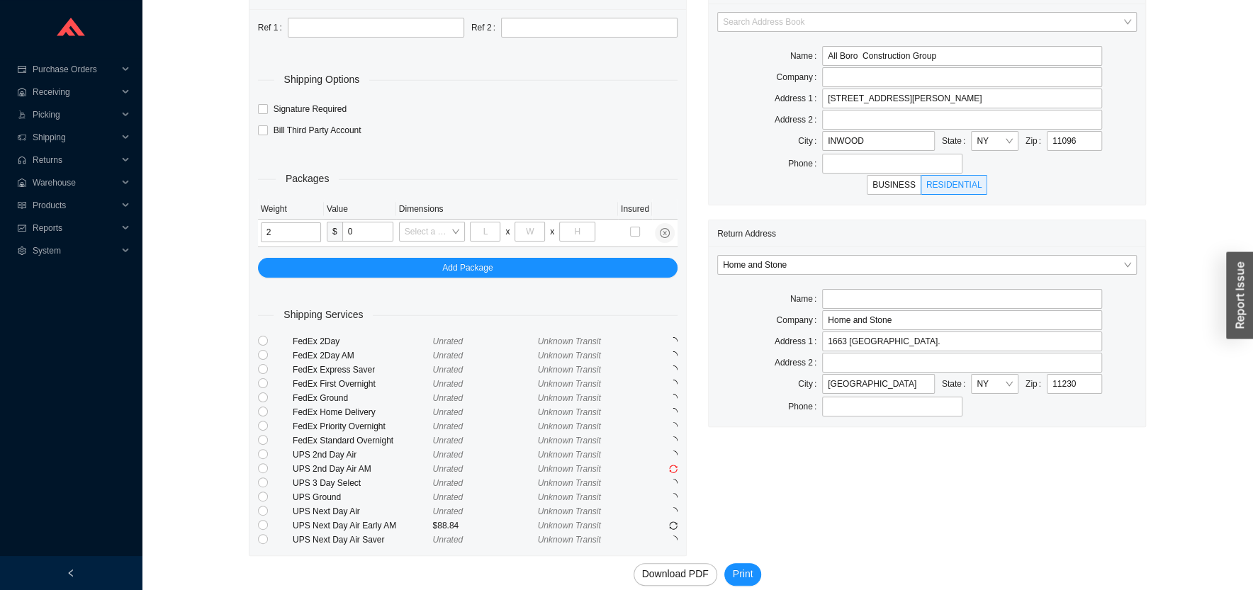
scroll to position [93, 0]
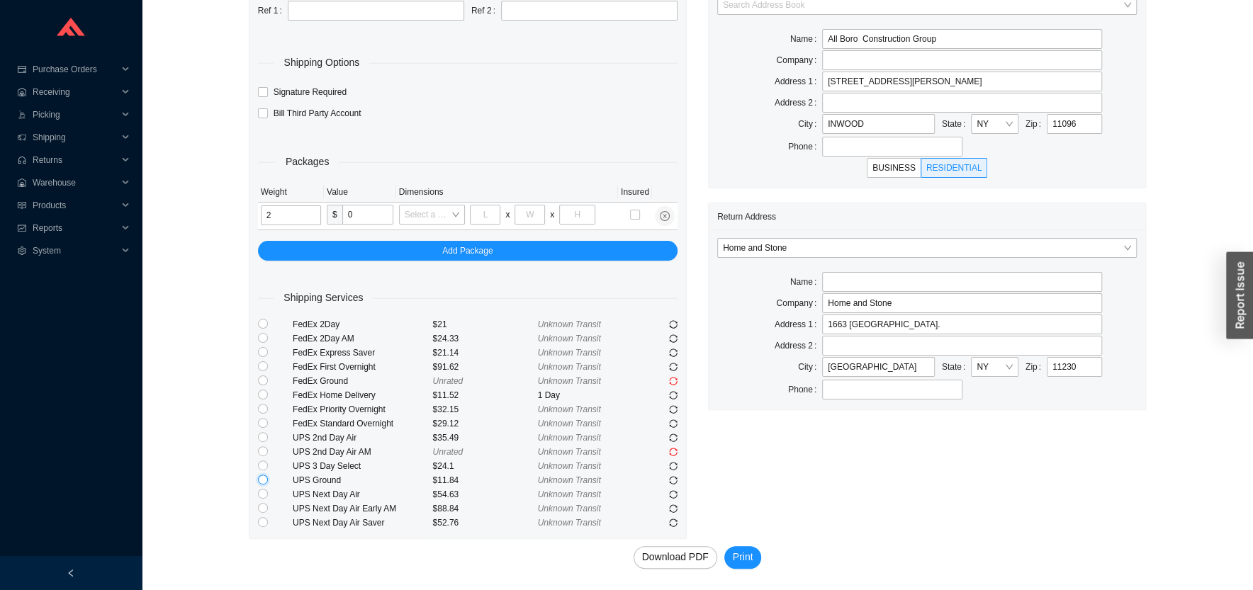
click at [263, 480] on input "radio" at bounding box center [263, 480] width 10 height 10
radio input "true"
click at [313, 9] on input "text" at bounding box center [376, 11] width 176 height 20
type input "gift"
click at [751, 555] on span "Print" at bounding box center [743, 557] width 21 height 16
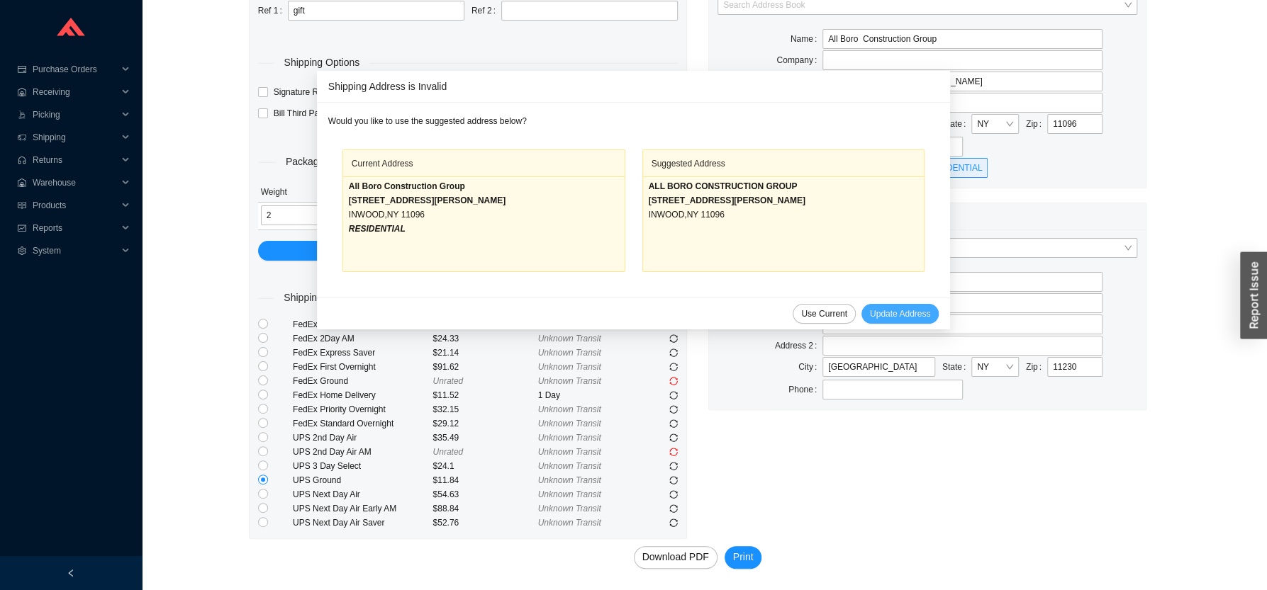
click at [870, 313] on span "Update Address" at bounding box center [900, 314] width 60 height 14
type input "ALL BORO CONSTRUCTION GROUP"
type input "260 DOUGHTY BLVD"
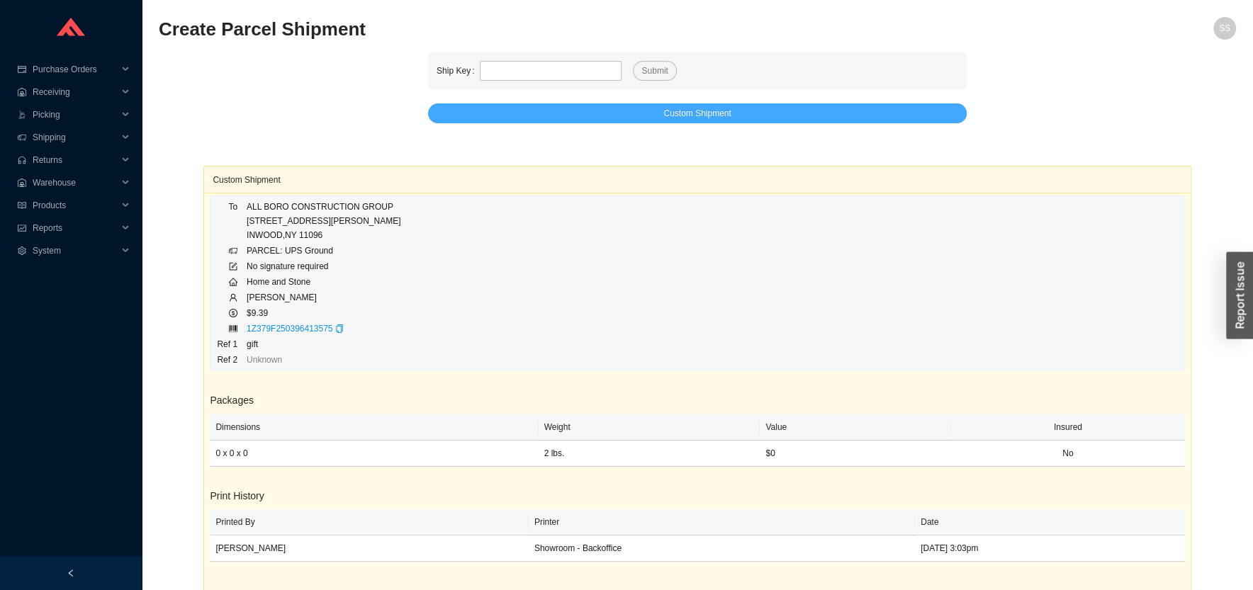
click at [700, 113] on span "Custom Shipment" at bounding box center [696, 113] width 67 height 14
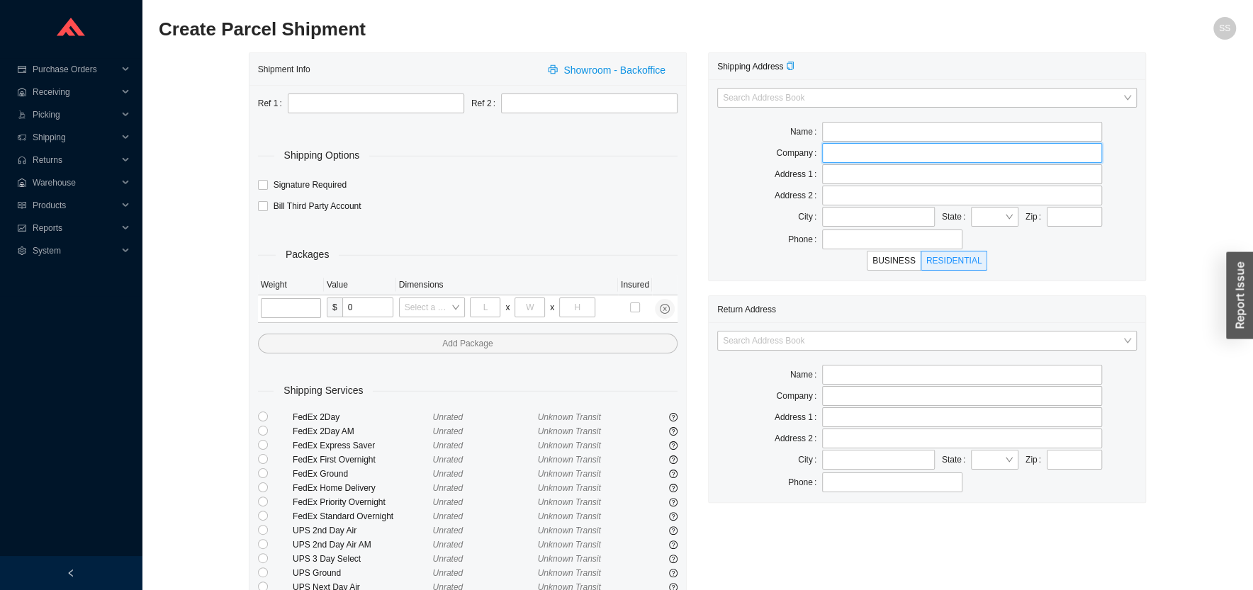
click at [853, 157] on input "text" at bounding box center [962, 153] width 280 height 20
paste input "Abie Geneck"
type input "Abie Geneck"
click at [859, 153] on input "Abie Geneck" at bounding box center [962, 153] width 280 height 20
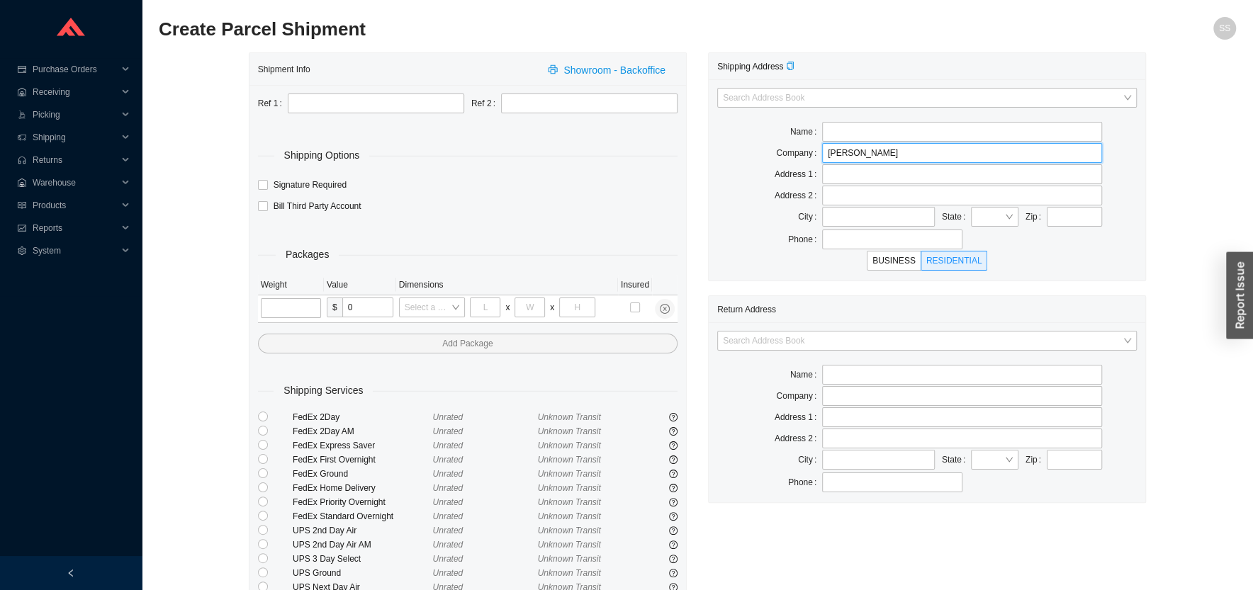
click at [859, 153] on input "Abie Geneck" at bounding box center [962, 153] width 280 height 20
click at [857, 137] on input "text" at bounding box center [962, 132] width 280 height 20
paste input "Abie Geneck"
type input "Abie Geneck"
click at [842, 185] on div "Search Address Book Name Abie Geneck Company Address 1 Address 2 City State Zip…" at bounding box center [927, 179] width 437 height 201
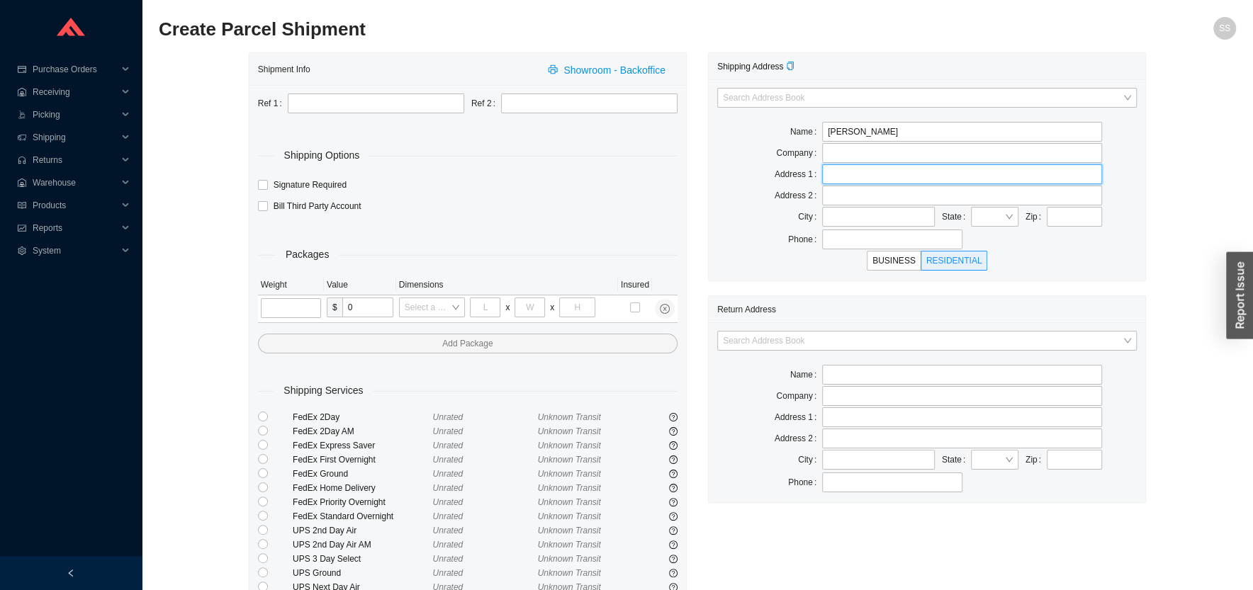
click at [843, 179] on input "text" at bounding box center [962, 174] width 280 height 20
paste input "251 Caryl Court,"
type input "251 Caryl Court,"
click at [856, 214] on input "text" at bounding box center [878, 217] width 113 height 20
paste input "[PERSON_NAME]"
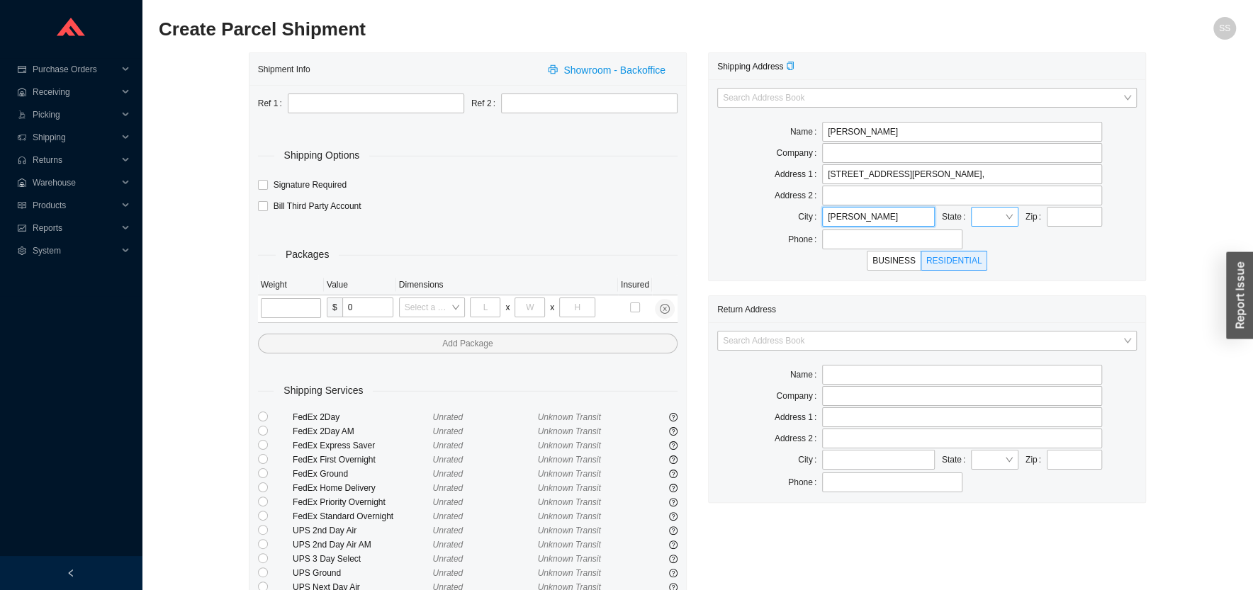
type input "[PERSON_NAME]"
click at [992, 217] on input "search" at bounding box center [991, 217] width 28 height 18
type input "ny"
click at [1023, 199] on input "text" at bounding box center [962, 196] width 280 height 20
click at [1008, 218] on div at bounding box center [994, 217] width 47 height 20
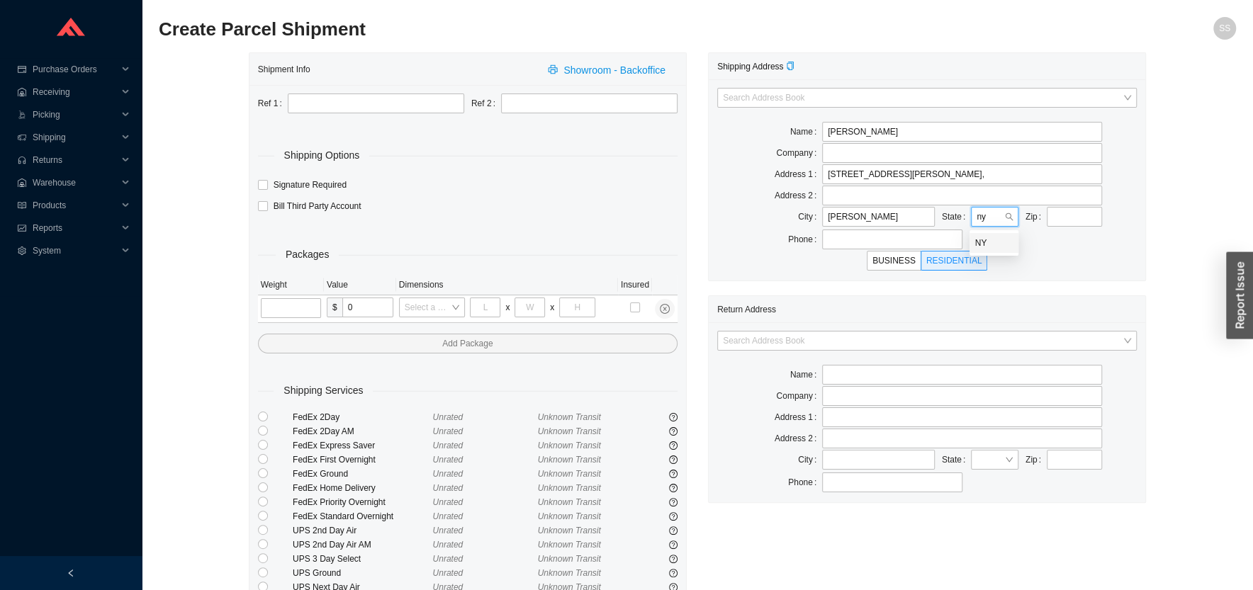
type input "ny"
drag, startPoint x: 1010, startPoint y: 223, endPoint x: 1088, endPoint y: 242, distance: 80.4
click at [1088, 242] on div "Phone" at bounding box center [927, 240] width 420 height 20
click at [1003, 222] on input "search" at bounding box center [991, 217] width 28 height 18
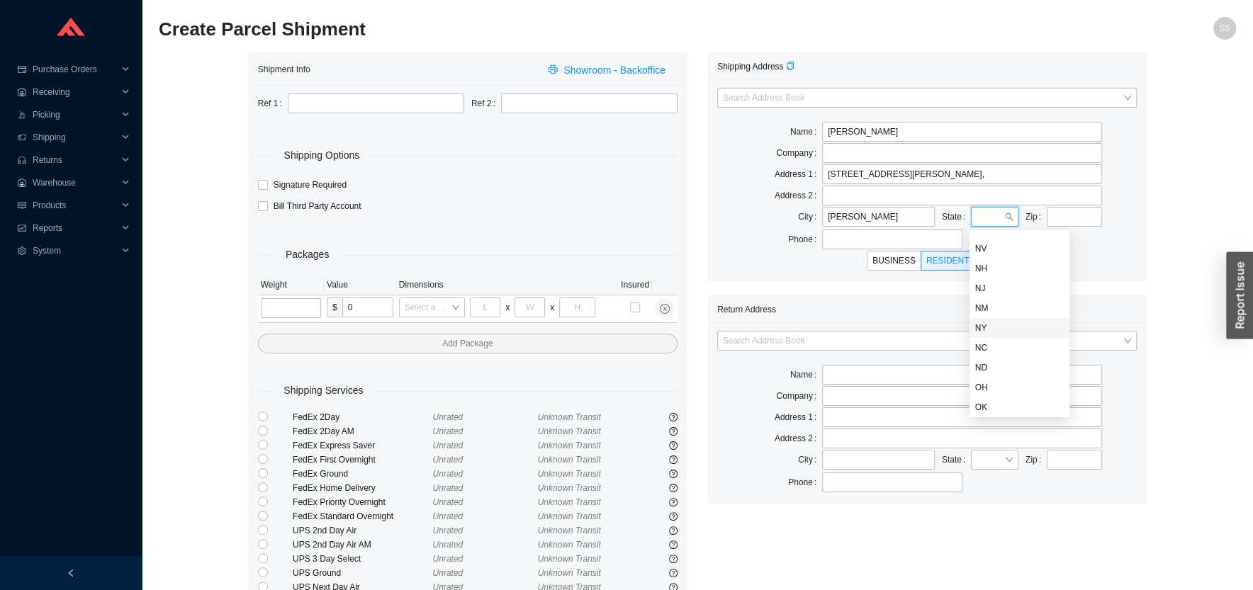
click at [991, 326] on div "NY" at bounding box center [1019, 328] width 89 height 13
click at [1060, 230] on div "Search Address Book Name Abie Geneck Company Address 1 251 Caryl Court, Address…" at bounding box center [927, 179] width 437 height 201
click at [1065, 223] on input "text" at bounding box center [1074, 217] width 55 height 20
type input "11559"
drag, startPoint x: 713, startPoint y: 223, endPoint x: 758, endPoint y: 199, distance: 51.0
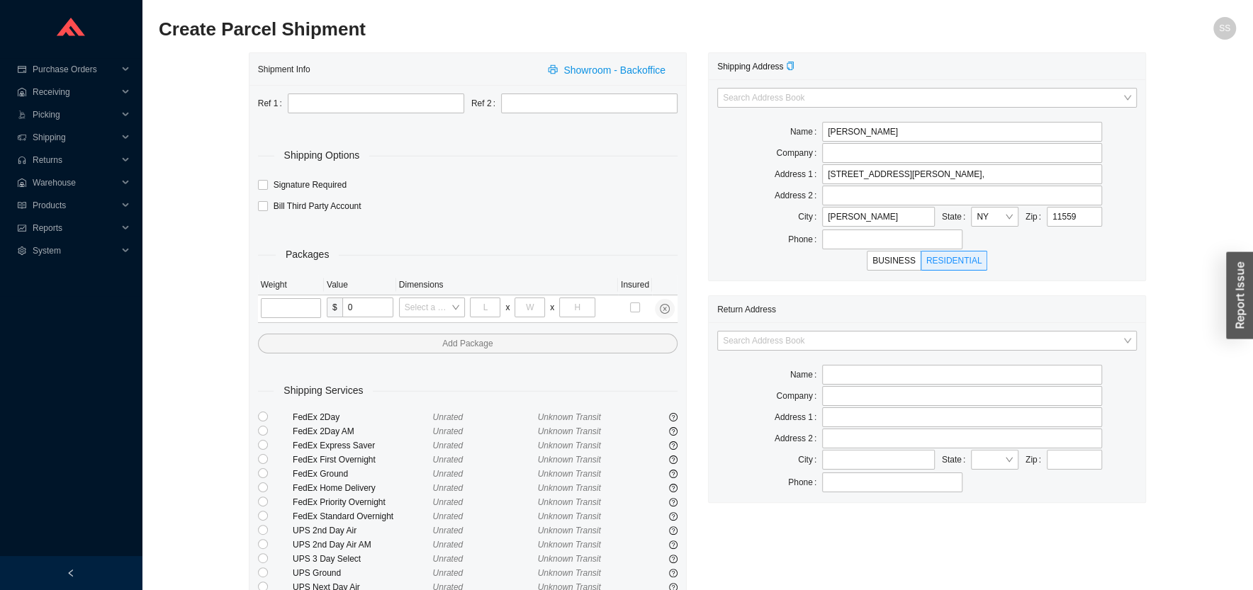
click at [721, 219] on div "Search Address Book Name Abie Geneck Company Address 1 251 Caryl Court, Address…" at bounding box center [927, 179] width 437 height 201
type input "LAWRENCE"
click at [788, 331] on div "Search Address Book Name Company Address 1 Address 2 City State Zip Phone" at bounding box center [927, 412] width 437 height 180
click at [786, 335] on input "search" at bounding box center [923, 341] width 400 height 18
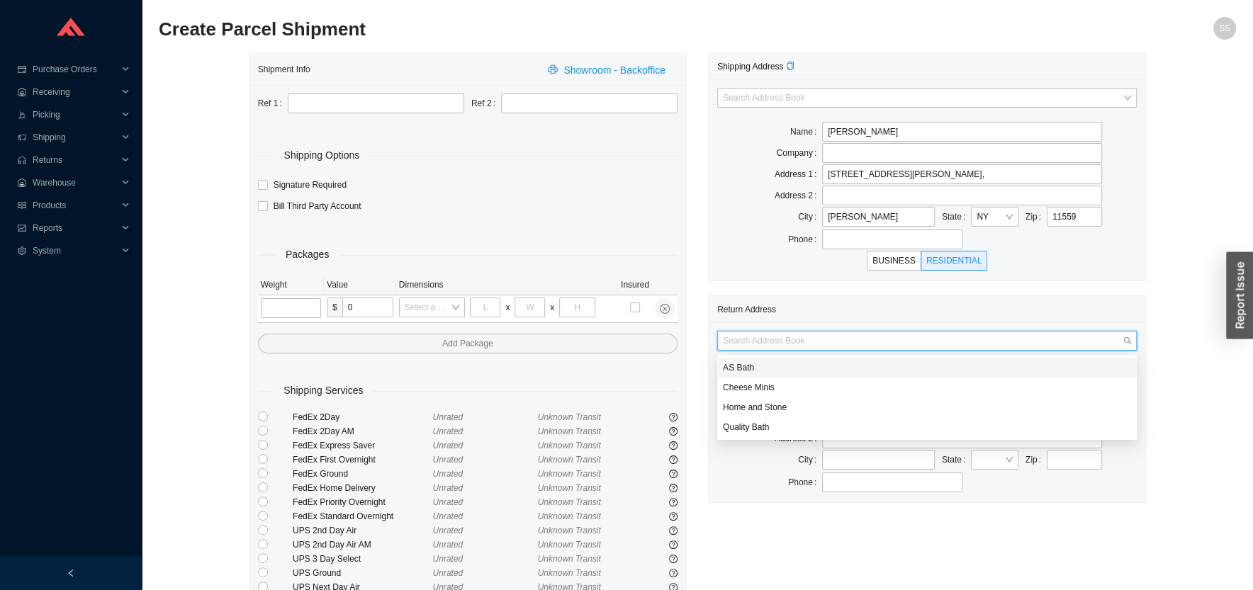
type input "h"
drag, startPoint x: 763, startPoint y: 400, endPoint x: 704, endPoint y: 399, distance: 58.1
click at [762, 402] on div "Home and Stone" at bounding box center [927, 408] width 420 height 20
type input "Home and Stone"
type input "1663 Coney Island Ave."
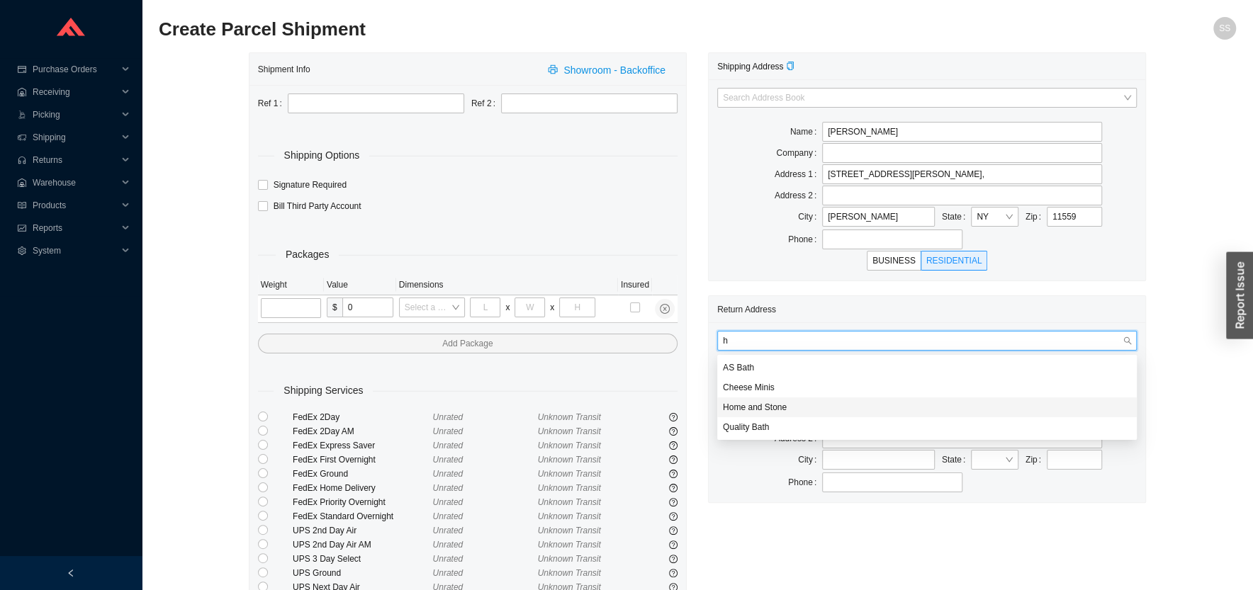
type input "Brooklyn"
type input "11230"
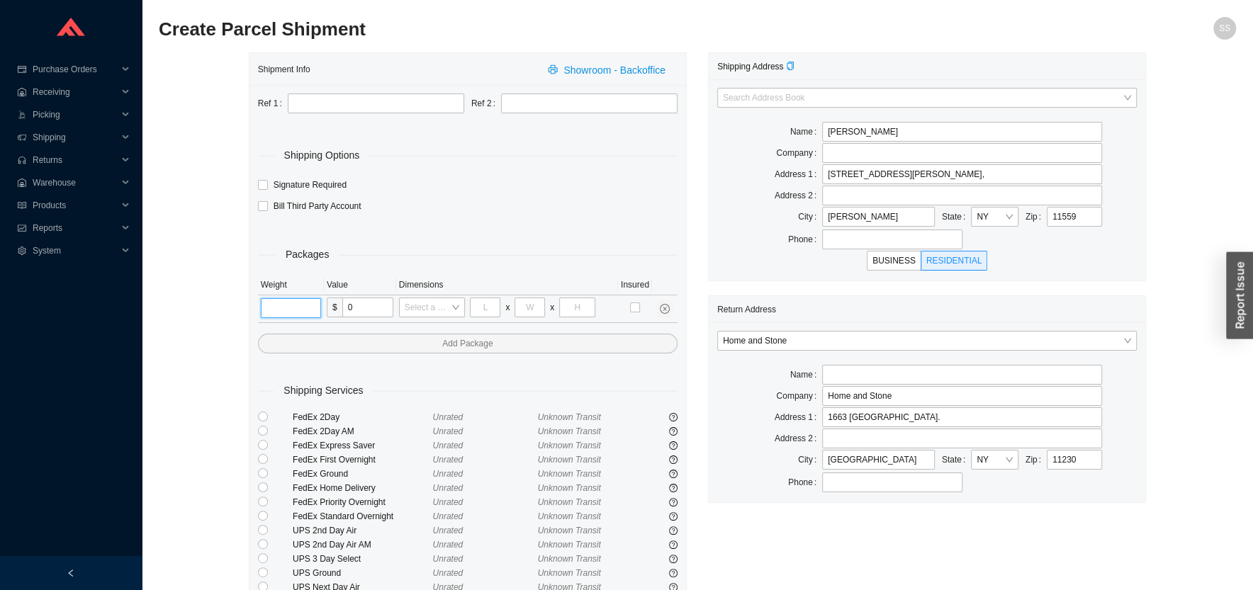
click at [290, 317] on input "tel" at bounding box center [291, 308] width 60 height 20
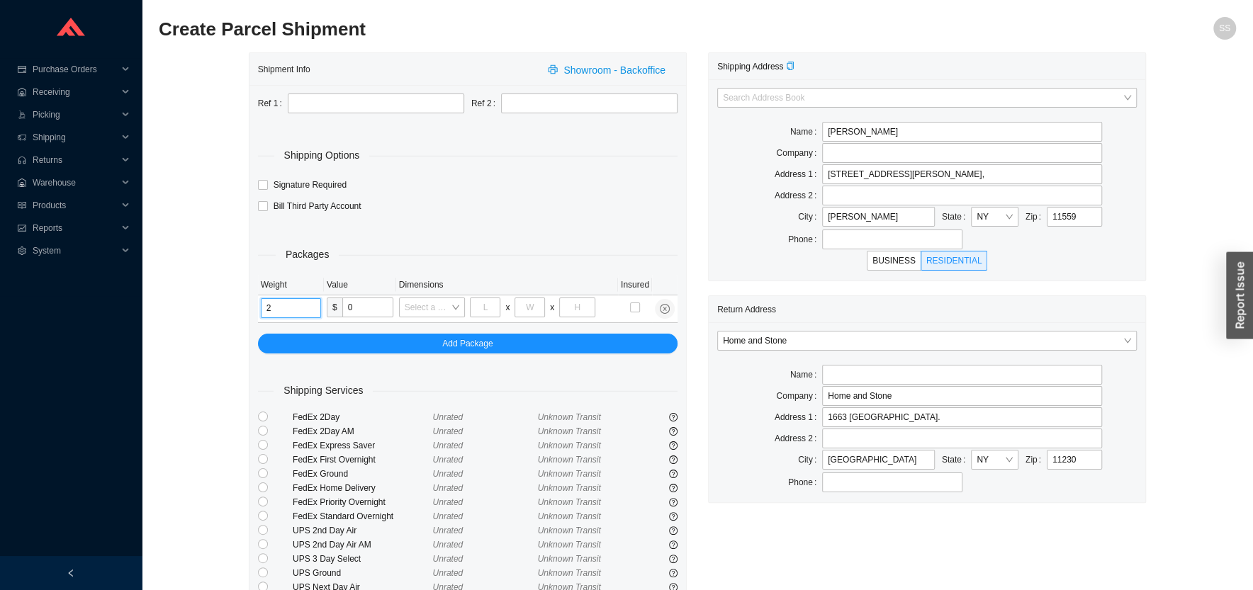
type input "2"
click at [232, 335] on div "Shipment Info Showroom - Backoffice Ref 1 Ref 2 Shipping Options Signature Requ…" at bounding box center [697, 367] width 1077 height 631
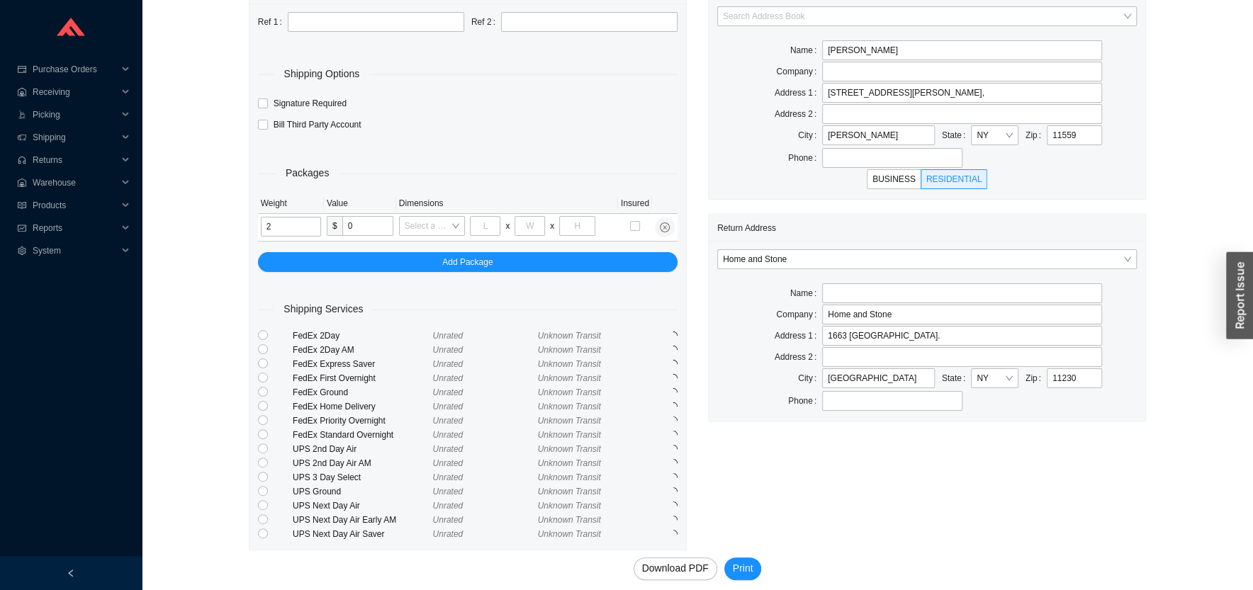
scroll to position [93, 0]
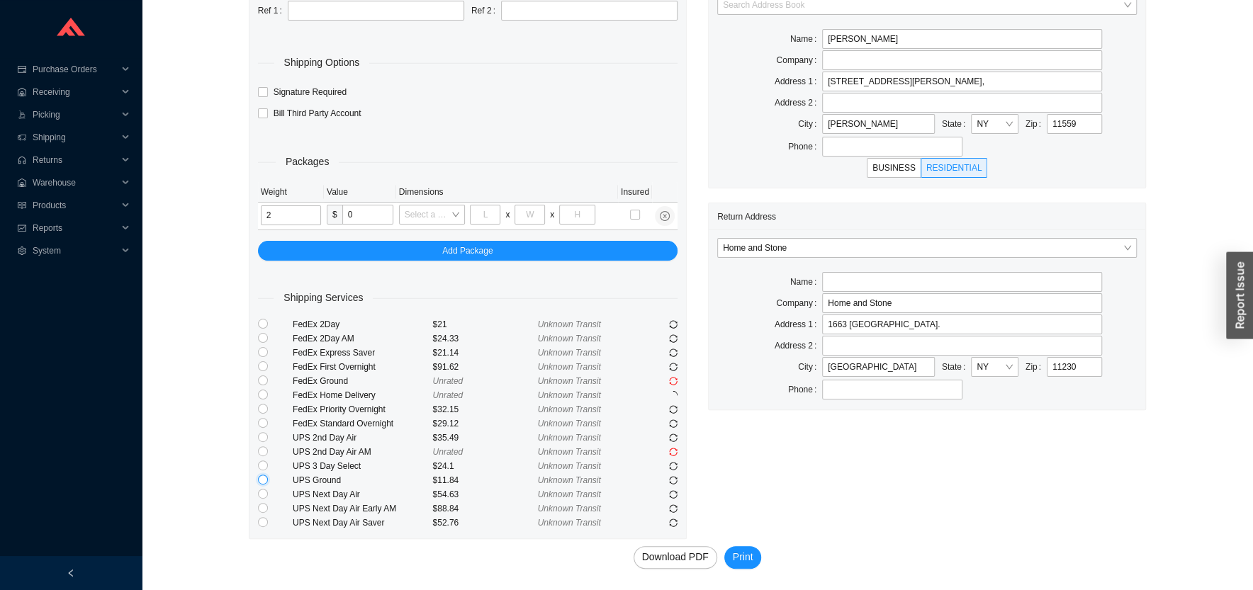
click at [263, 481] on input "radio" at bounding box center [263, 480] width 10 height 10
radio input "true"
click at [322, 18] on input "text" at bounding box center [376, 11] width 176 height 20
click at [320, 13] on input "text" at bounding box center [376, 11] width 176 height 20
type input "gift"
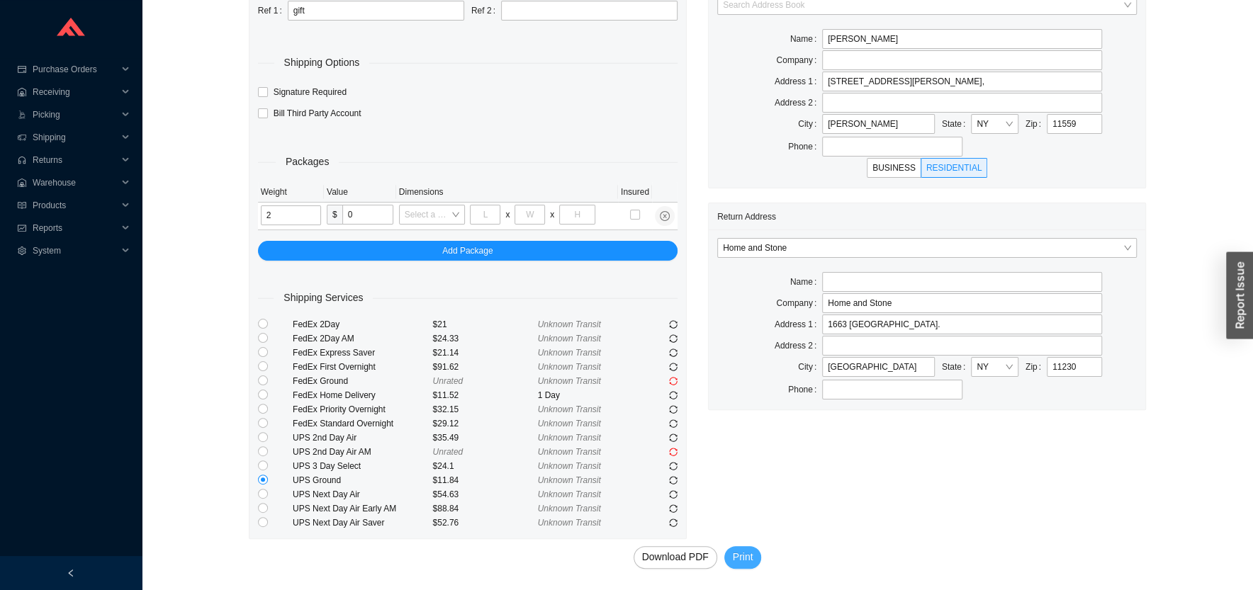
click at [746, 554] on span "Print" at bounding box center [743, 557] width 21 height 16
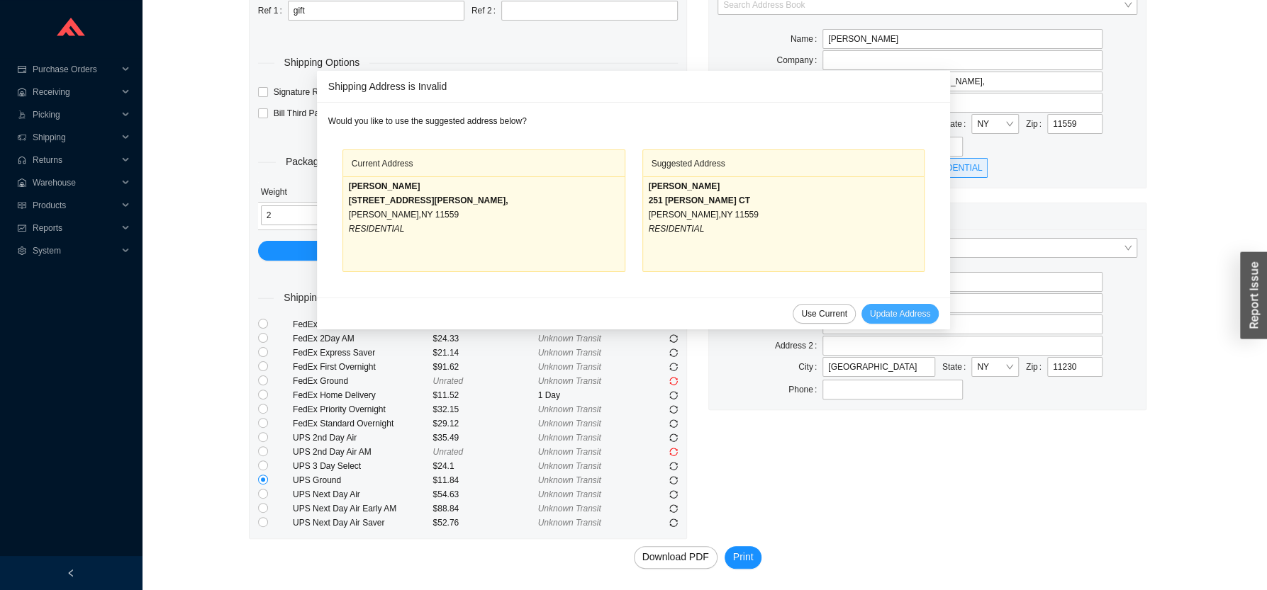
drag, startPoint x: 875, startPoint y: 305, endPoint x: 839, endPoint y: 318, distance: 37.7
click at [874, 305] on button "Update Address" at bounding box center [899, 314] width 77 height 20
type input "ABIE GENECK"
type input "251 CARYL CT"
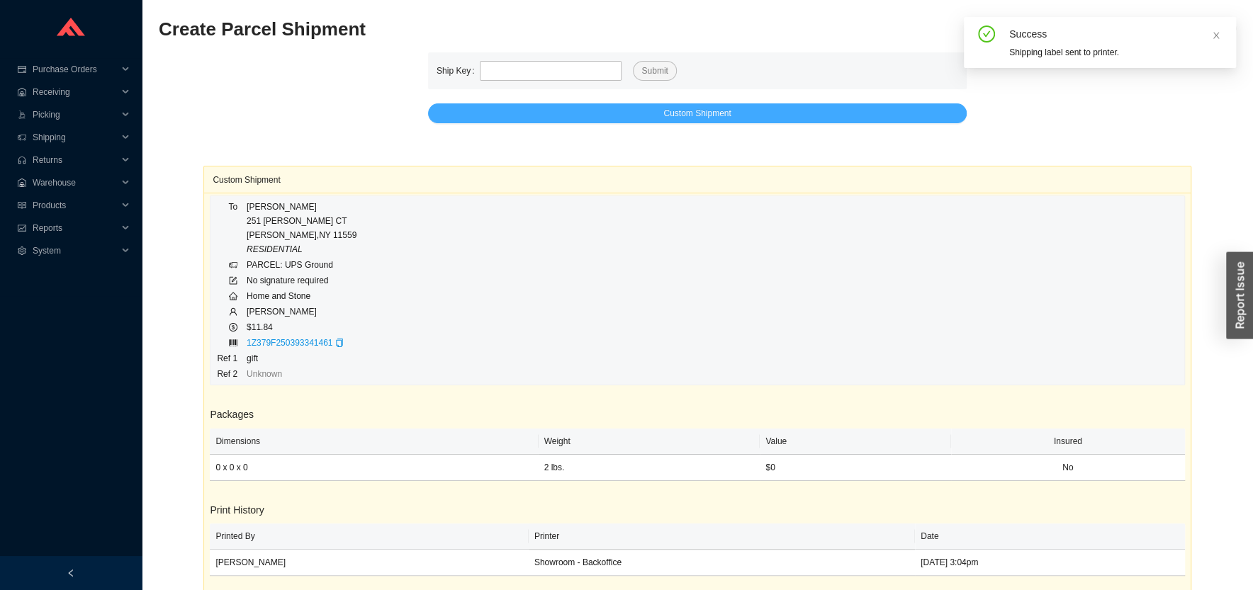
click at [708, 124] on div "Custom Shipment To ABIE GENECK 251 CARYL CT LAWRENCE , NY 11559 RESIDENTIAL PAR…" at bounding box center [696, 380] width 987 height 515
click at [714, 113] on span "Custom Shipment" at bounding box center [696, 113] width 67 height 14
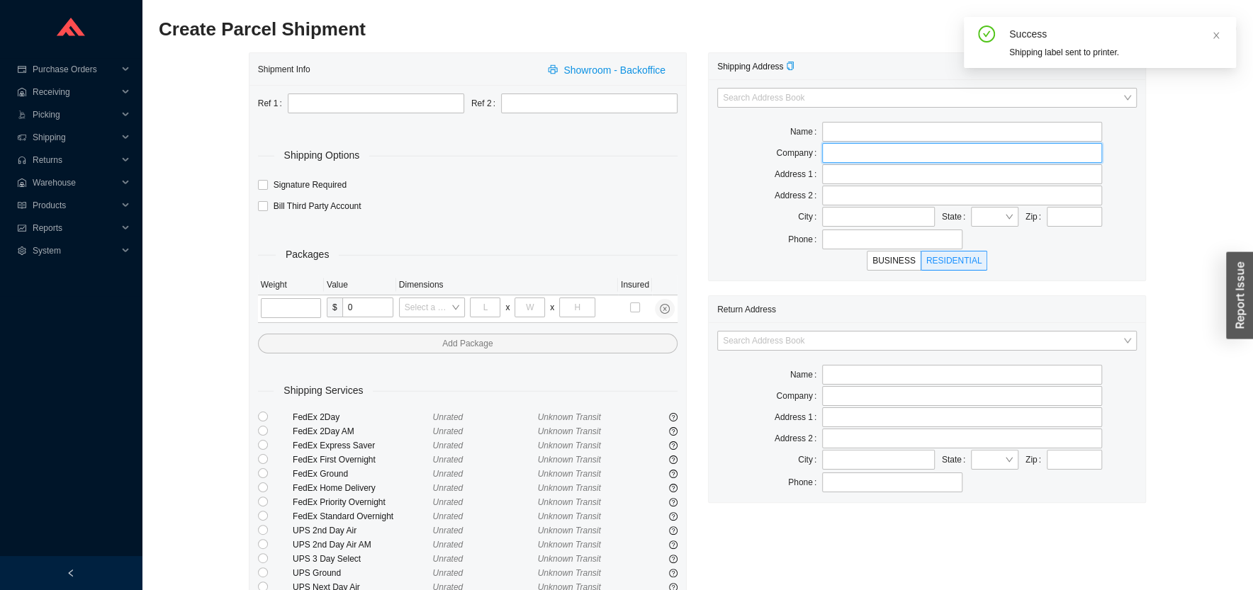
click at [863, 149] on input "text" at bounding box center [962, 153] width 280 height 20
paste input "Blue Creek Construction"
type input "Blue Creek Construction"
click at [873, 156] on input "Blue Creek Construction" at bounding box center [962, 153] width 280 height 20
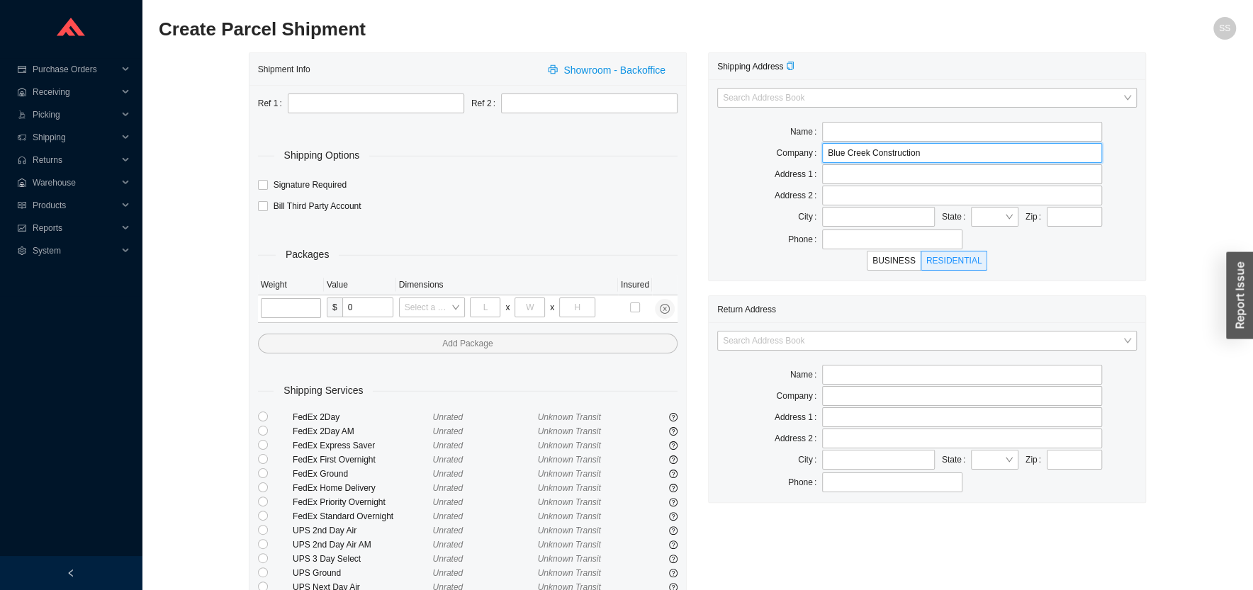
click at [873, 156] on input "Blue Creek Construction" at bounding box center [962, 153] width 280 height 20
click at [864, 128] on input "text" at bounding box center [962, 132] width 280 height 20
paste input "Blue Creek Construction"
type input "Blue Creek Construction"
click at [849, 176] on input "text" at bounding box center [962, 174] width 280 height 20
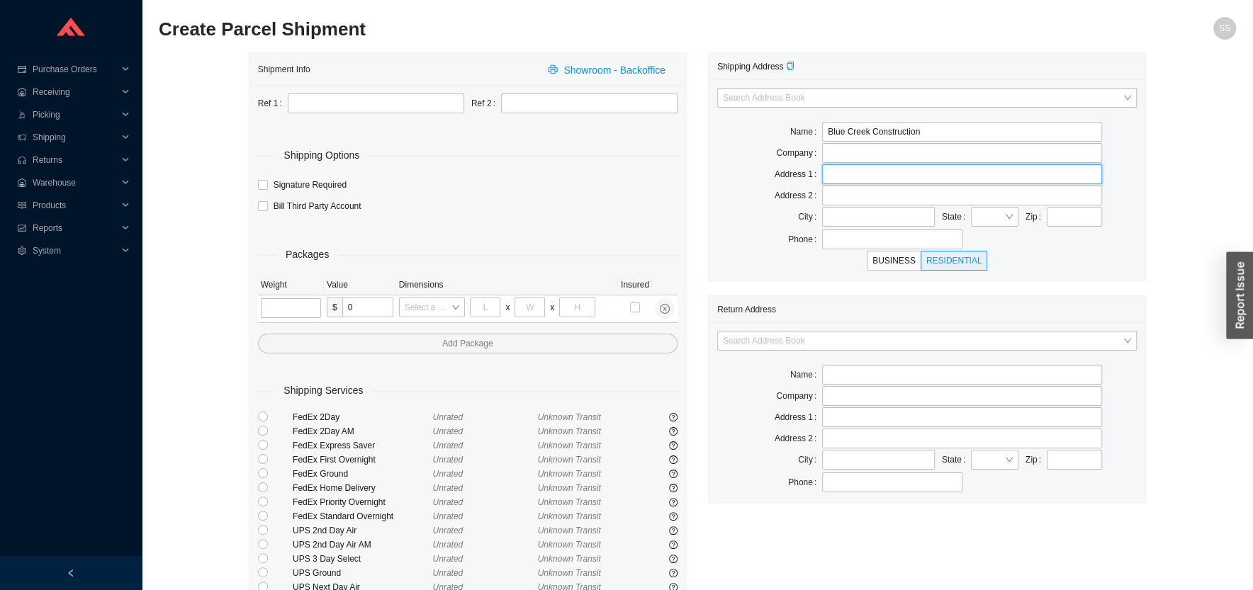
paste input "265 NJ-36, West Long Branch, NJ 07764"
drag, startPoint x: 870, startPoint y: 179, endPoint x: 997, endPoint y: 189, distance: 127.3
click at [997, 184] on input "265 NJ-36, West Long Branch, NJ 07764" at bounding box center [962, 174] width 280 height 20
drag, startPoint x: 911, startPoint y: 178, endPoint x: 877, endPoint y: 185, distance: 34.8
click at [905, 179] on input "265 NJ-36, West Long Branch, NJ 07764" at bounding box center [962, 174] width 280 height 20
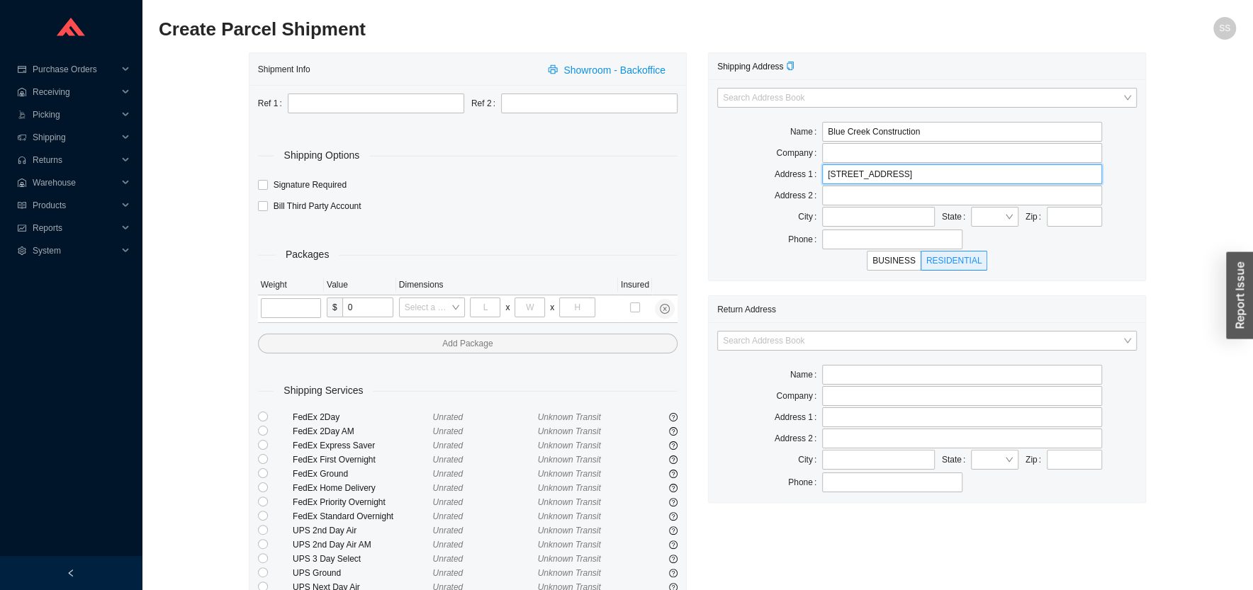
click at [875, 177] on input "265 NJ-36, West Long Branch, NJ 07764" at bounding box center [962, 174] width 280 height 20
drag, startPoint x: 870, startPoint y: 175, endPoint x: 1009, endPoint y: 167, distance: 138.5
click at [1009, 167] on input "265 NJ-36, West Long Branch, NJ 07764" at bounding box center [962, 174] width 280 height 20
type input "265 NJ-36,"
click at [870, 227] on div at bounding box center [879, 217] width 120 height 21
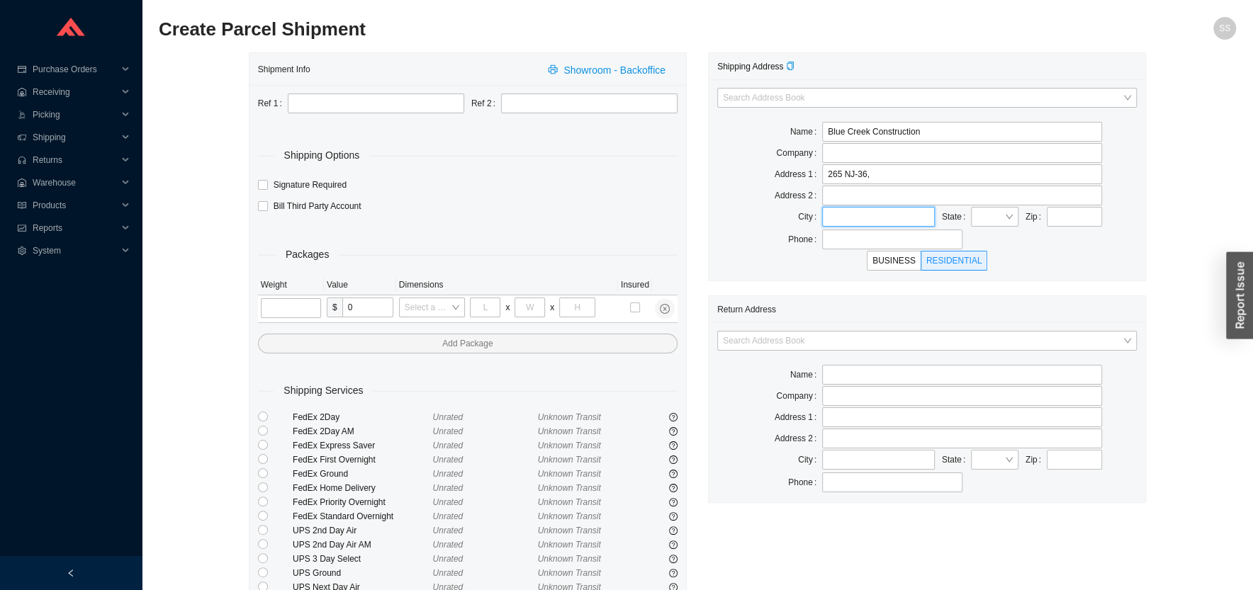
click at [870, 219] on input "text" at bounding box center [878, 217] width 113 height 20
paste input "West Long Branch, NJ 07764"
drag, startPoint x: 889, startPoint y: 218, endPoint x: 953, endPoint y: 215, distance: 63.9
click at [935, 215] on input "West Long Branch, NJ 07764" at bounding box center [878, 217] width 113 height 20
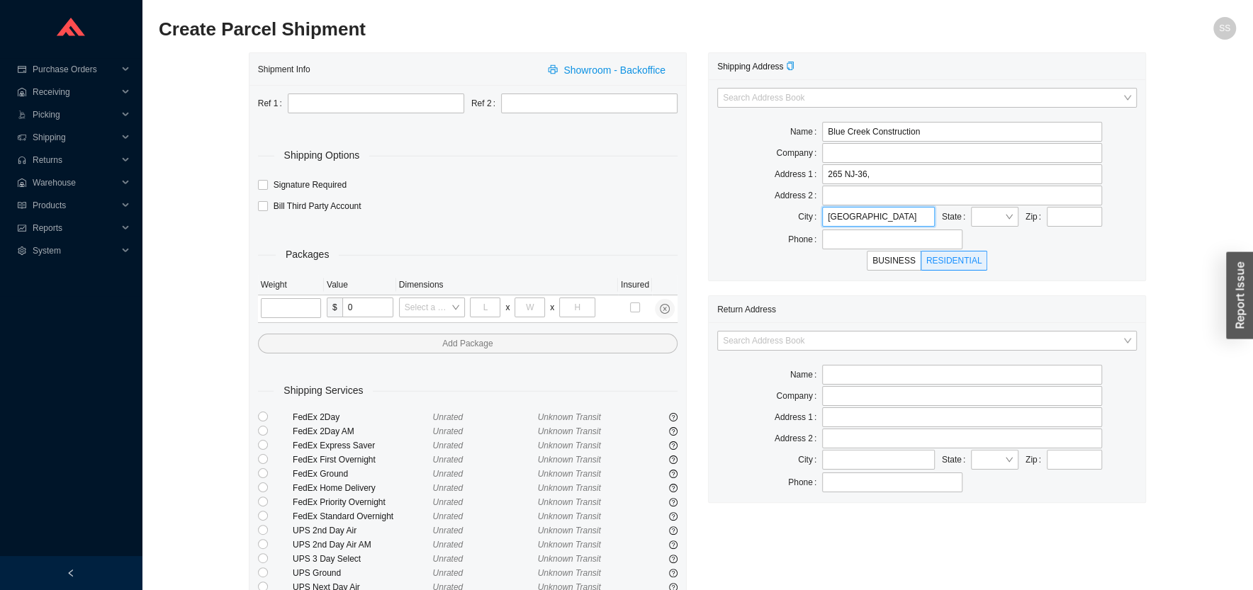
scroll to position [0, 0]
type input "West Long Branch"
click at [1072, 220] on input "text" at bounding box center [1074, 217] width 55 height 20
paste input ", NJ 07764"
drag, startPoint x: 1065, startPoint y: 217, endPoint x: 1018, endPoint y: 221, distance: 47.0
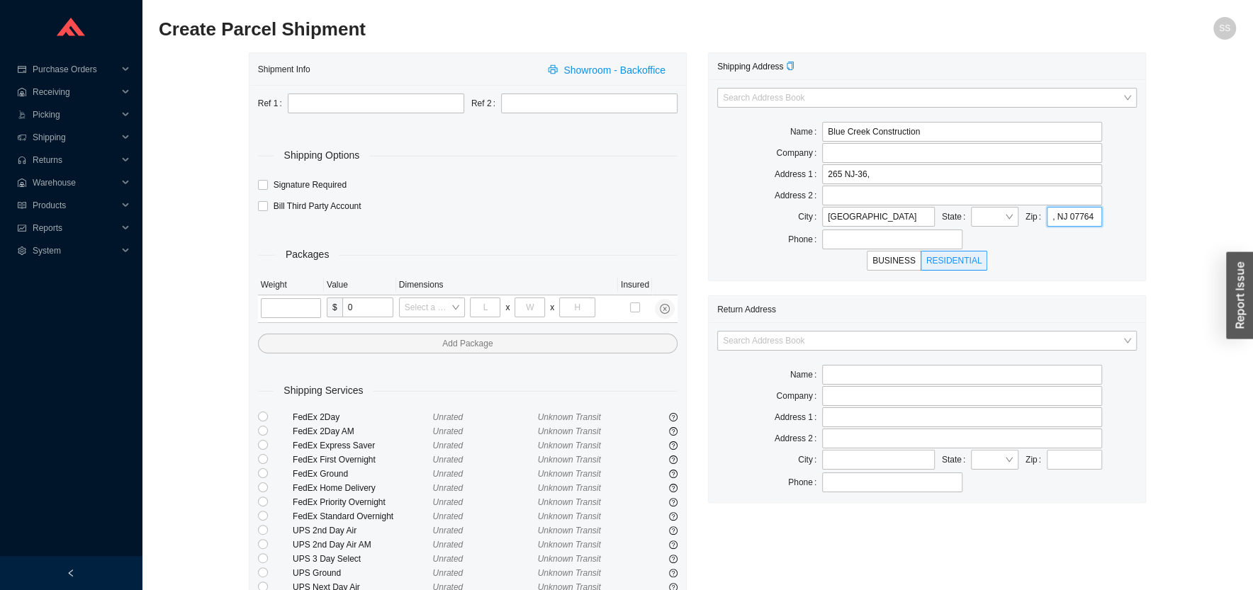
click at [1047, 221] on input ", NJ 07764" at bounding box center [1074, 217] width 55 height 20
type input "07764"
drag, startPoint x: 1164, startPoint y: 243, endPoint x: 1113, endPoint y: 235, distance: 52.3
click at [1164, 243] on div "Shipment Info Showroom - Backoffice Ref 1 Ref 2 Shipping Options Signature Requ…" at bounding box center [697, 367] width 1077 height 631
click at [982, 222] on input "search" at bounding box center [991, 217] width 28 height 18
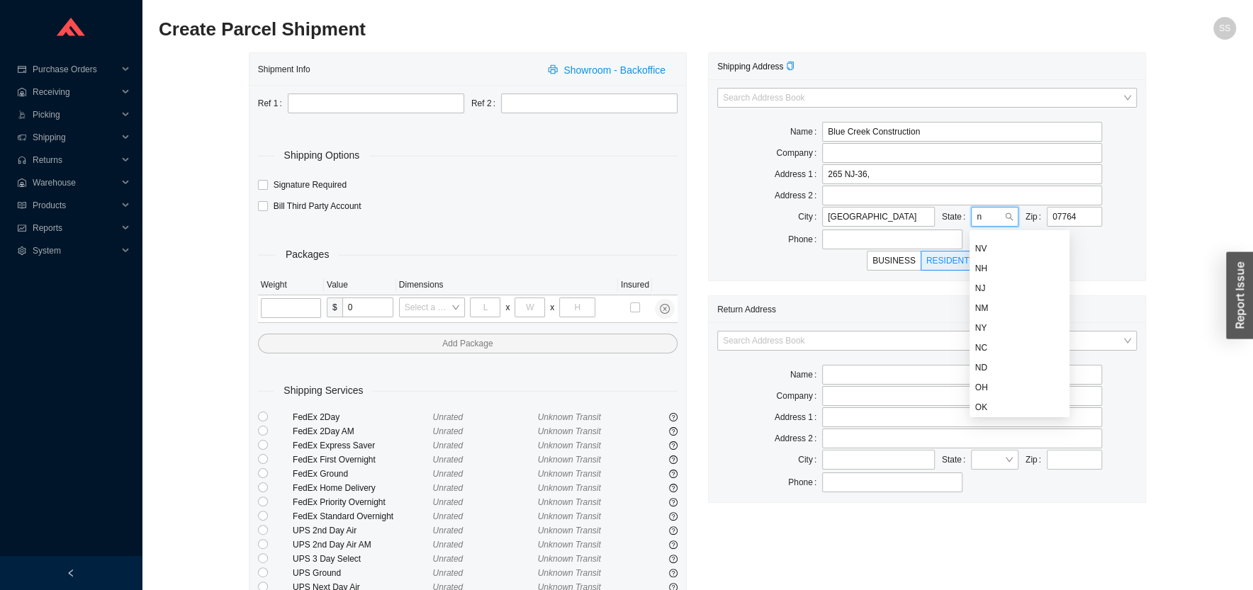
scroll to position [37, 0]
type input "nj"
click at [997, 218] on input "nj" at bounding box center [991, 217] width 28 height 18
click at [985, 249] on div "NJ" at bounding box center [994, 243] width 38 height 13
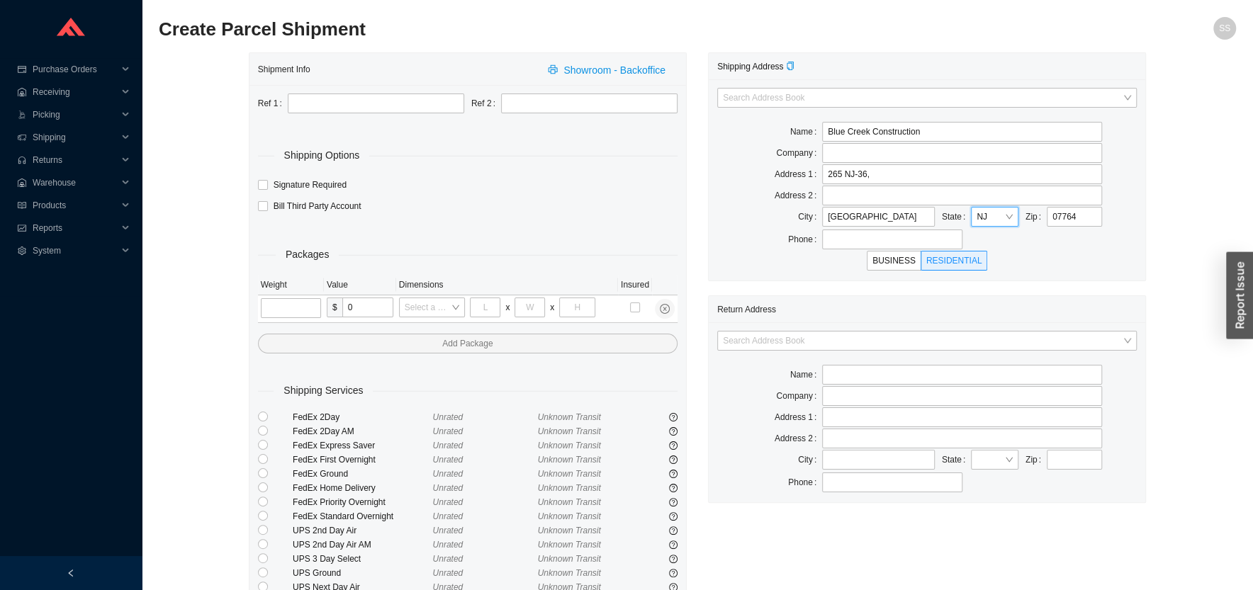
click at [1089, 249] on div "Phone" at bounding box center [927, 240] width 420 height 20
click at [739, 339] on input "search" at bounding box center [923, 341] width 400 height 18
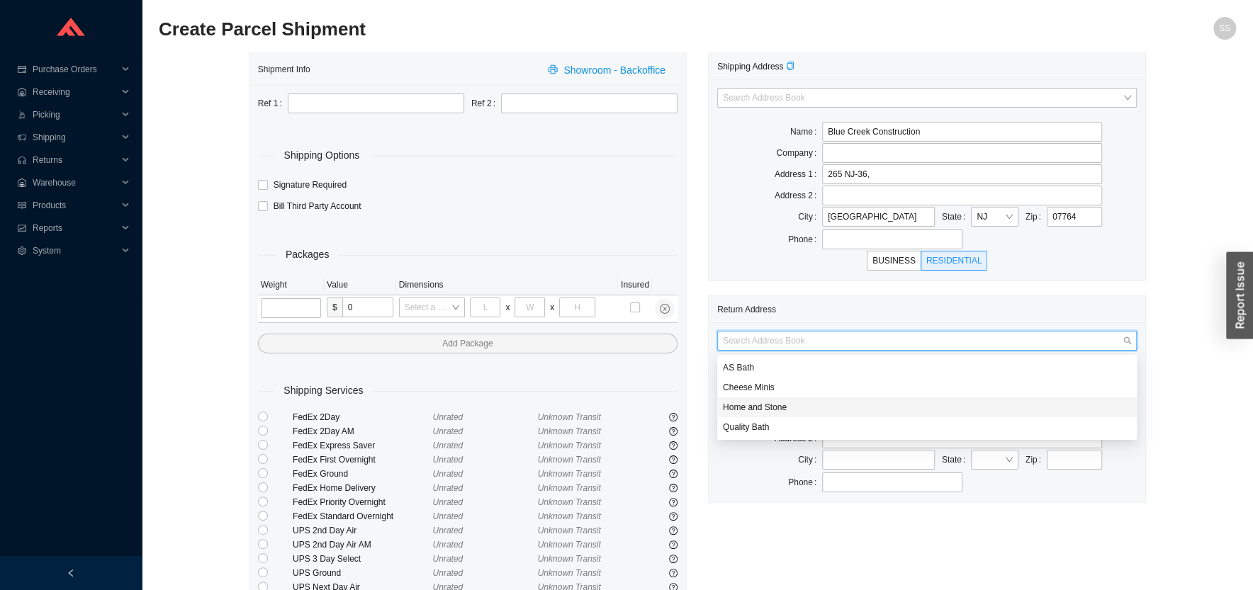
click at [748, 405] on div "Home and Stone" at bounding box center [927, 407] width 408 height 13
type input "Home and Stone"
type input "1663 Coney Island Ave."
type input "Brooklyn"
type input "11230"
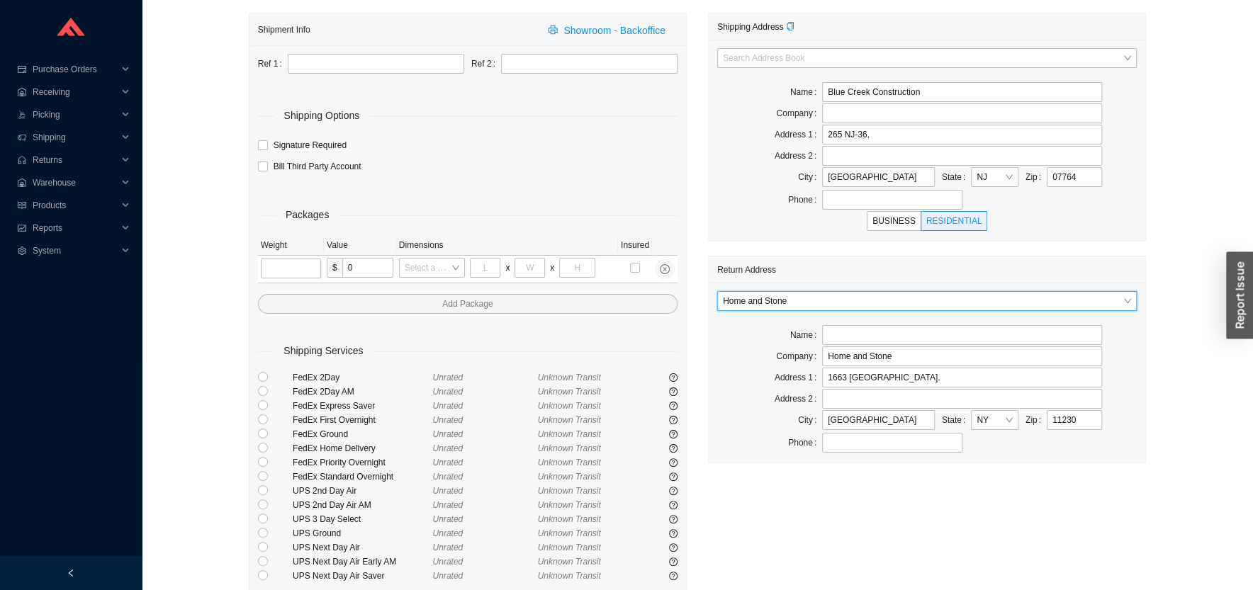
scroll to position [93, 0]
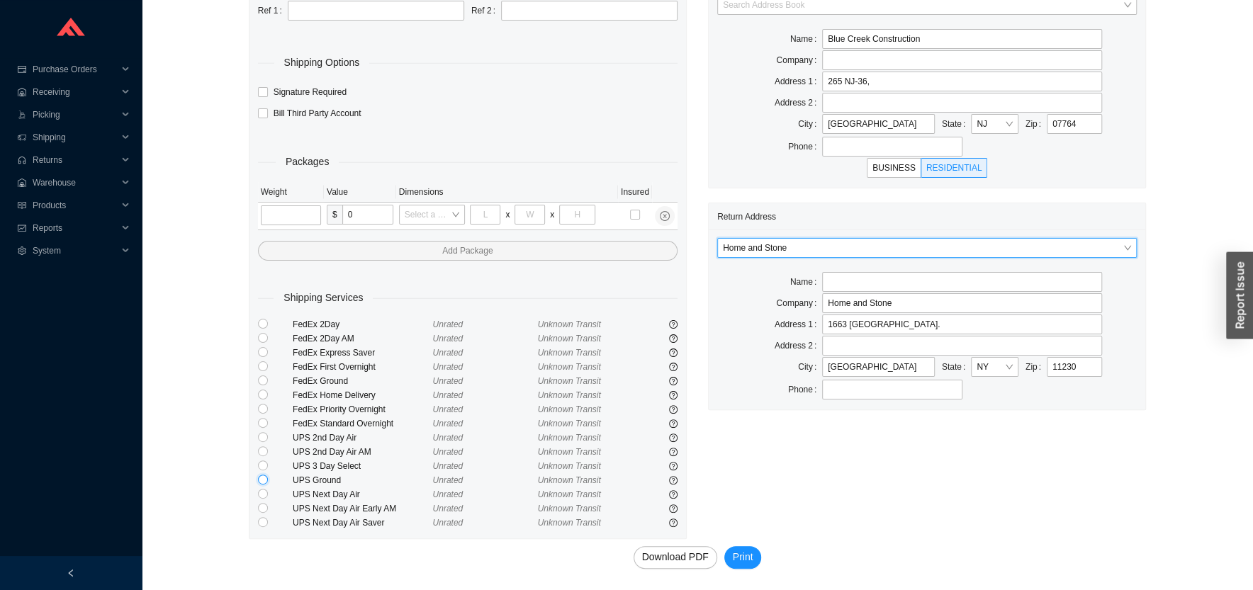
click at [262, 480] on input "radio" at bounding box center [263, 480] width 10 height 10
radio input "true"
click at [292, 13] on input "text" at bounding box center [376, 11] width 176 height 20
click at [293, 12] on input "text" at bounding box center [376, 11] width 176 height 20
type input "gift"
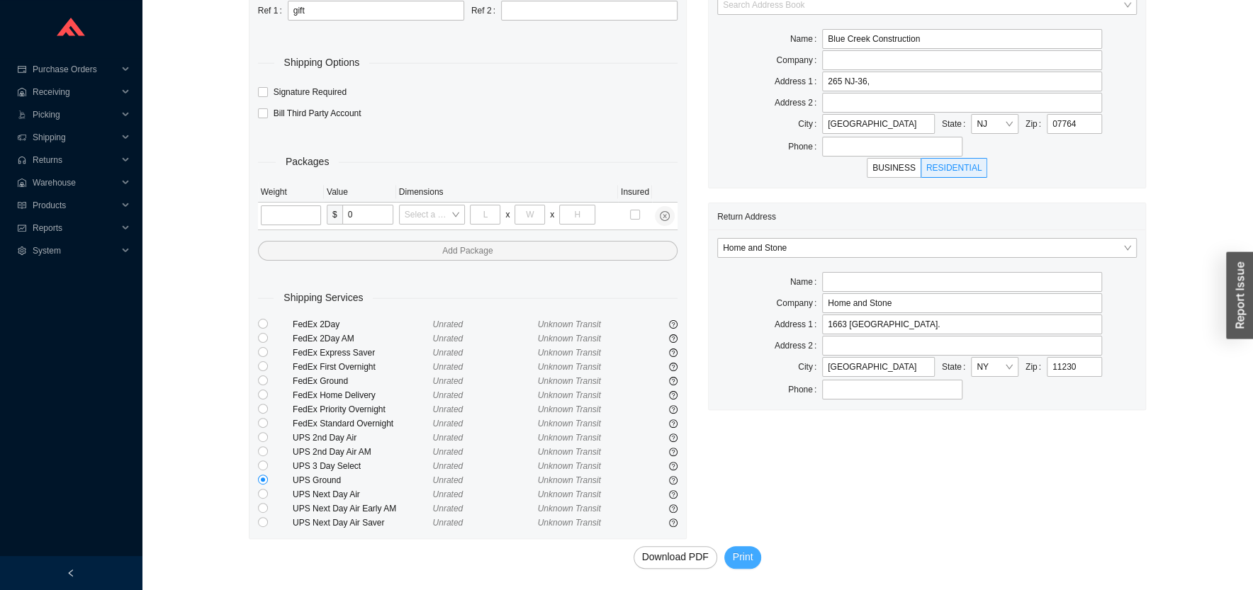
click at [746, 554] on span "Print" at bounding box center [743, 557] width 21 height 16
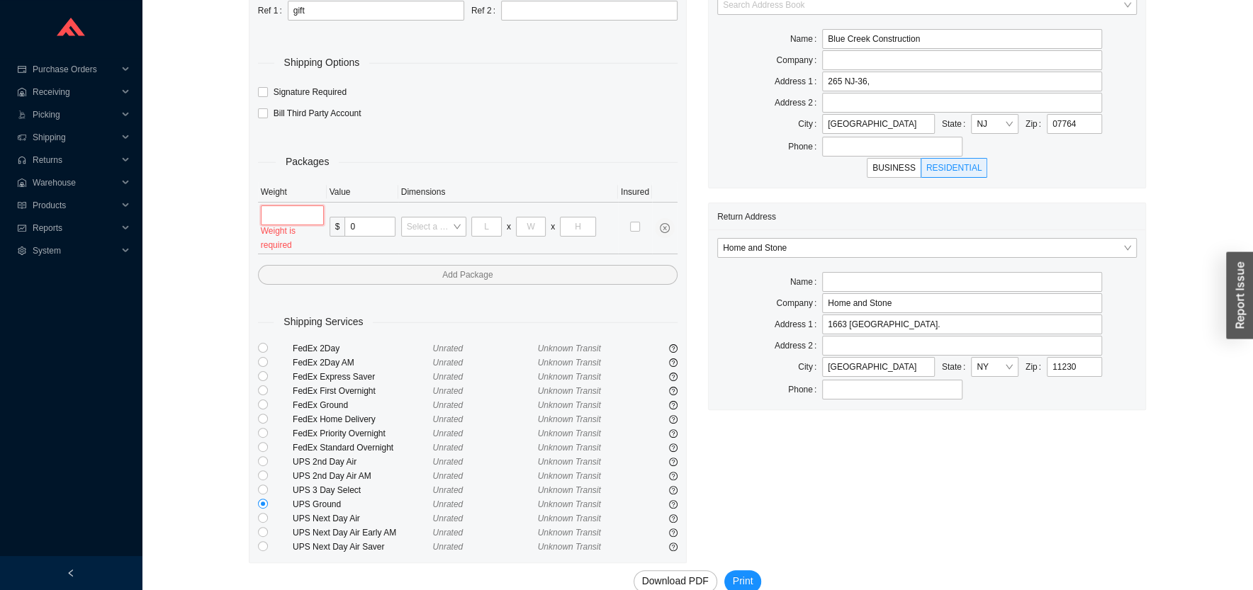
click at [269, 217] on input "tel" at bounding box center [292, 216] width 63 height 20
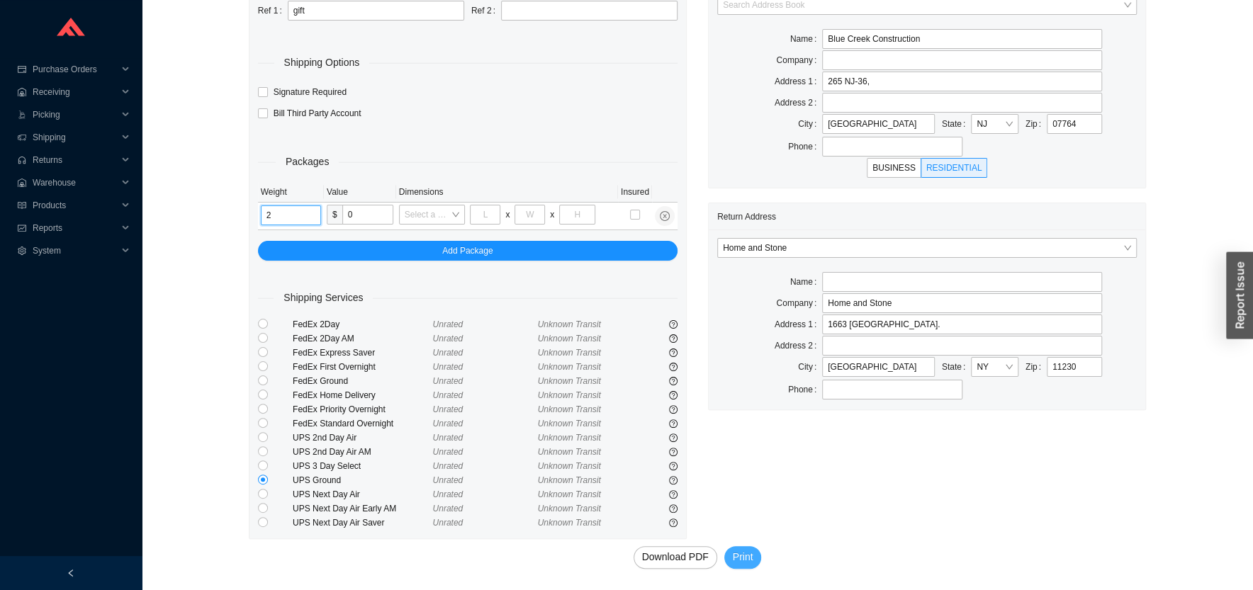
type input "2"
click at [742, 551] on span "Print" at bounding box center [743, 557] width 21 height 16
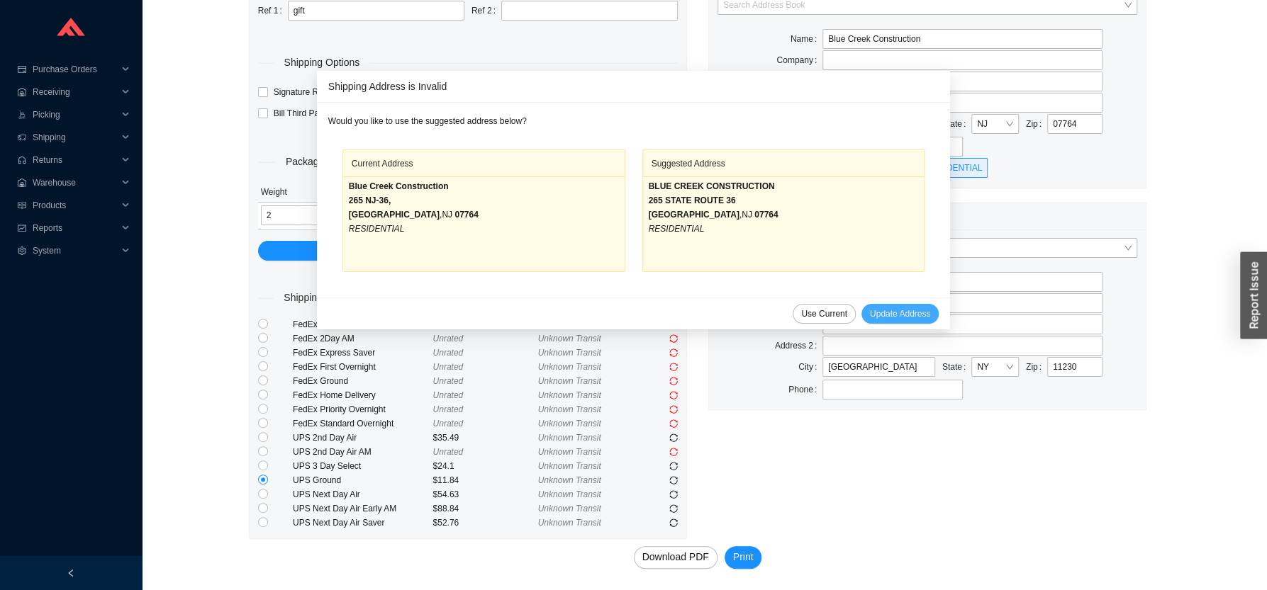
click at [875, 317] on span "Update Address" at bounding box center [900, 314] width 60 height 14
type input "BLUE CREEK CONSTRUCTION"
type input "265 STATE ROUTE 36"
type input "WEST LONG BRANCH"
type input "07764"
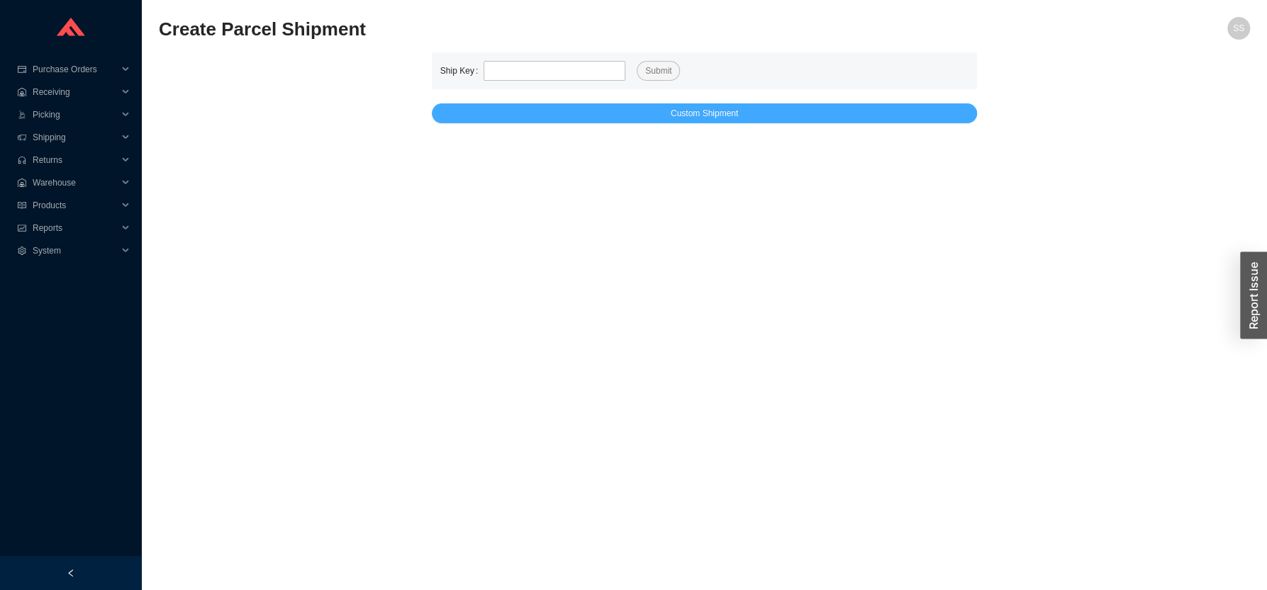
click at [580, 111] on button "Custom Shipment" at bounding box center [705, 113] width 546 height 20
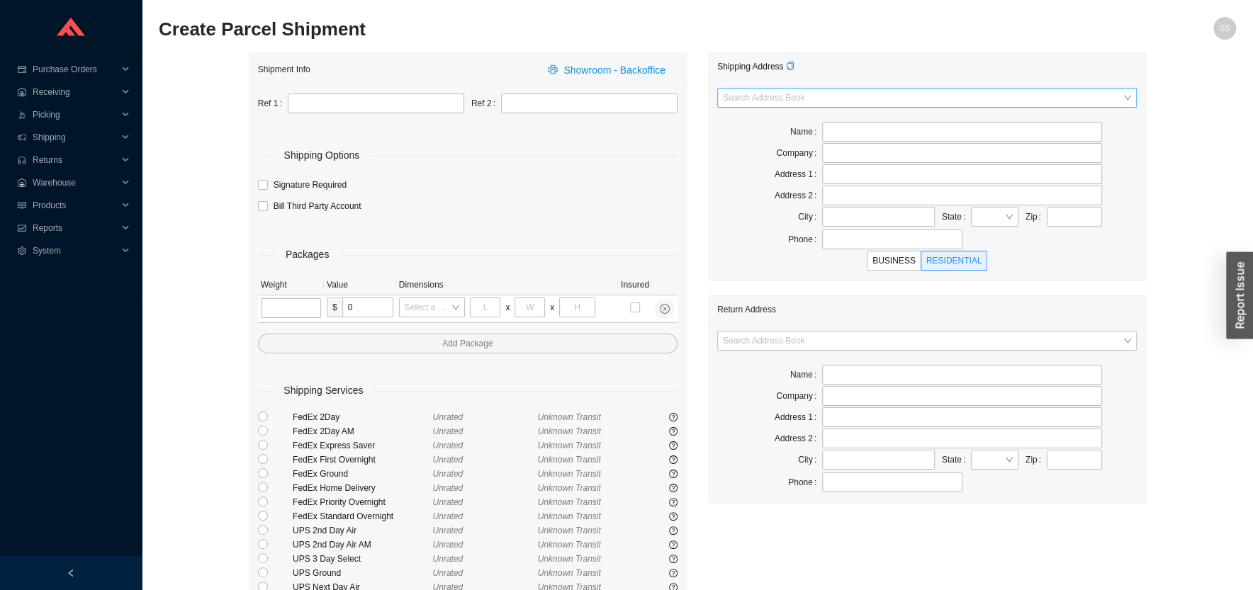
click at [795, 96] on input "search" at bounding box center [923, 98] width 400 height 18
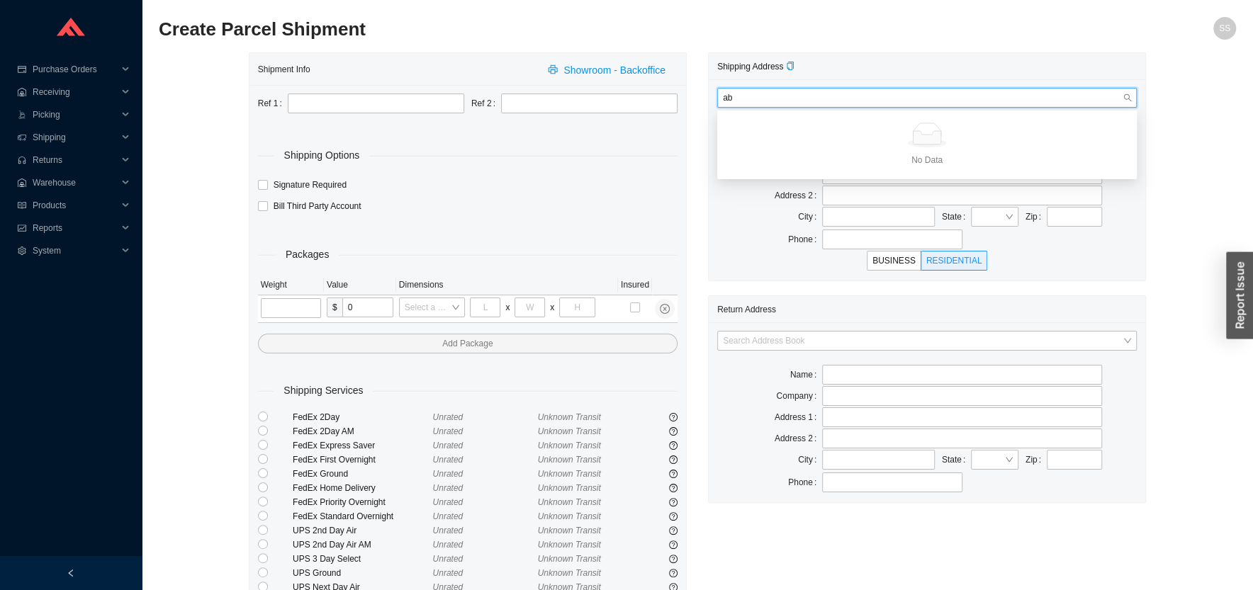
type input "a"
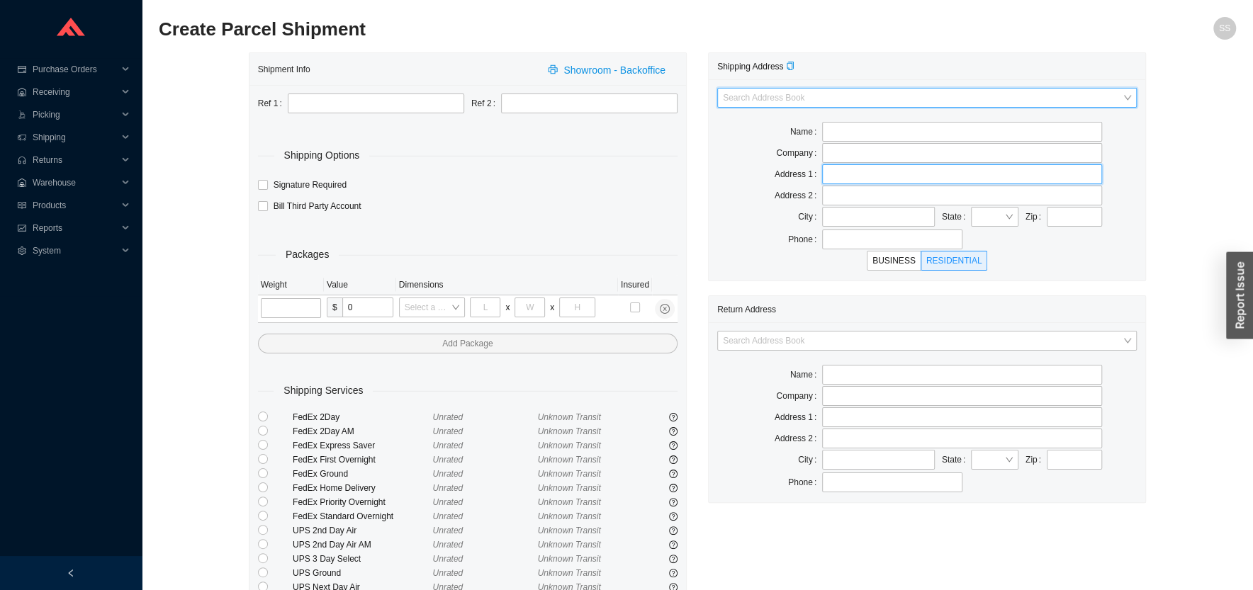
click at [843, 174] on input "text" at bounding box center [962, 174] width 280 height 20
type input "2185 west st"
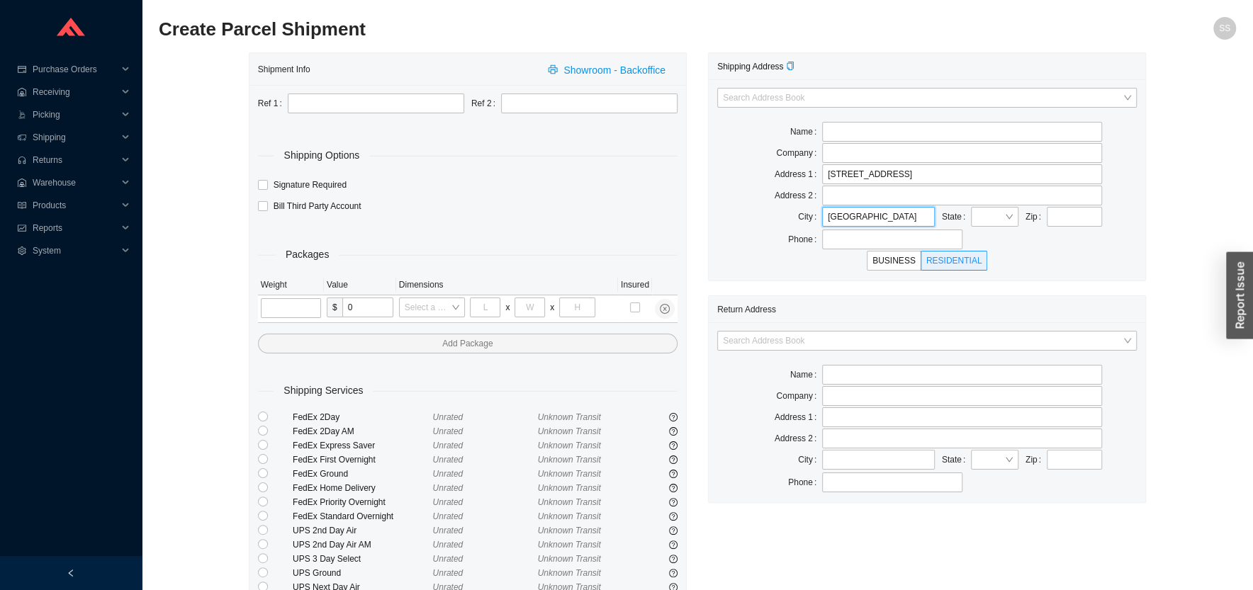
type input "brooklyn"
type input "ny"
click at [993, 215] on input "search" at bounding box center [991, 217] width 28 height 18
type input "ny"
click at [1005, 217] on div at bounding box center [994, 217] width 47 height 20
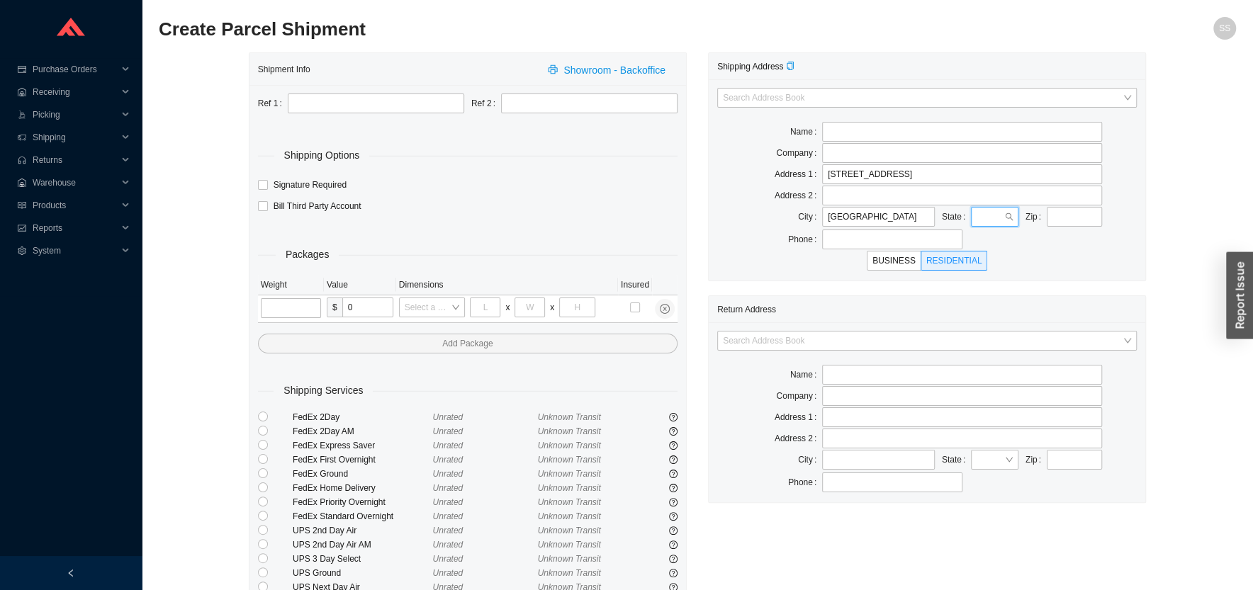
click at [1001, 217] on input "search" at bounding box center [991, 217] width 28 height 18
type input "ny"
click at [1020, 211] on div "State" at bounding box center [980, 217] width 84 height 21
click at [992, 217] on input "search" at bounding box center [991, 217] width 28 height 18
type input "ny"
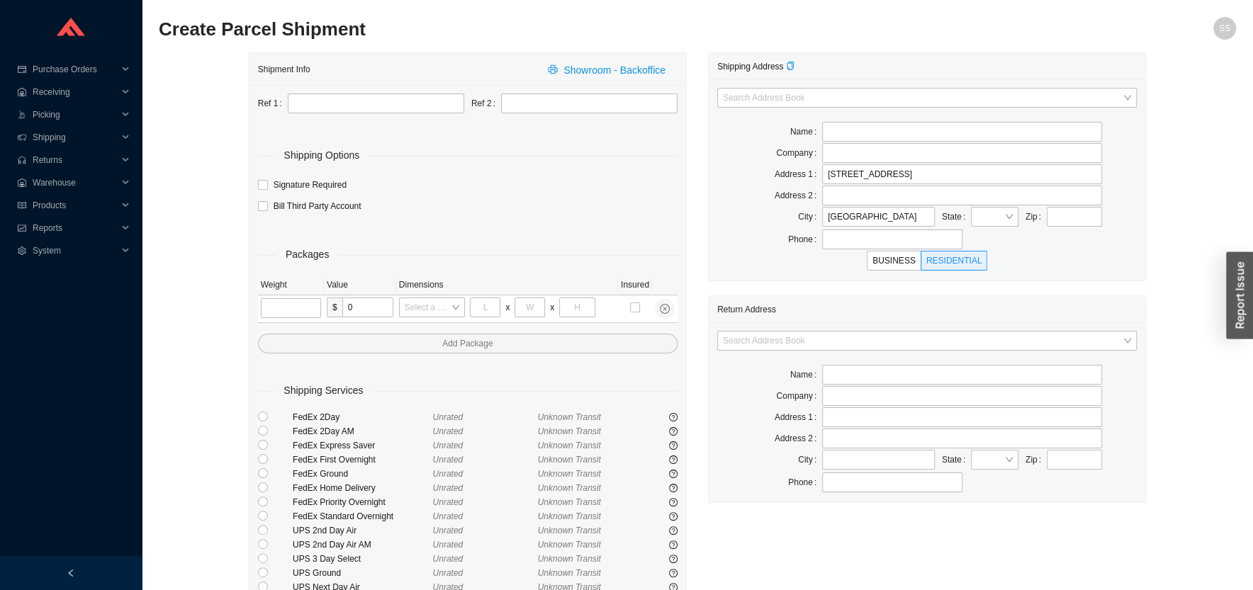
click at [965, 242] on div "Phone" at bounding box center [927, 240] width 420 height 20
click at [982, 218] on input "search" at bounding box center [991, 217] width 28 height 18
drag, startPoint x: 990, startPoint y: 404, endPoint x: 990, endPoint y: 395, distance: 8.5
click at [989, 401] on div "NY" at bounding box center [1019, 399] width 89 height 13
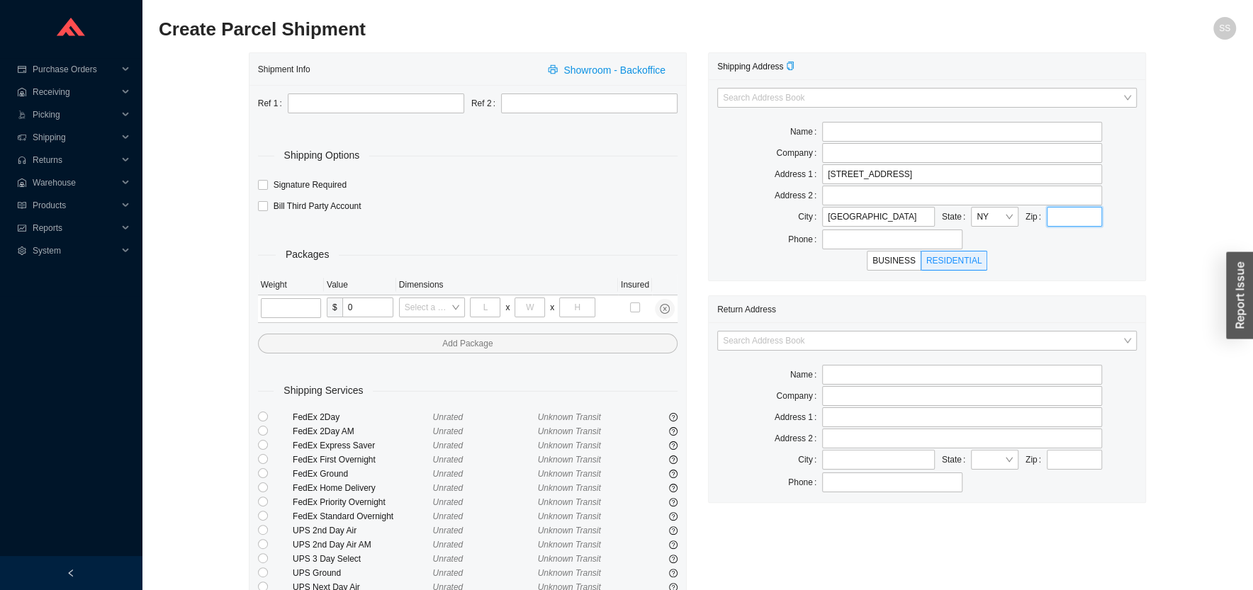
click at [1056, 217] on input "text" at bounding box center [1074, 217] width 55 height 20
type input "11223"
drag, startPoint x: 761, startPoint y: 238, endPoint x: 768, endPoint y: 232, distance: 8.5
click at [759, 238] on div "Phone" at bounding box center [769, 240] width 105 height 20
type input "BROOKLYN"
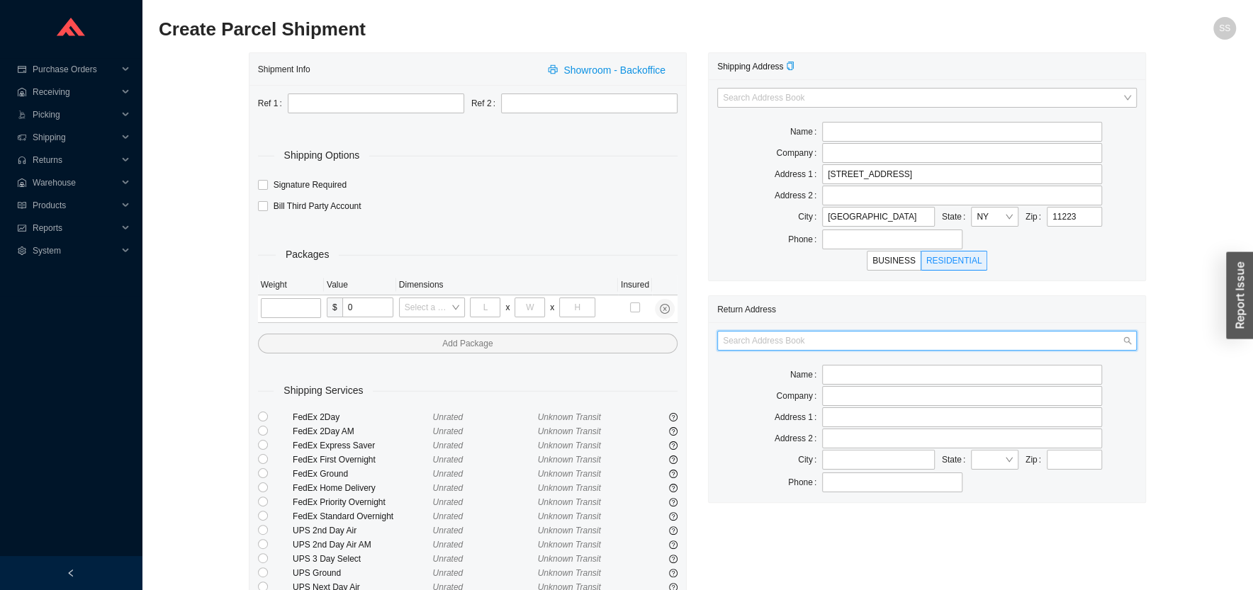
click at [772, 345] on input "search" at bounding box center [923, 341] width 400 height 18
click at [770, 405] on div "Home and Stone" at bounding box center [927, 407] width 408 height 13
type input "Home and Stone"
type input "1663 Coney Island Ave."
type input "Brooklyn"
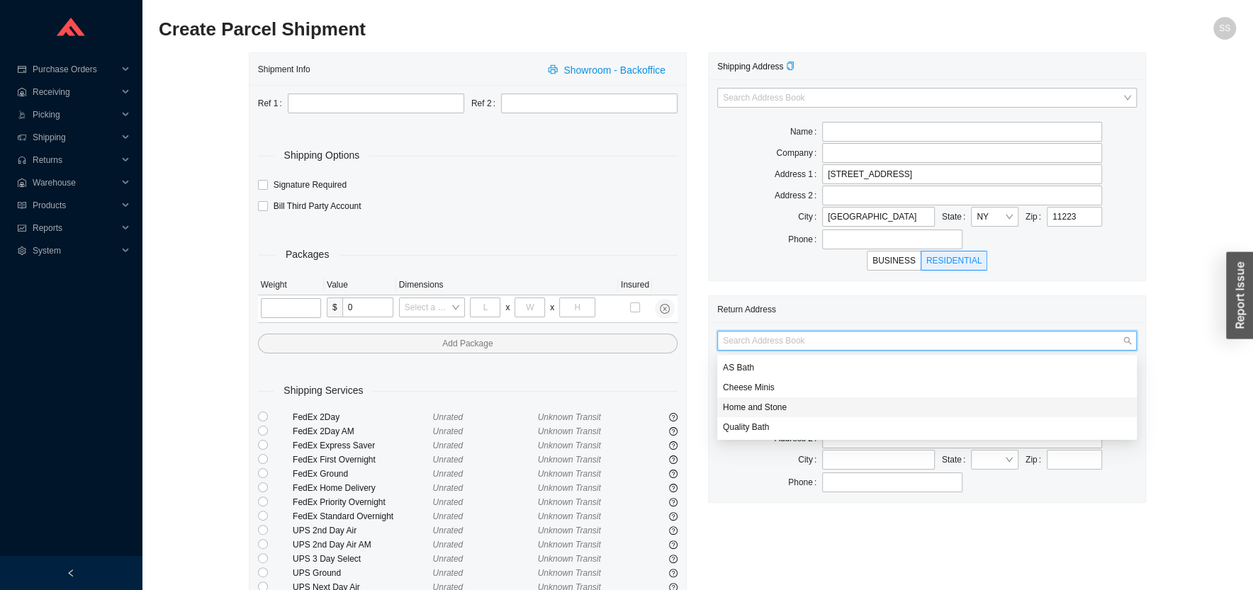
type input "11230"
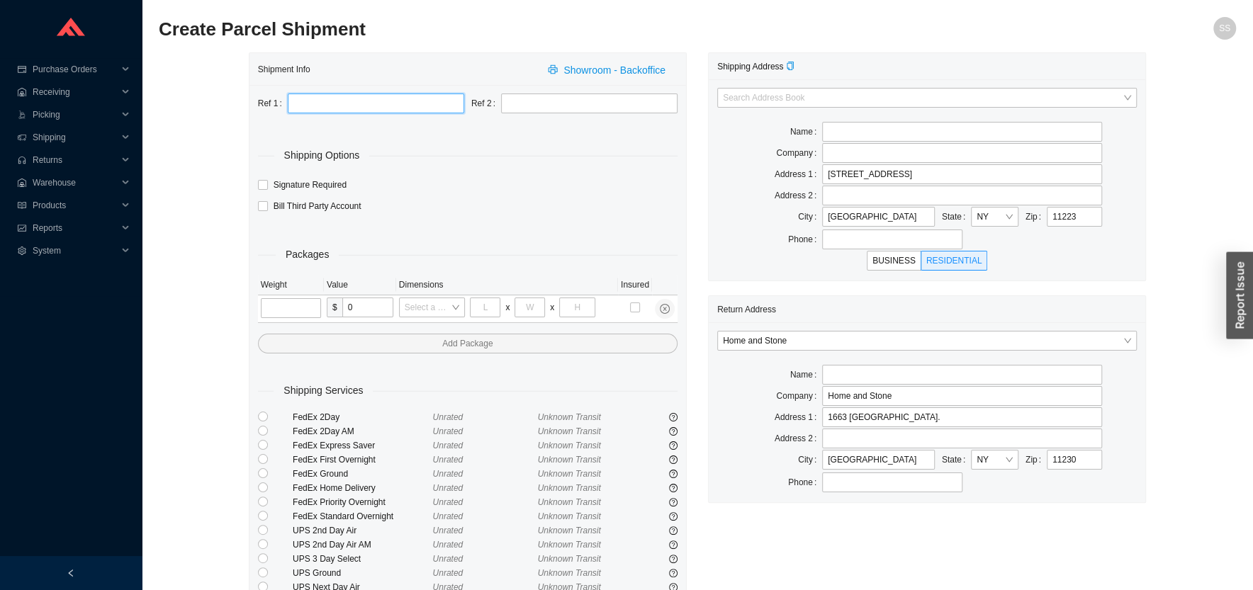
click at [323, 108] on input "text" at bounding box center [376, 104] width 176 height 20
type input "SAMPLE"
type input "1"
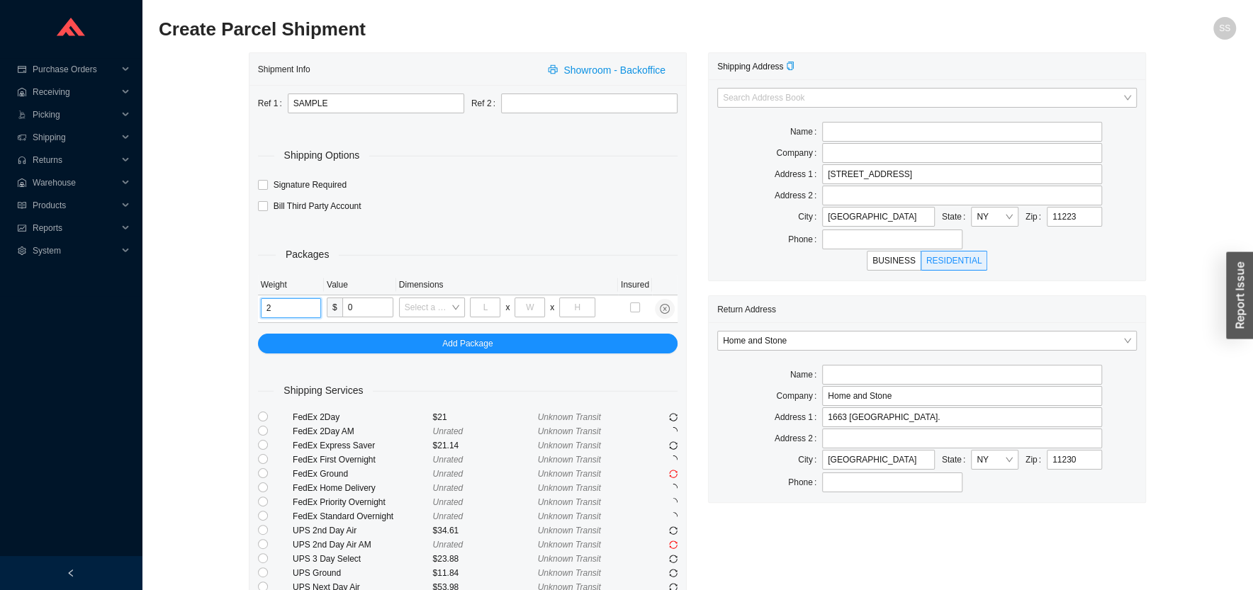
type input "2"
click at [209, 367] on div "Shipment Info Showroom - Backoffice Ref 1 SAMPLE Ref 2 Shipping Options Signatu…" at bounding box center [697, 367] width 1077 height 631
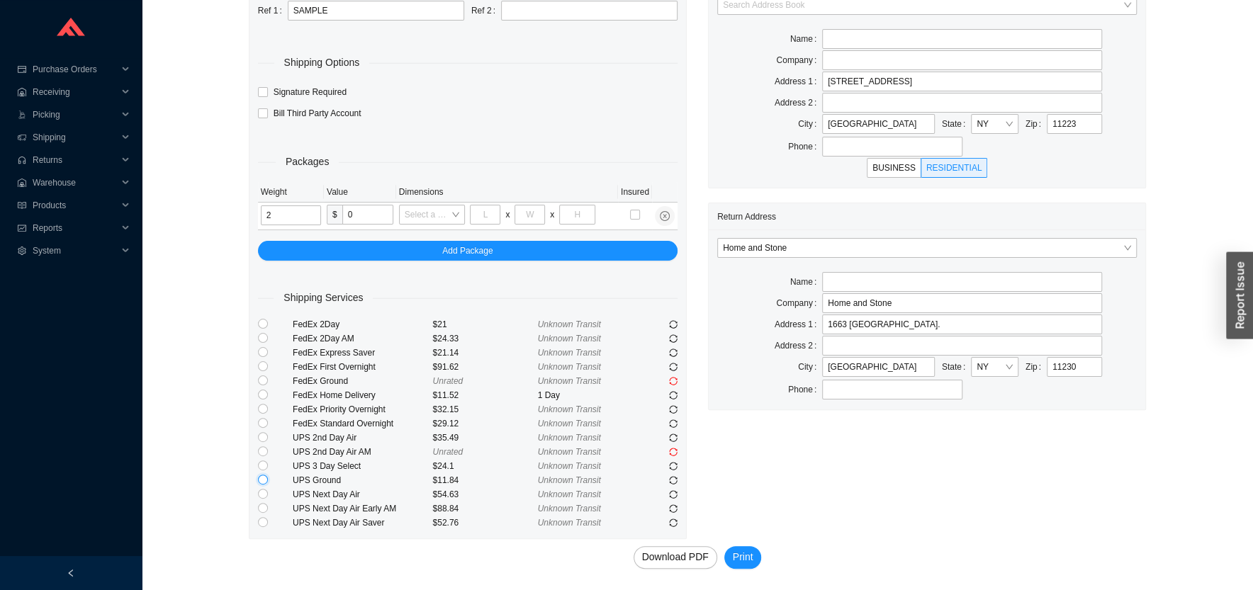
click at [264, 483] on input "radio" at bounding box center [263, 480] width 10 height 10
radio input "true"
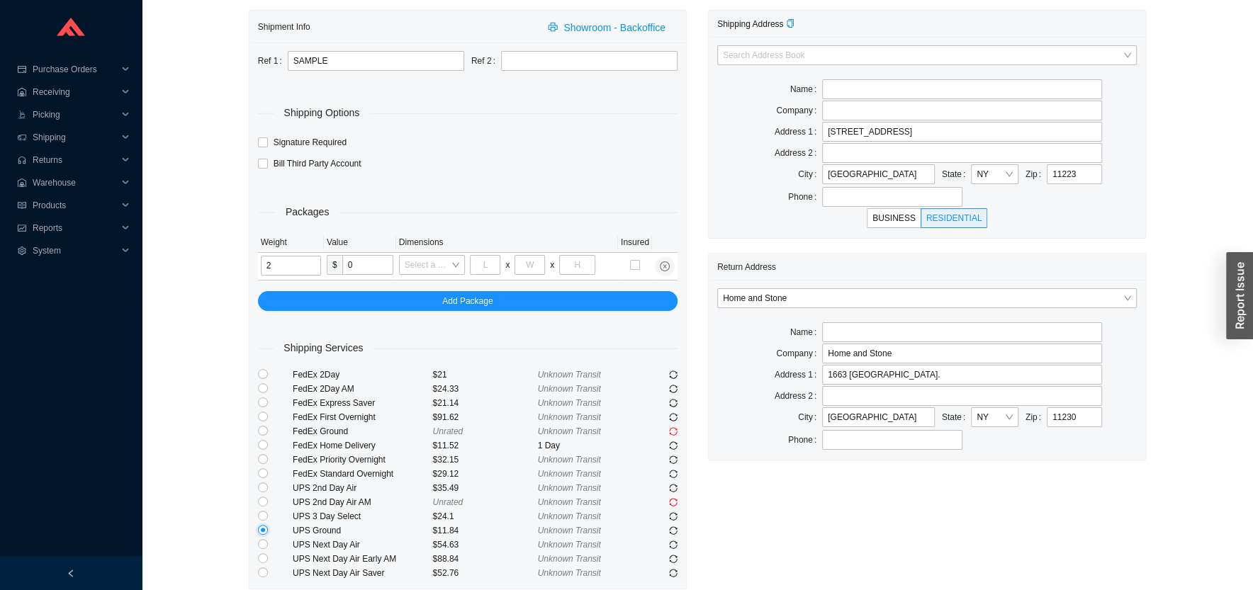
scroll to position [17, 0]
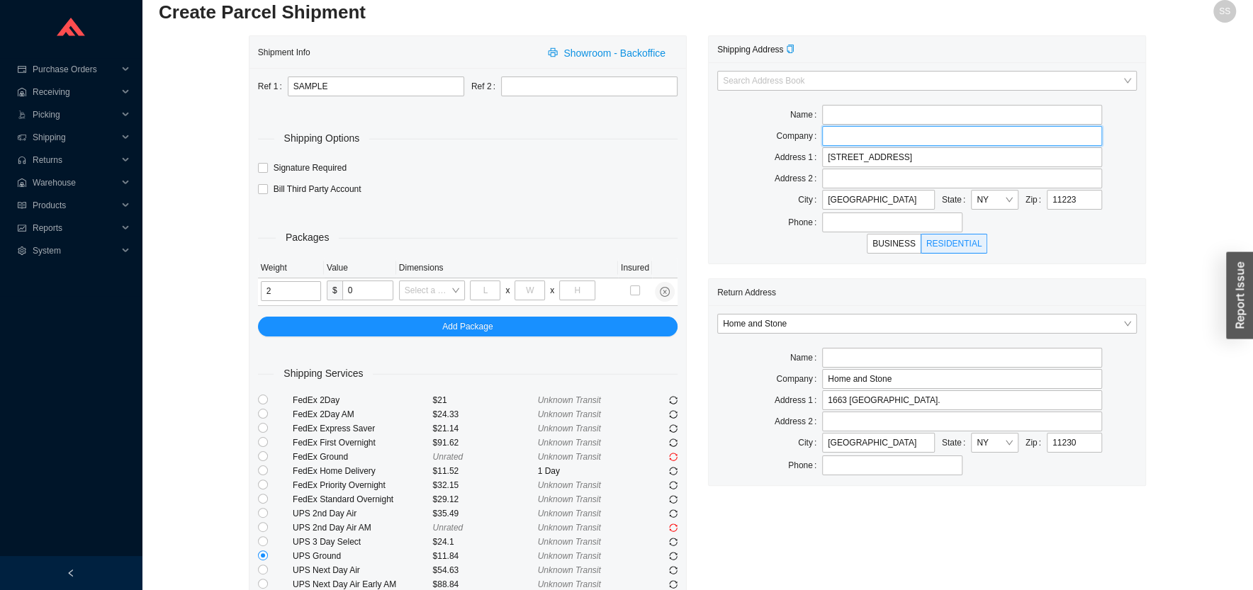
click at [862, 141] on input "text" at bounding box center [962, 136] width 280 height 20
click at [855, 119] on input "text" at bounding box center [962, 115] width 280 height 20
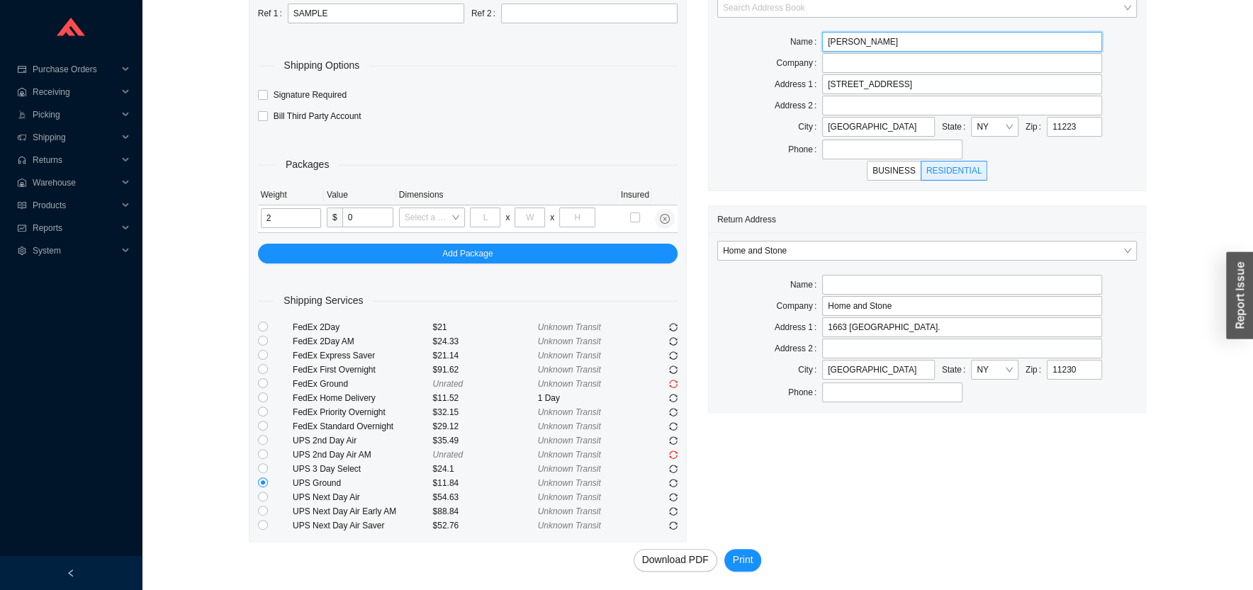
scroll to position [93, 0]
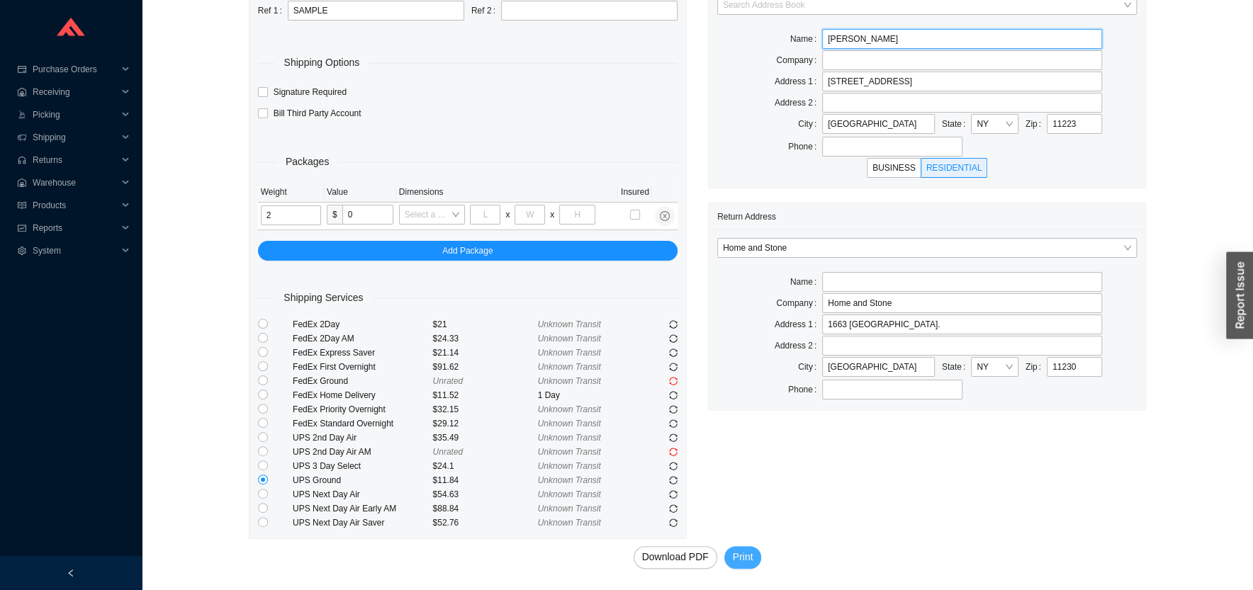
type input "ABE JEROME"
click at [743, 554] on span "Print" at bounding box center [743, 557] width 21 height 16
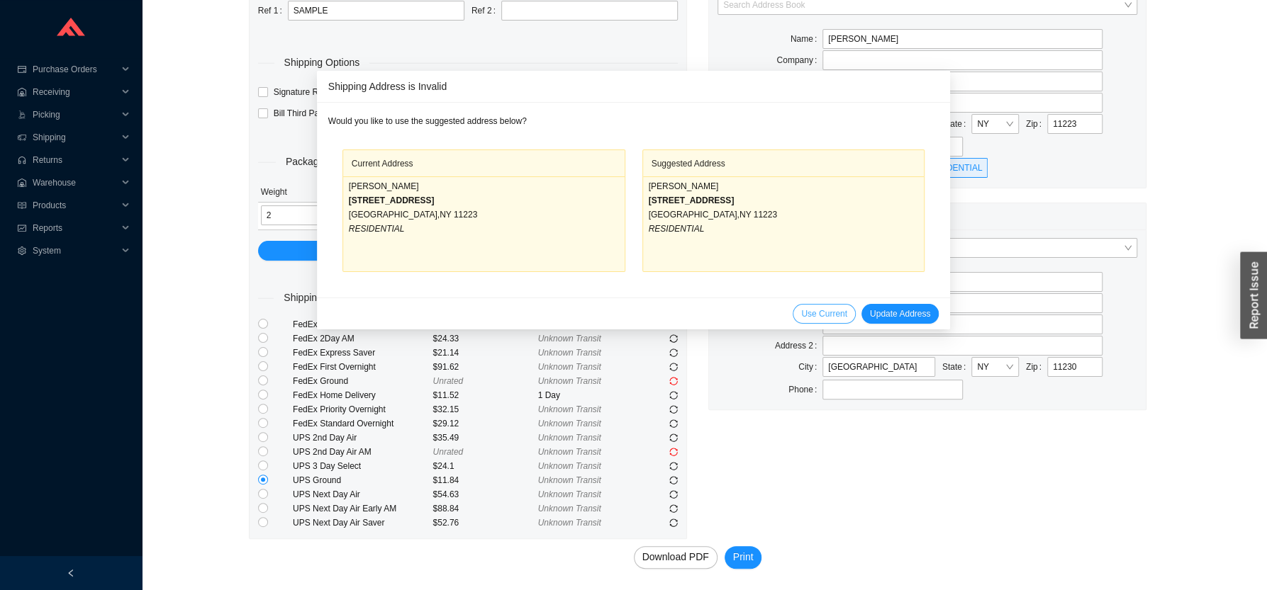
click at [804, 311] on span "Use Current" at bounding box center [824, 314] width 46 height 14
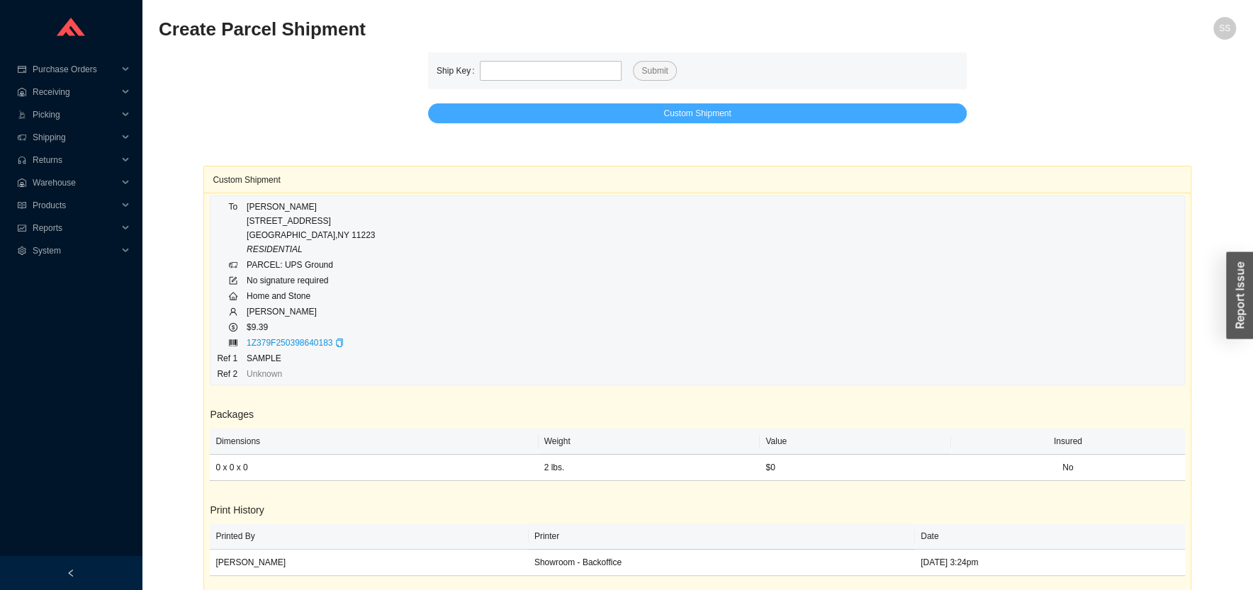
click at [706, 118] on span "Custom Shipment" at bounding box center [696, 113] width 67 height 14
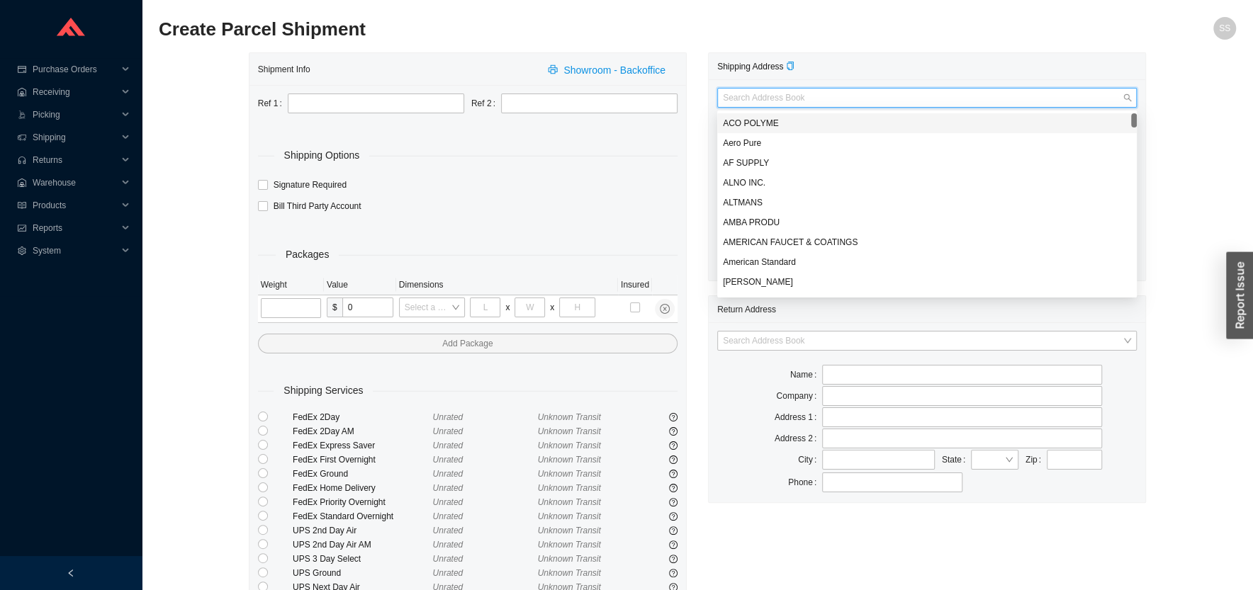
click at [791, 96] on input "search" at bounding box center [923, 98] width 400 height 18
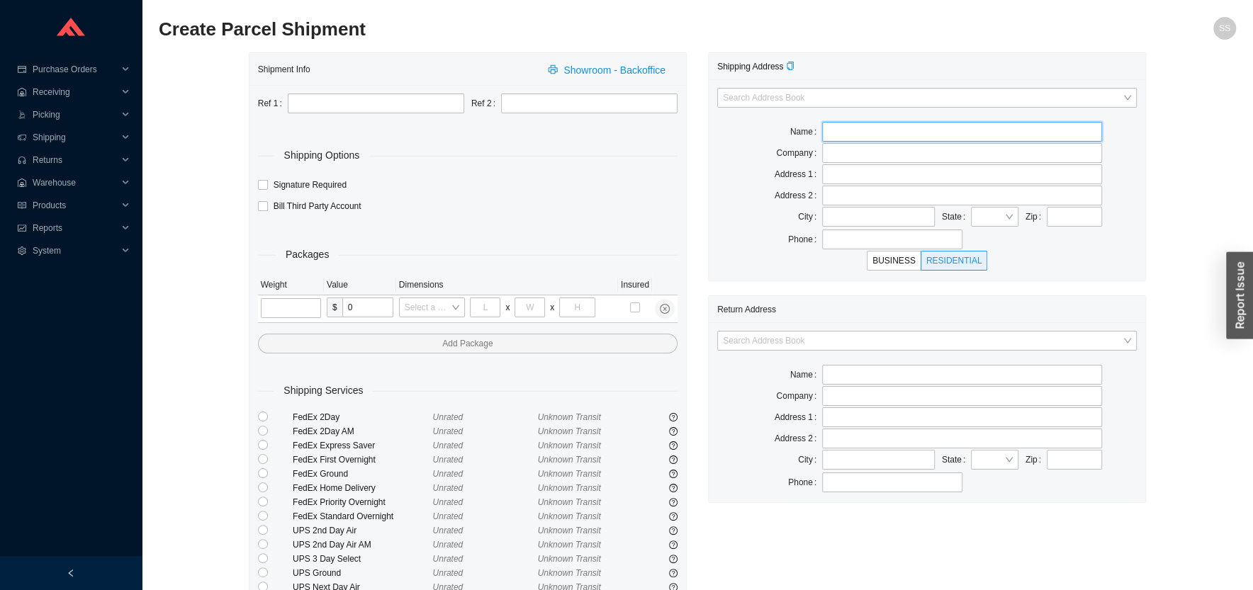
click at [858, 131] on input "text" at bounding box center [962, 132] width 280 height 20
paste input "1412 Broadway management"
type input "1412 Broadway management"
click at [848, 155] on input "text" at bounding box center [962, 153] width 280 height 20
click at [859, 134] on input "1412 Broadway management" at bounding box center [962, 132] width 280 height 20
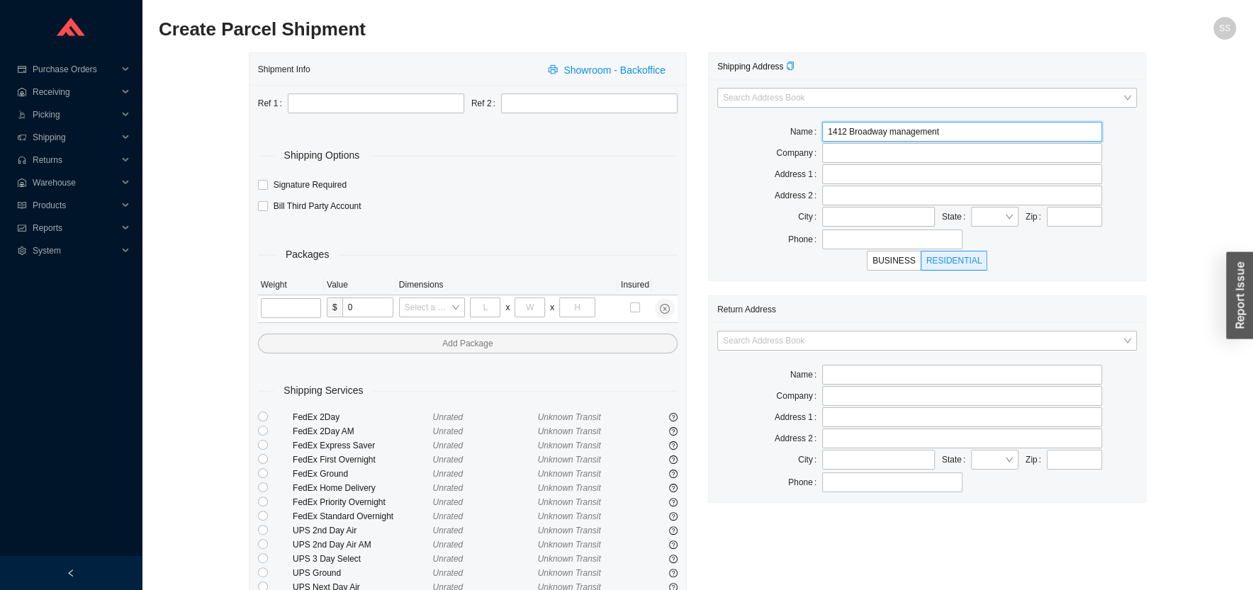
click at [858, 134] on input "1412 Broadway management" at bounding box center [962, 132] width 280 height 20
click at [864, 161] on input "text" at bounding box center [962, 153] width 280 height 20
paste input "1412 Broadway management"
type input "1412 Broadway management"
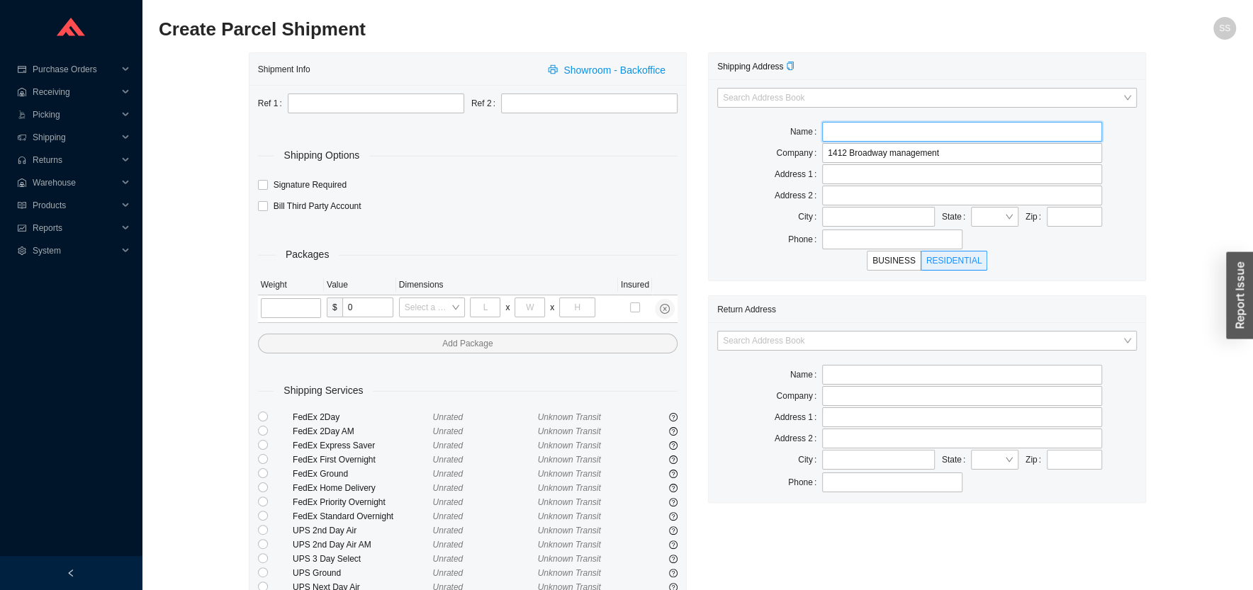
click at [863, 133] on input "text" at bounding box center [962, 132] width 280 height 20
click at [852, 129] on input "text" at bounding box center [962, 132] width 280 height 20
paste input "abe chetrit"
drag, startPoint x: 752, startPoint y: 176, endPoint x: 829, endPoint y: 150, distance: 80.7
click at [753, 176] on div "Address 1" at bounding box center [769, 174] width 105 height 20
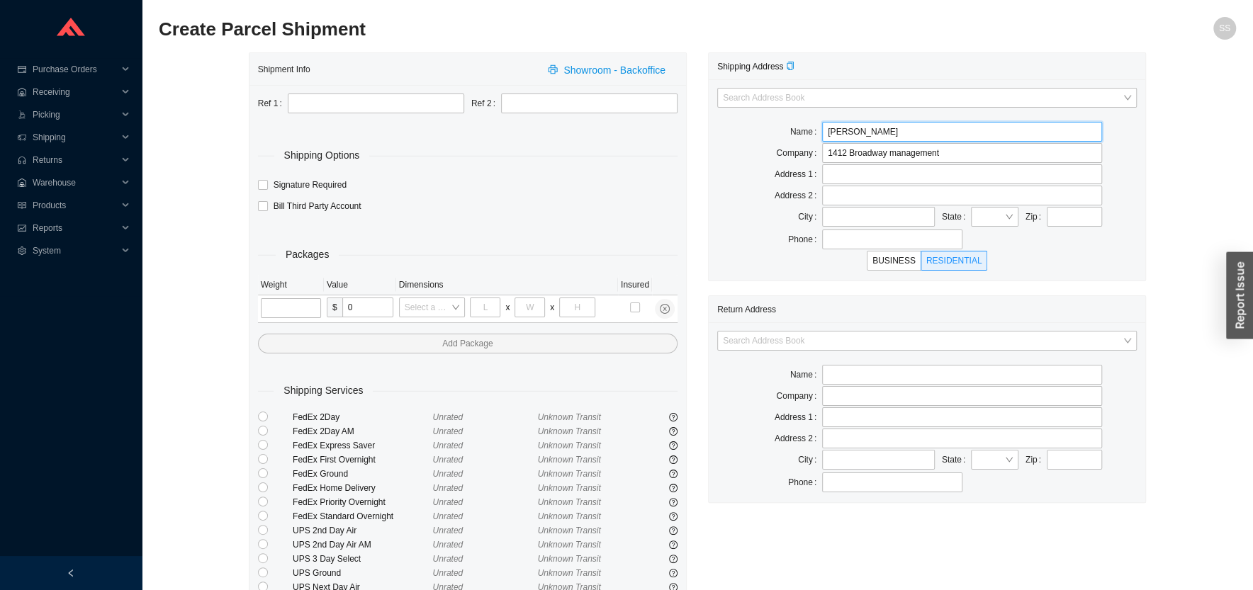
drag, startPoint x: 833, startPoint y: 132, endPoint x: 802, endPoint y: 138, distance: 31.8
click at [822, 138] on input "abe chetrit" at bounding box center [962, 132] width 280 height 20
type input "Abe chetrit"
click at [855, 172] on input "text" at bounding box center [962, 174] width 280 height 20
click at [863, 199] on input "text" at bounding box center [962, 196] width 280 height 20
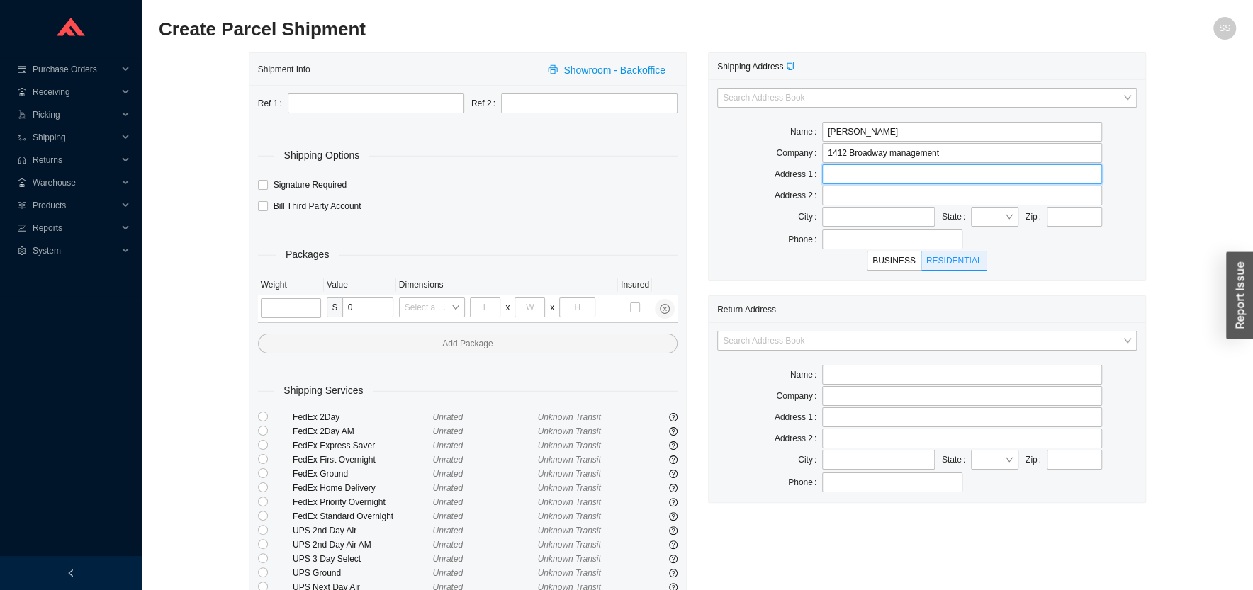
click at [863, 176] on input "text" at bounding box center [962, 174] width 280 height 20
paste input "1412 Broadway"
type input "1412 Broadway"
click at [733, 186] on div "Search Address Book Name Abe chetrit Company 1412 Broadway management Address 1…" at bounding box center [927, 179] width 437 height 201
click at [898, 174] on input "1412 Broadway" at bounding box center [962, 174] width 280 height 20
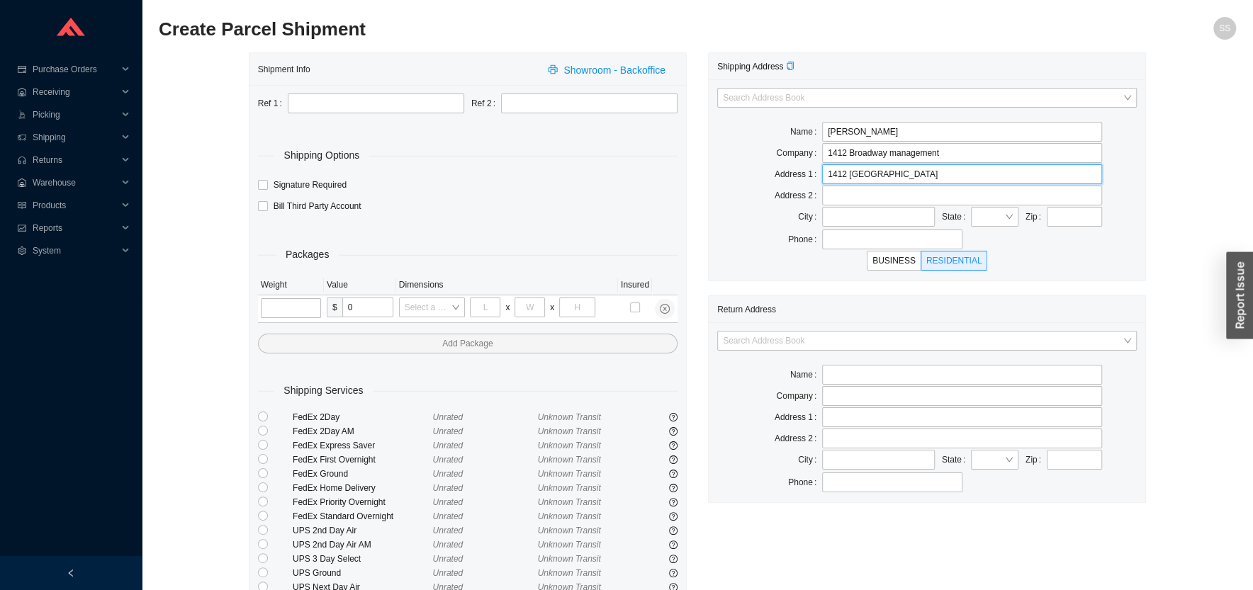
click at [877, 169] on input "1412 Broadway" at bounding box center [962, 174] width 280 height 20
type input "David Chetrit"
type input "NEW YORK"
type input "New York"
type input "10018"
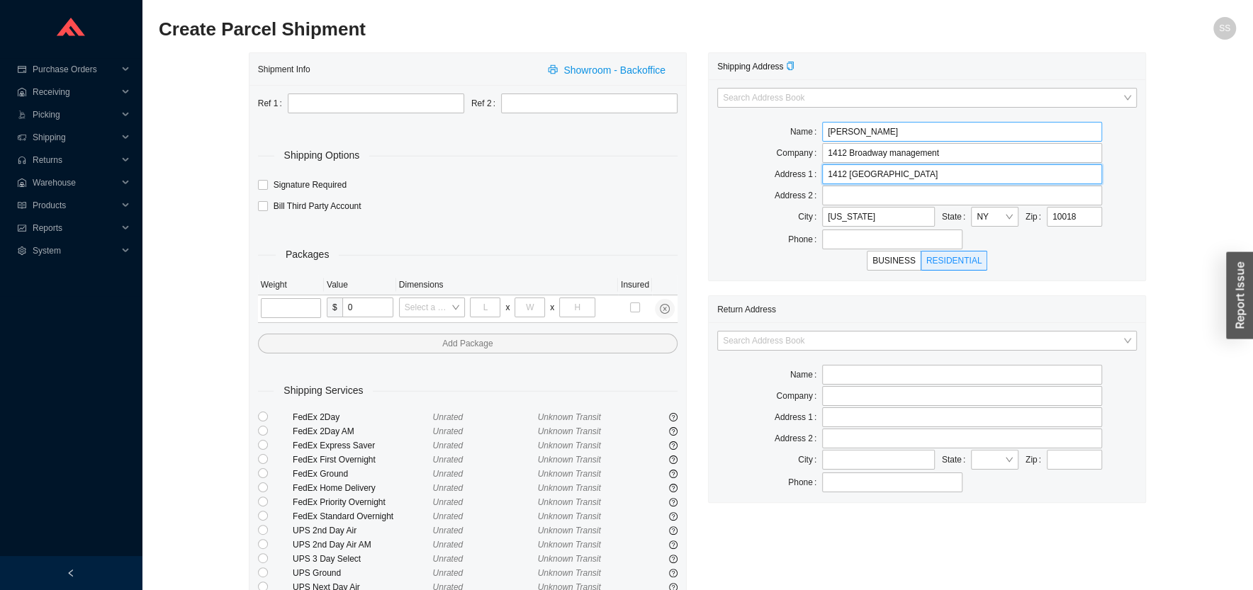
type input "New York"
drag, startPoint x: 853, startPoint y: 130, endPoint x: 801, endPoint y: 142, distance: 53.3
click at [822, 142] on input "David Chetrit" at bounding box center [962, 132] width 280 height 20
type input "ABE Chetrit"
drag, startPoint x: 839, startPoint y: 269, endPoint x: 846, endPoint y: 253, distance: 17.1
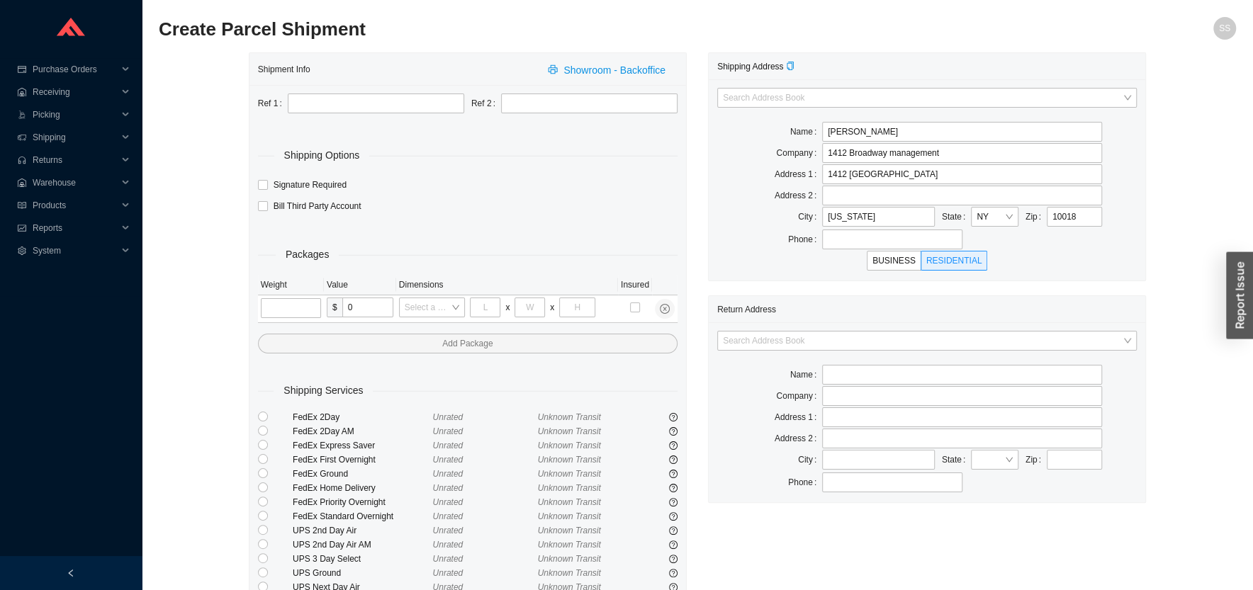
click at [839, 267] on div "BUSINESS RESIDENTIAL" at bounding box center [927, 261] width 420 height 20
click at [846, 242] on input "text" at bounding box center [892, 240] width 140 height 20
click at [766, 342] on input "search" at bounding box center [923, 341] width 400 height 18
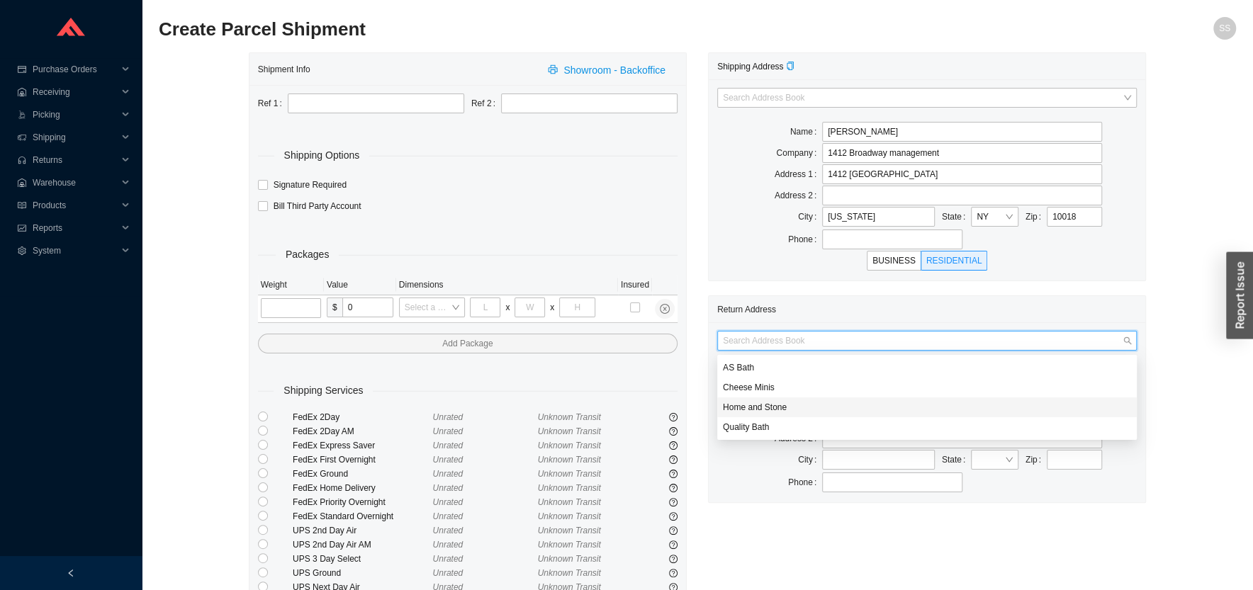
click at [766, 409] on div "Home and Stone" at bounding box center [927, 407] width 408 height 13
type input "Home and Stone"
type input "1663 Coney Island Ave."
type input "Brooklyn"
type input "11230"
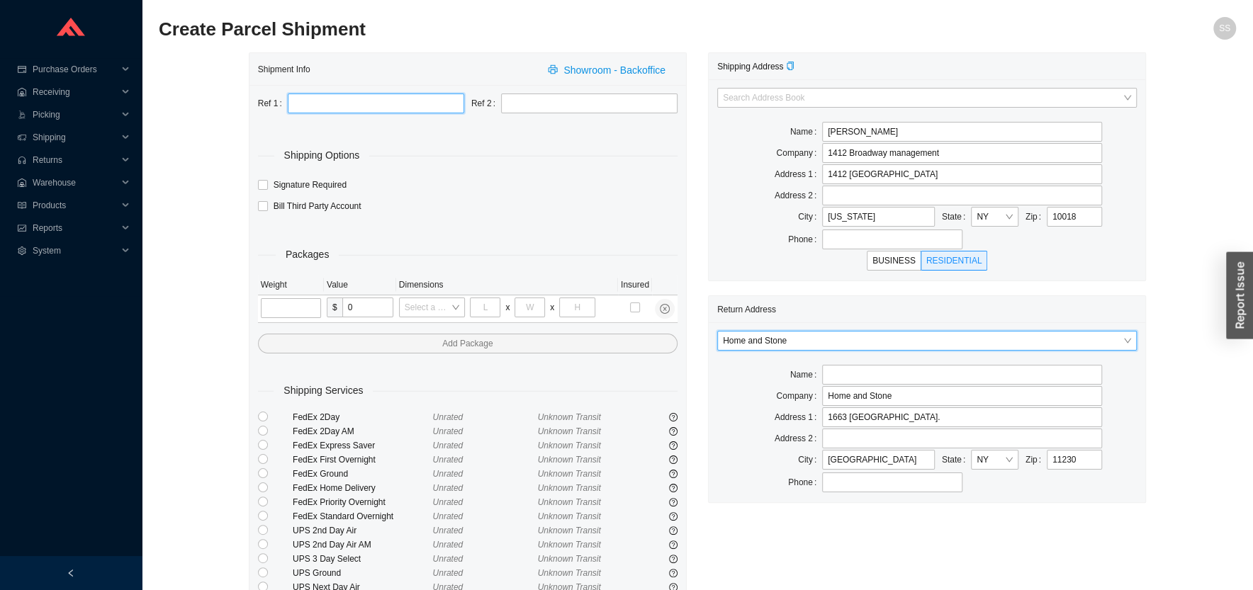
click at [306, 101] on input "text" at bounding box center [376, 104] width 176 height 20
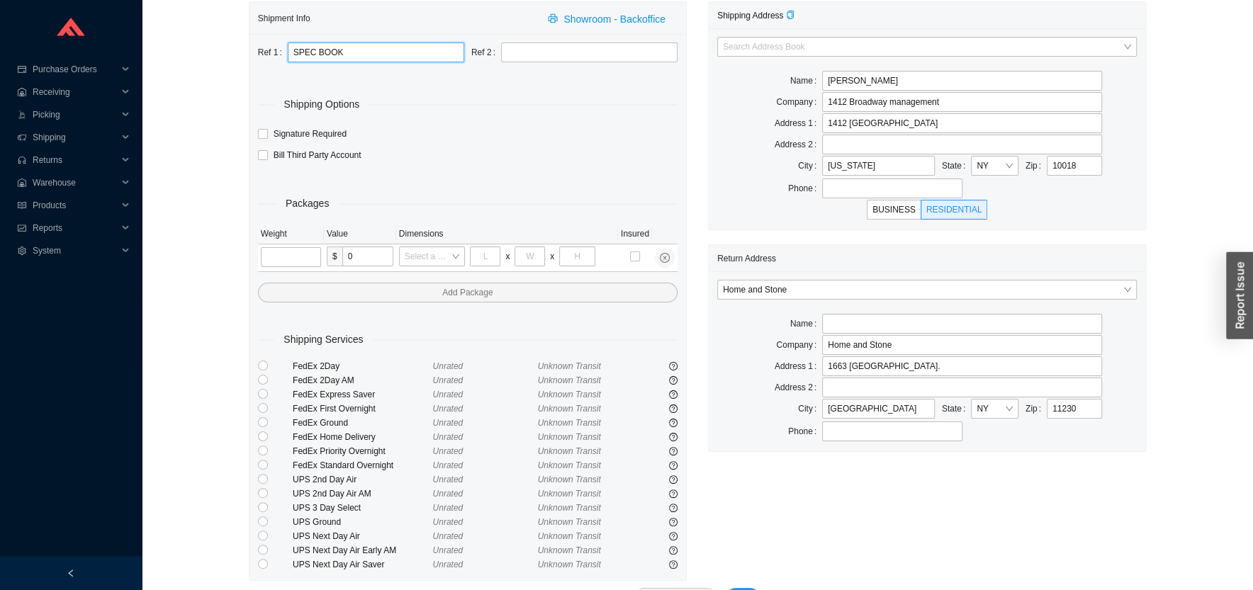
scroll to position [93, 0]
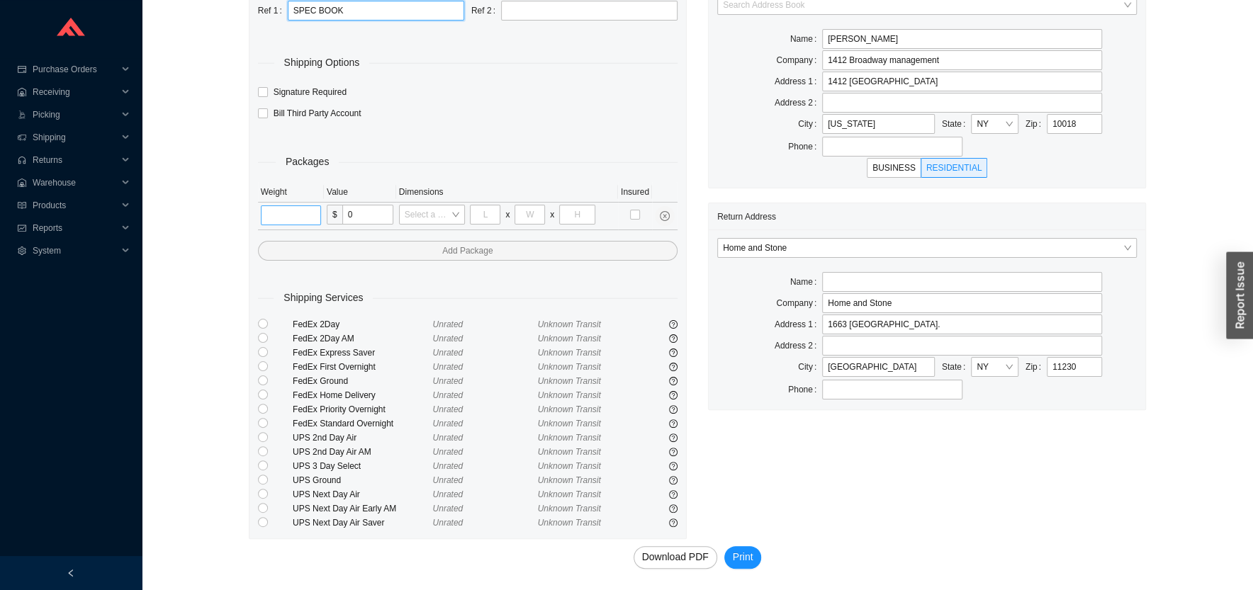
type input "SPEC BOOK"
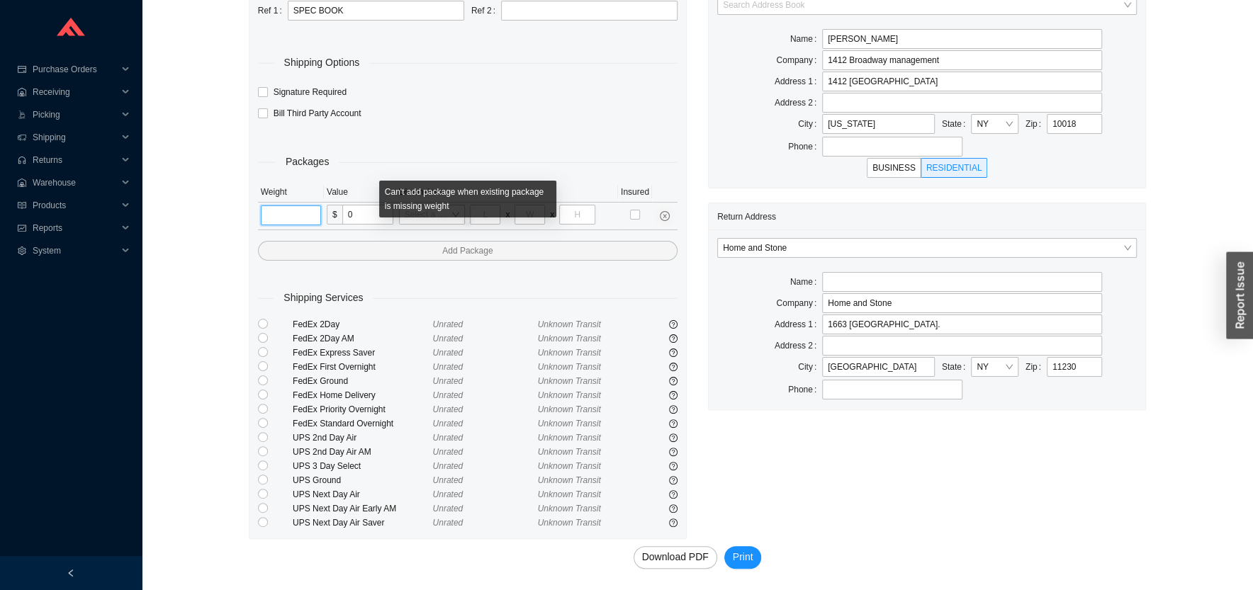
drag, startPoint x: 293, startPoint y: 223, endPoint x: 291, endPoint y: 213, distance: 10.1
click at [293, 222] on input "tel" at bounding box center [291, 216] width 60 height 20
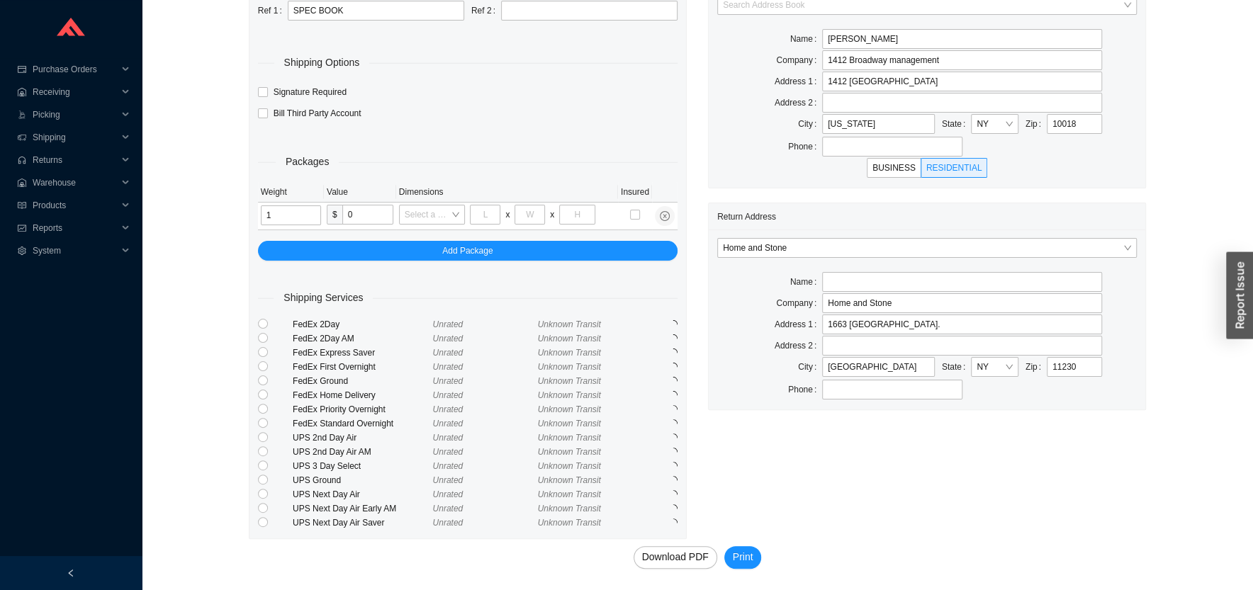
click at [208, 252] on div "Shipment Info Showroom - Backoffice Ref 1 SPEC BOOK Ref 2 Shipping Options Sign…" at bounding box center [697, 275] width 1077 height 631
click at [280, 209] on input "1" at bounding box center [291, 216] width 60 height 20
type input "2"
drag, startPoint x: 230, startPoint y: 298, endPoint x: 279, endPoint y: 405, distance: 116.7
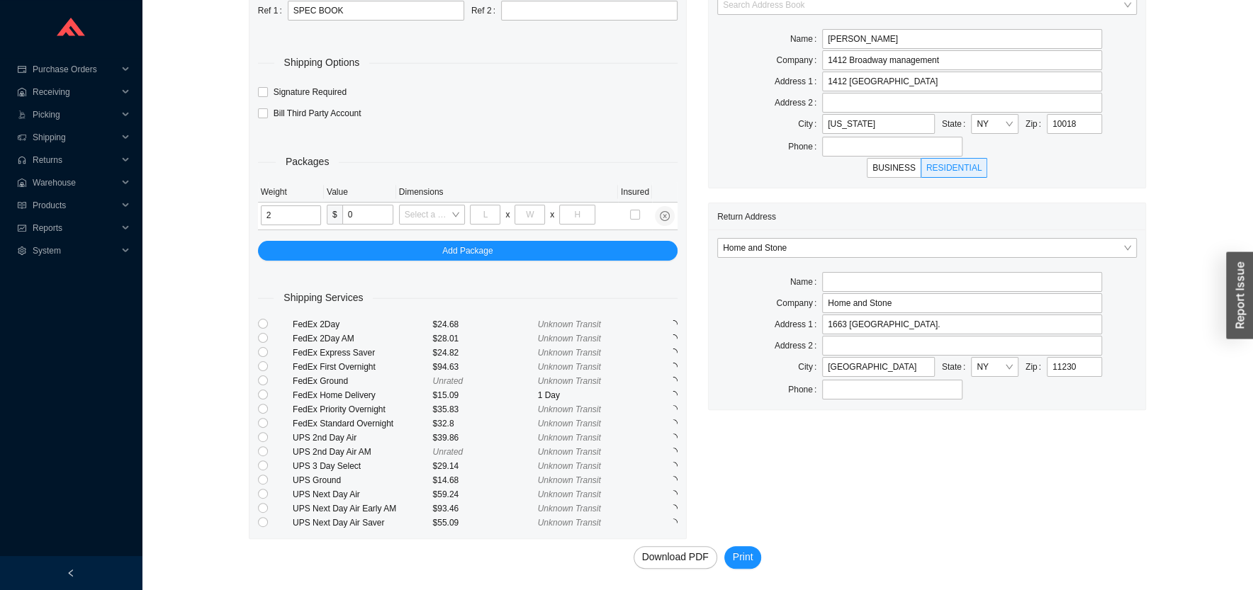
click at [229, 303] on div "Shipment Info Showroom - Backoffice Ref 1 SPEC BOOK Ref 2 Shipping Options Sign…" at bounding box center [697, 275] width 1077 height 631
click at [265, 479] on input "radio" at bounding box center [263, 480] width 10 height 10
radio input "true"
click at [742, 559] on span "Print" at bounding box center [743, 557] width 21 height 16
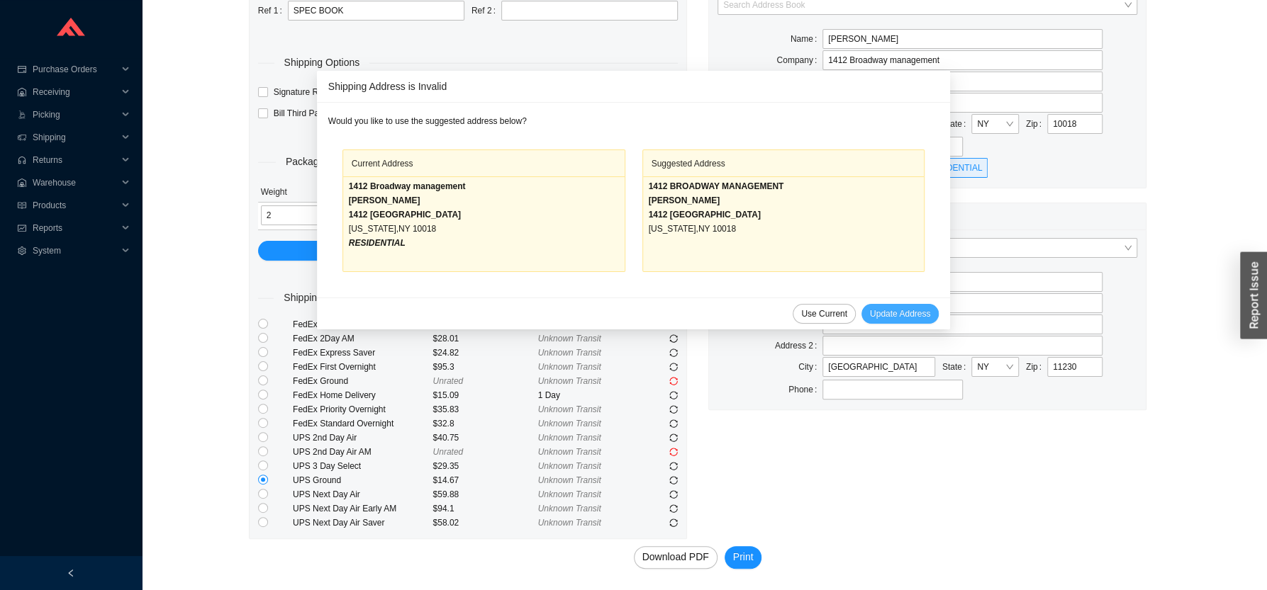
click at [870, 315] on span "Update Address" at bounding box center [900, 314] width 60 height 14
type input "ABE CHETRIT"
type input "1412 BROADWAY MANAGEMENT"
type input "1412 BROADWAY"
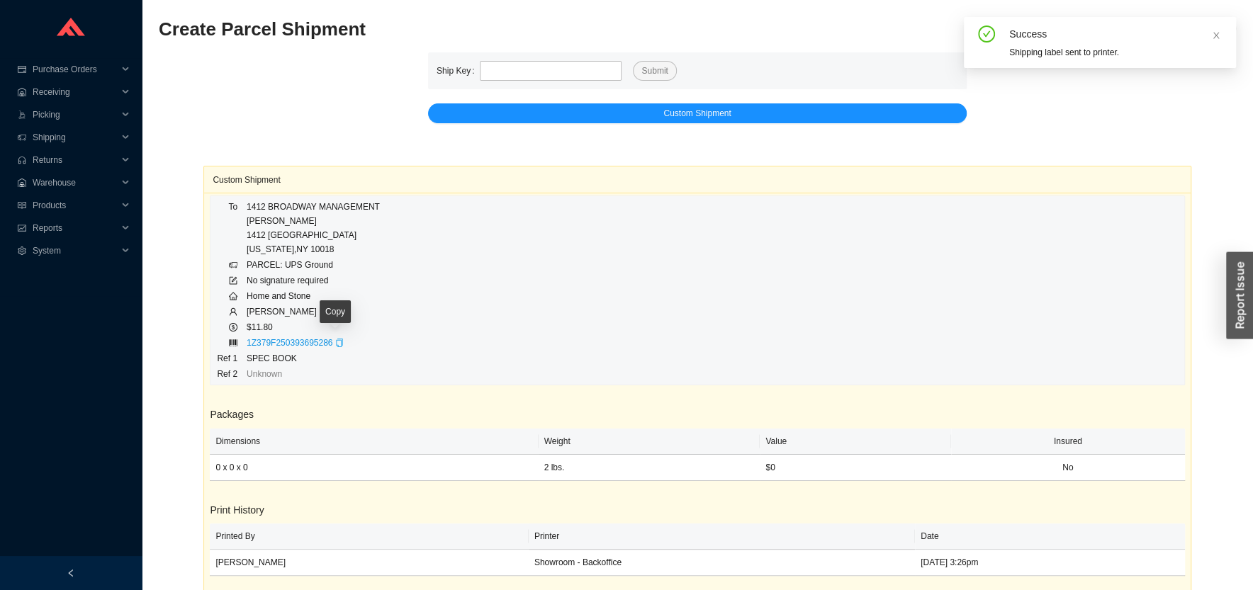
click at [337, 343] on icon "copy" at bounding box center [339, 343] width 9 height 9
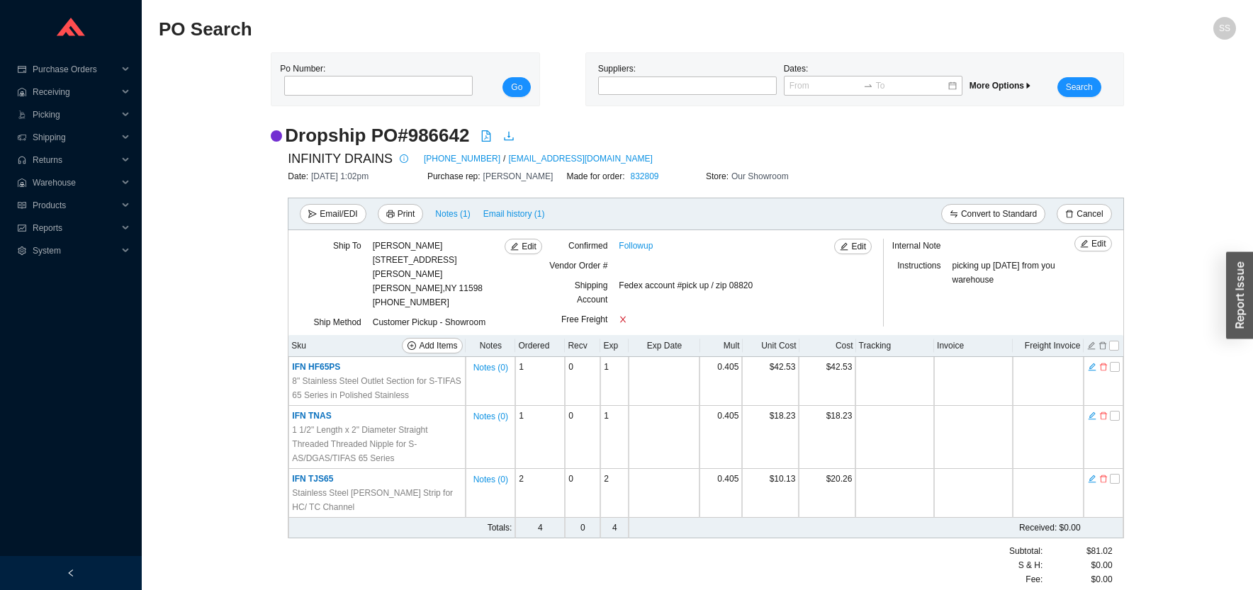
scroll to position [23, 0]
